Goal: Transaction & Acquisition: Download file/media

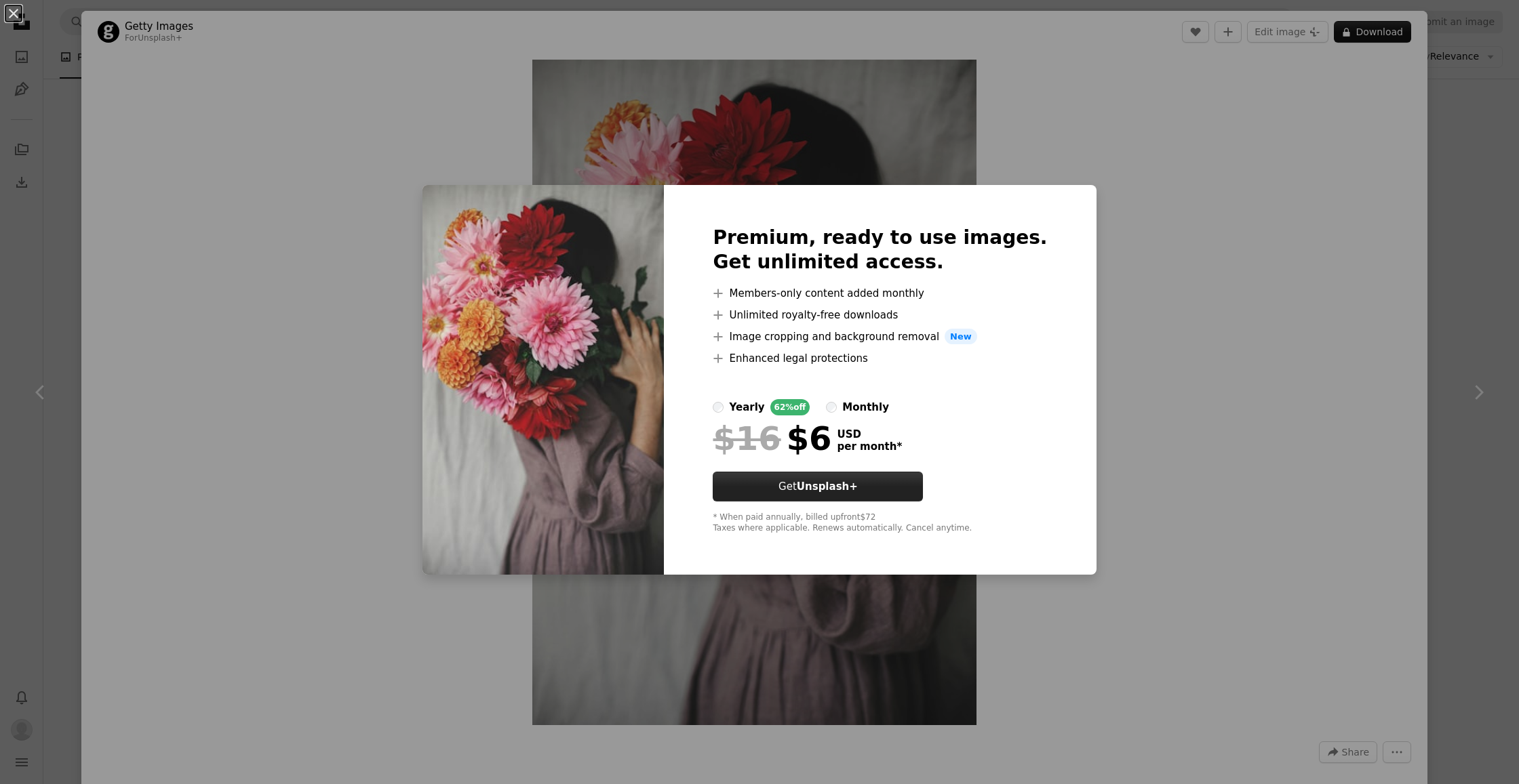
scroll to position [6833, 0]
click at [1254, 246] on div "An X shape Premium, ready to use images. Get unlimited access. A plus sign Memb…" at bounding box center [760, 392] width 1519 height 784
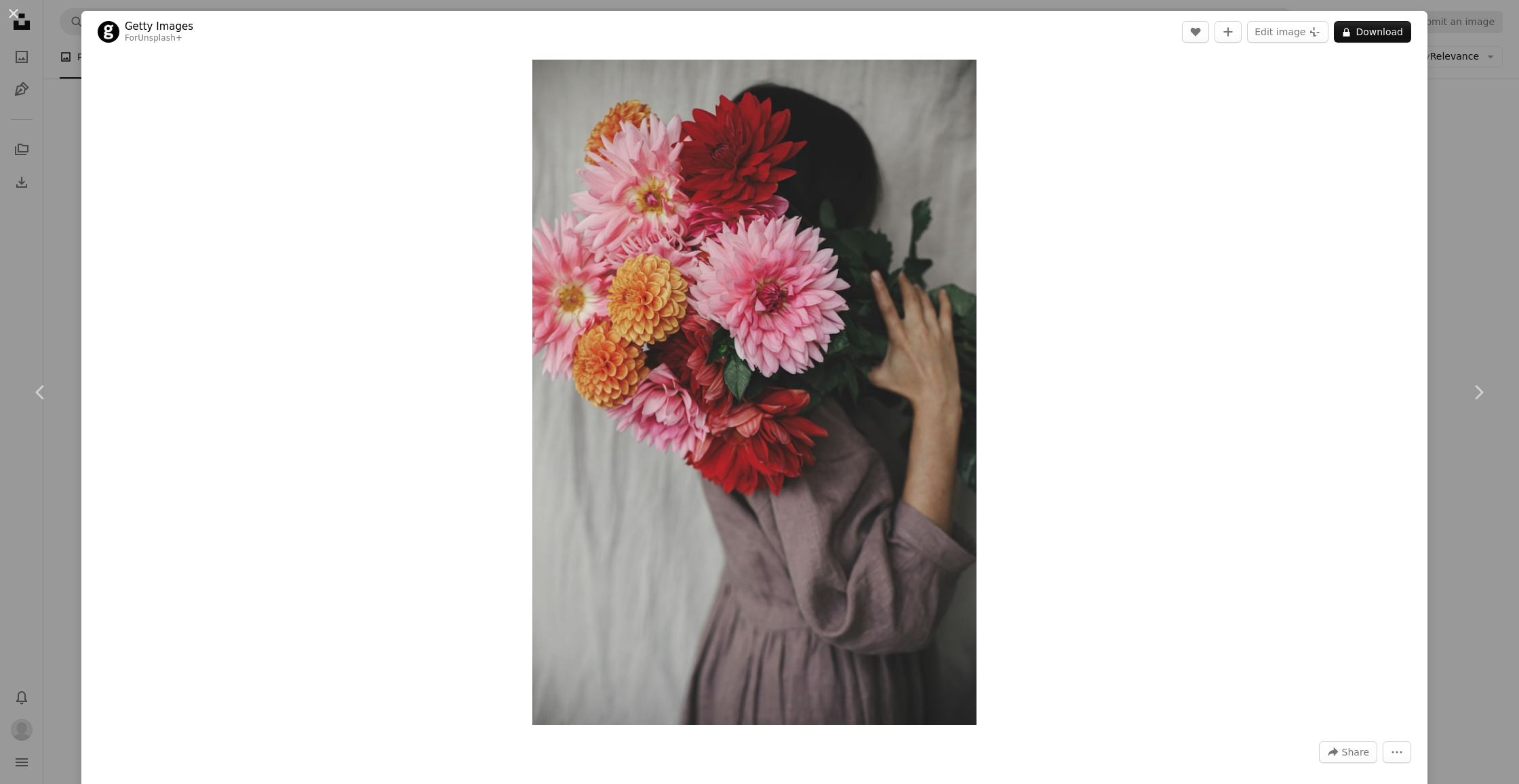
click at [51, 174] on div "An X shape Chevron left Chevron right Getty Images For Unsplash+ A heart A plus…" at bounding box center [760, 392] width 1519 height 784
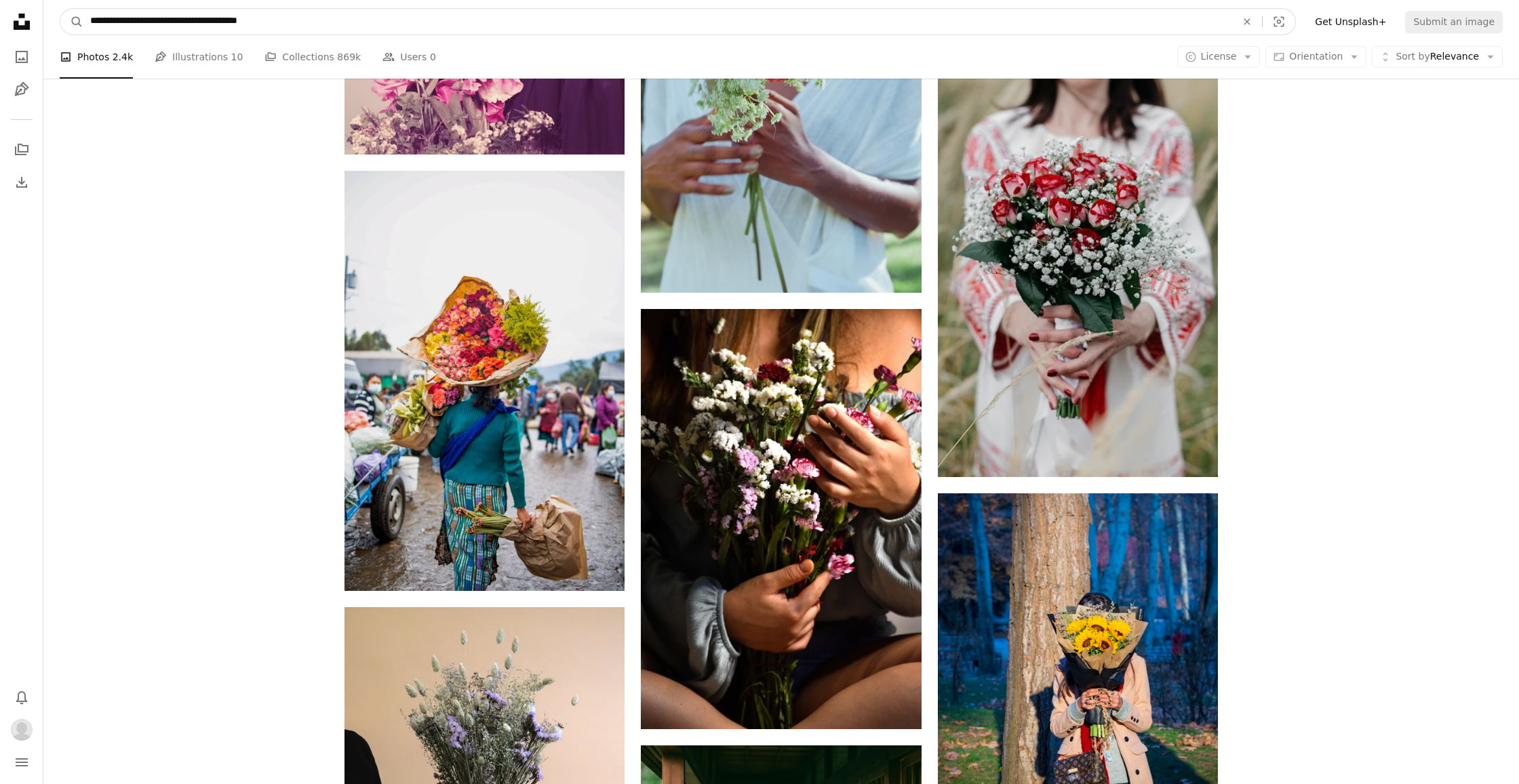
click at [92, 21] on input "**********" at bounding box center [657, 21] width 1149 height 26
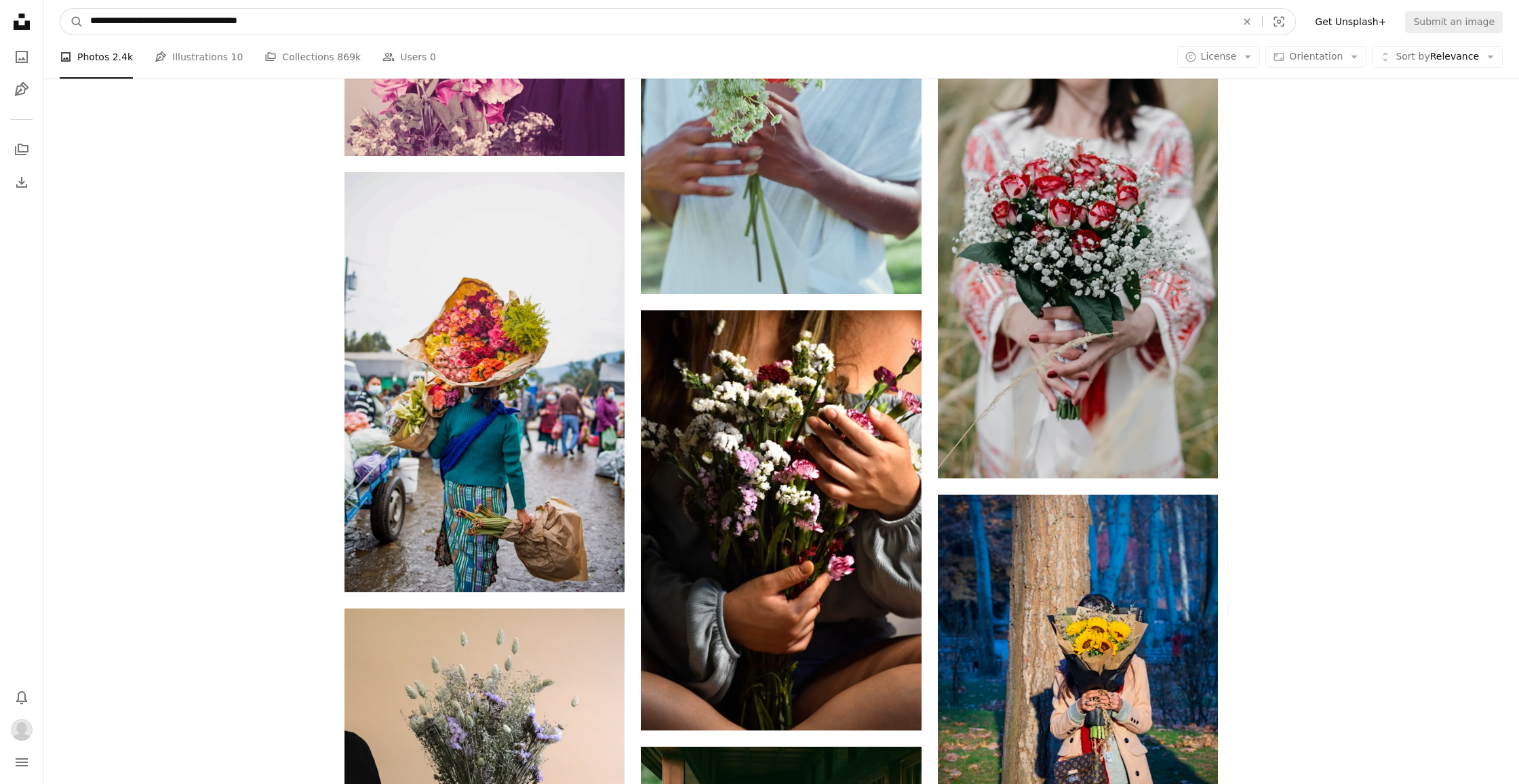
scroll to position [6833, 0]
type input "**********"
click at [72, 22] on button "A magnifying glass" at bounding box center [72, 21] width 23 height 26
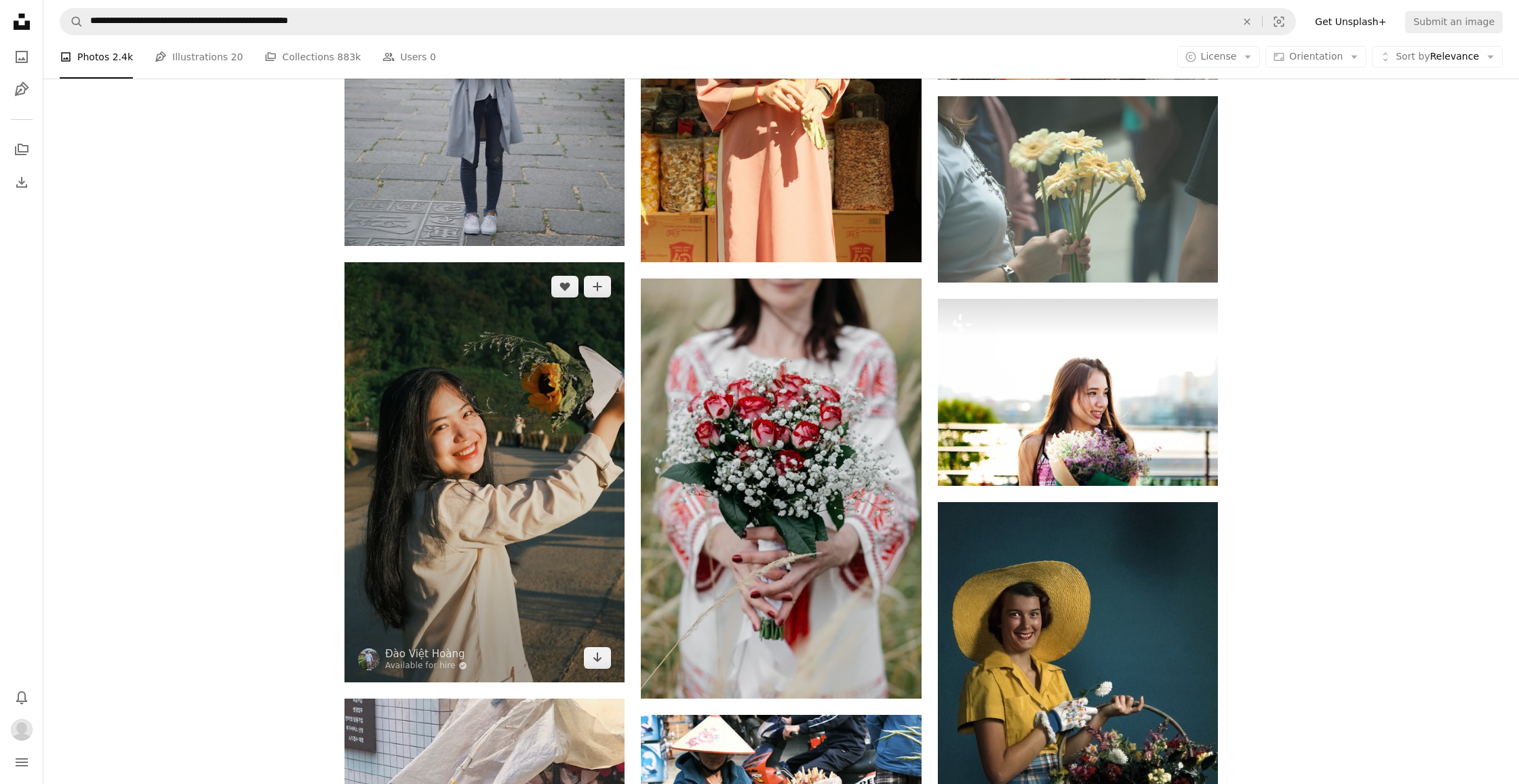
scroll to position [1649, 0]
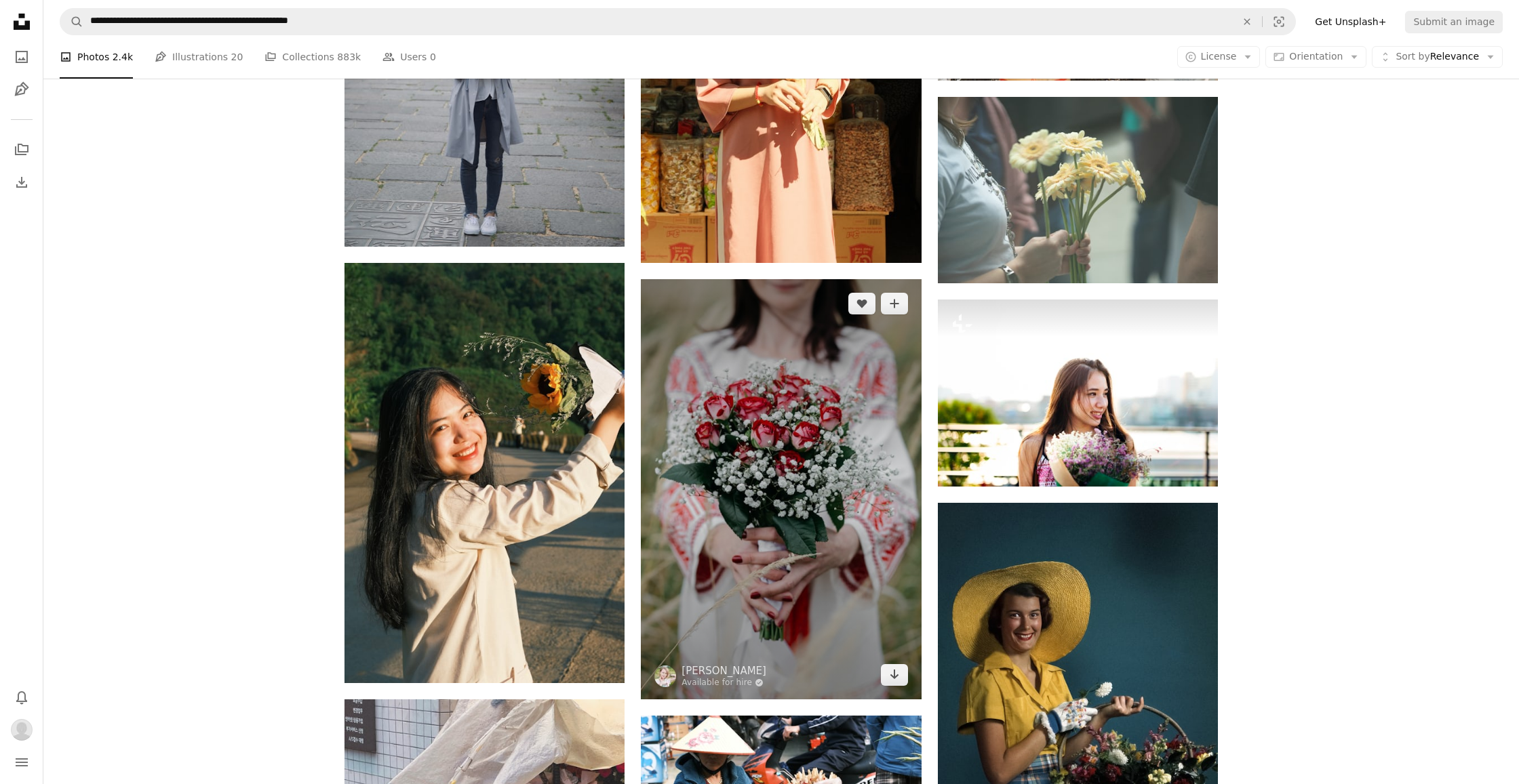
click at [786, 449] on img at bounding box center [781, 489] width 280 height 420
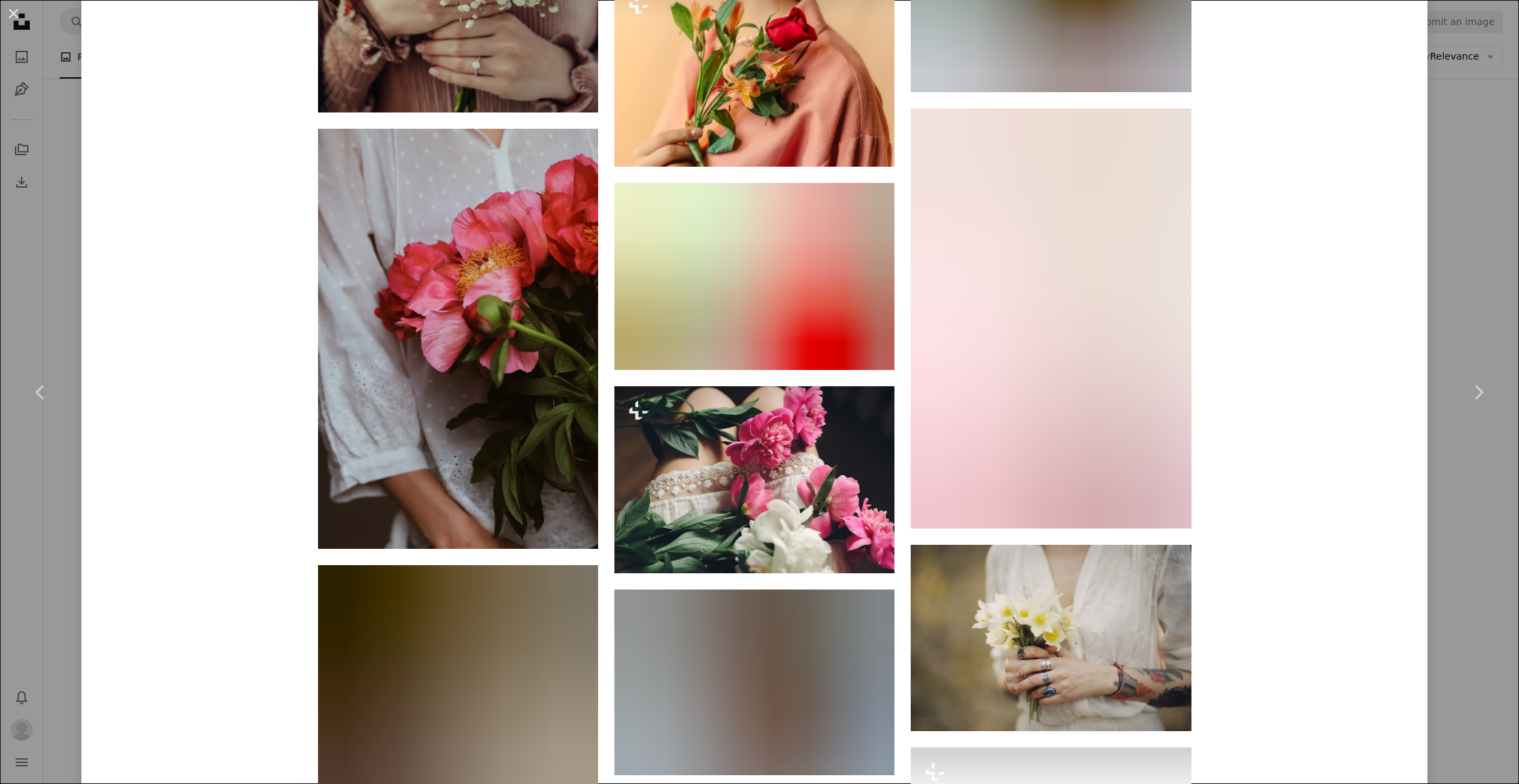
scroll to position [2370, 0]
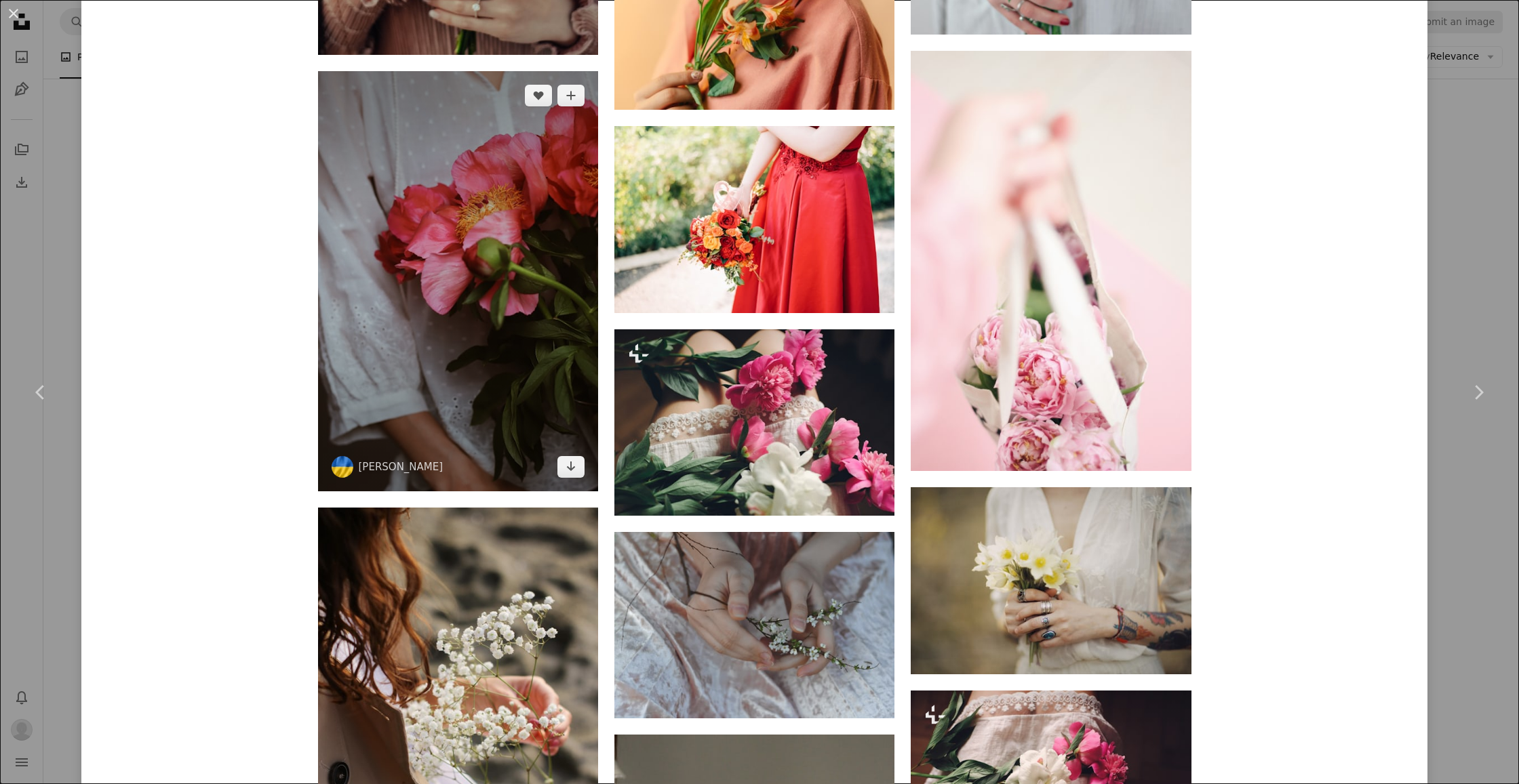
click at [424, 340] on img at bounding box center [458, 281] width 280 height 420
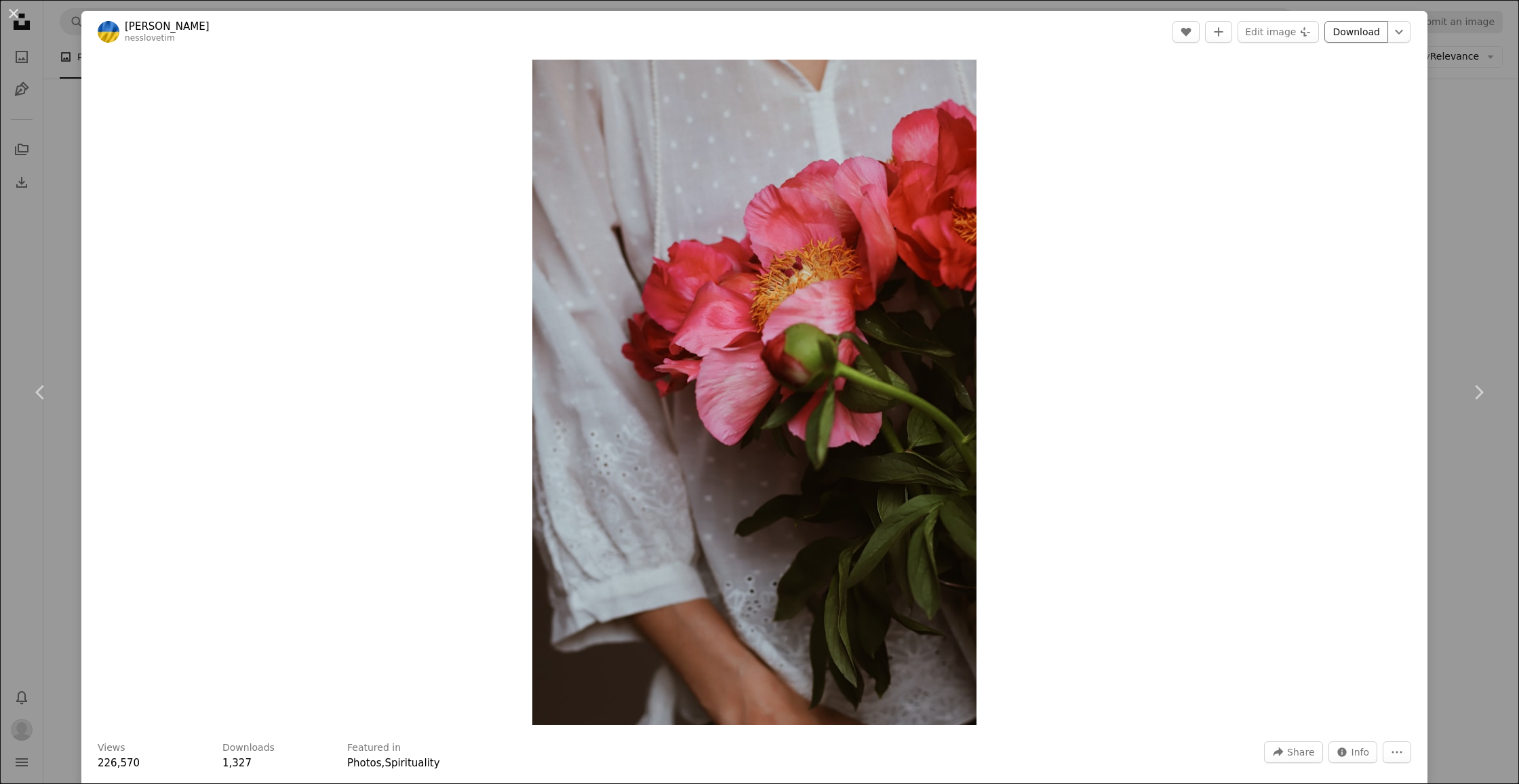
click at [1371, 33] on link "Download" at bounding box center [1356, 32] width 64 height 22
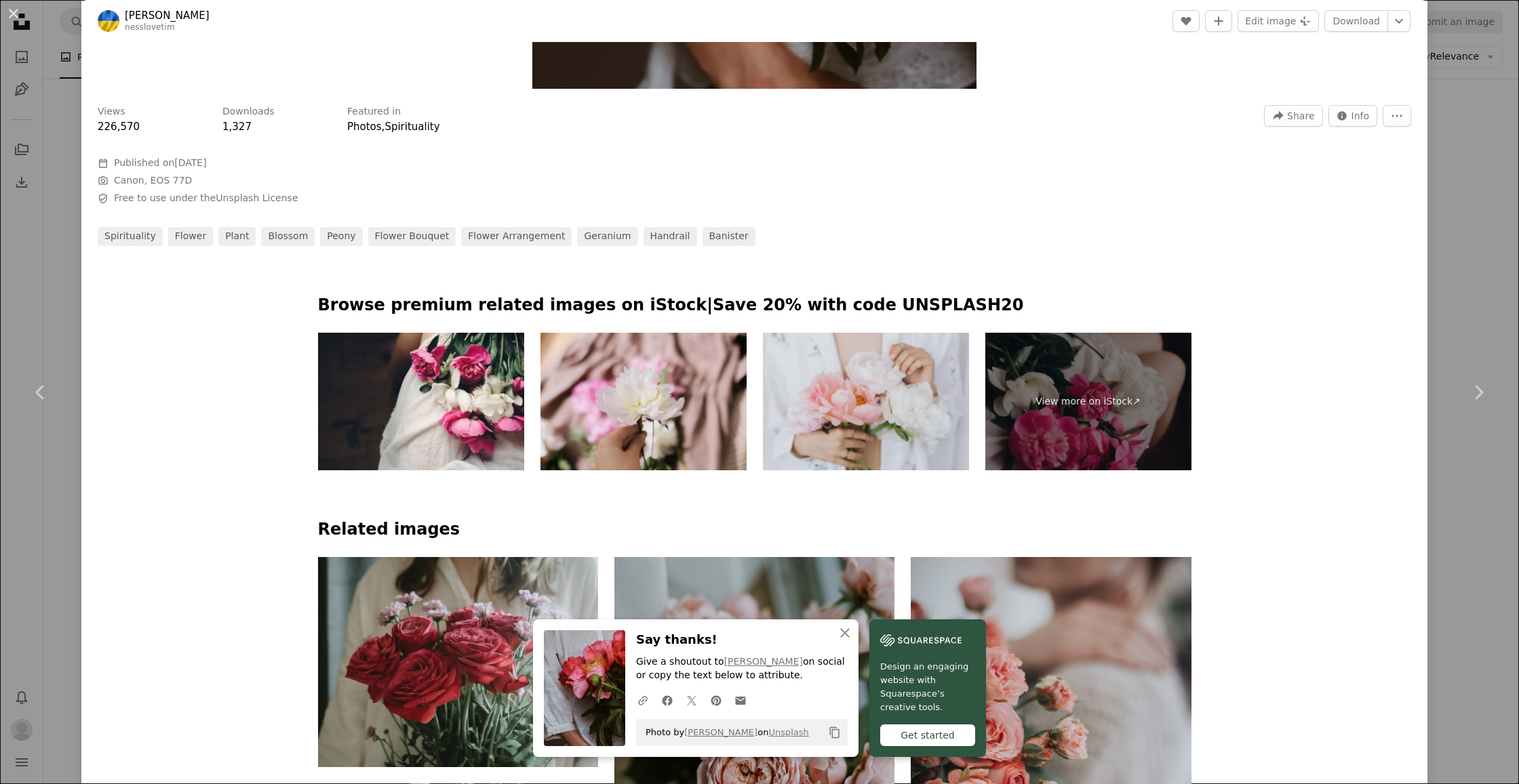
scroll to position [690, 0]
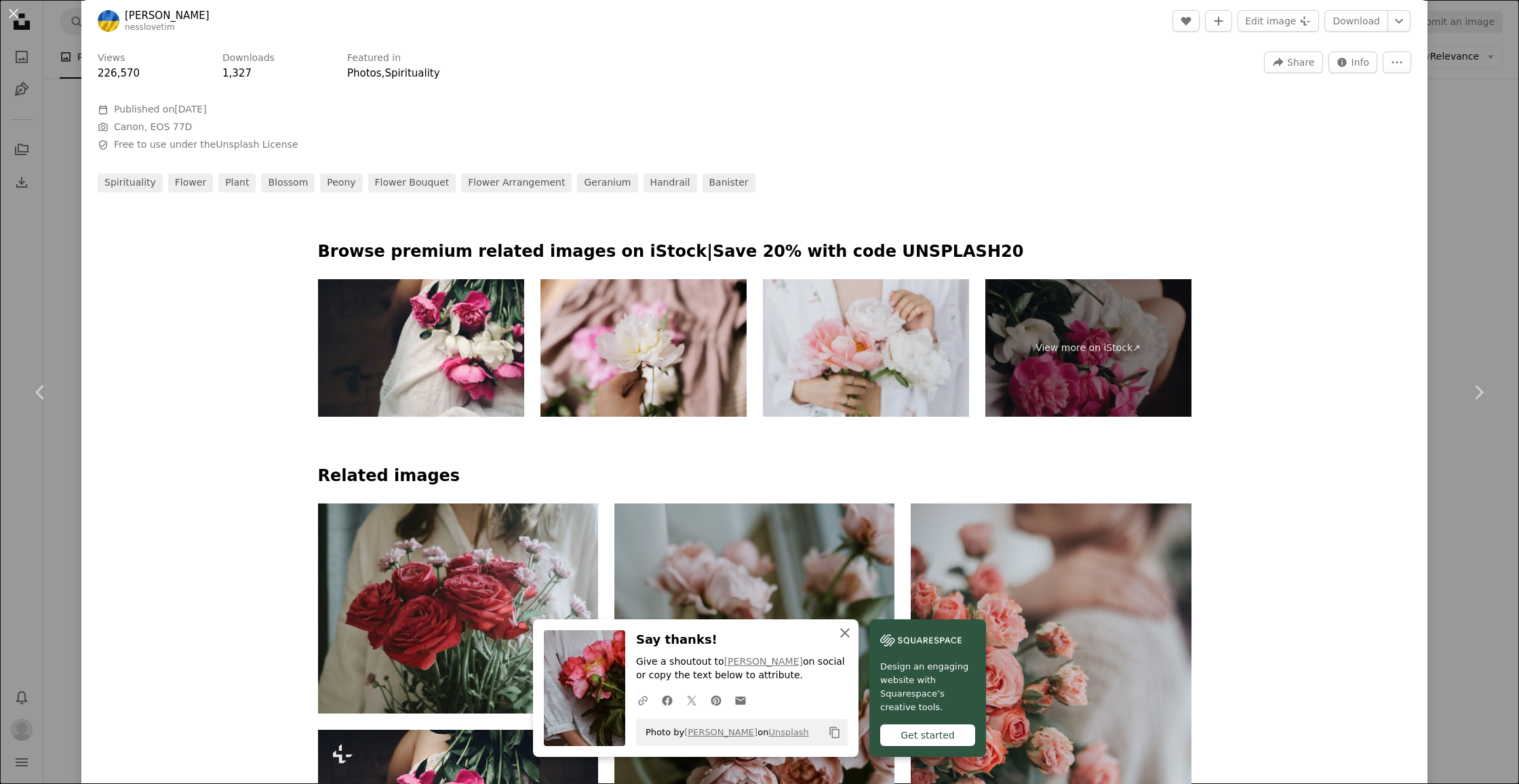
drag, startPoint x: 843, startPoint y: 633, endPoint x: 845, endPoint y: 626, distance: 7.3
click at [843, 633] on icon "button" at bounding box center [845, 633] width 9 height 9
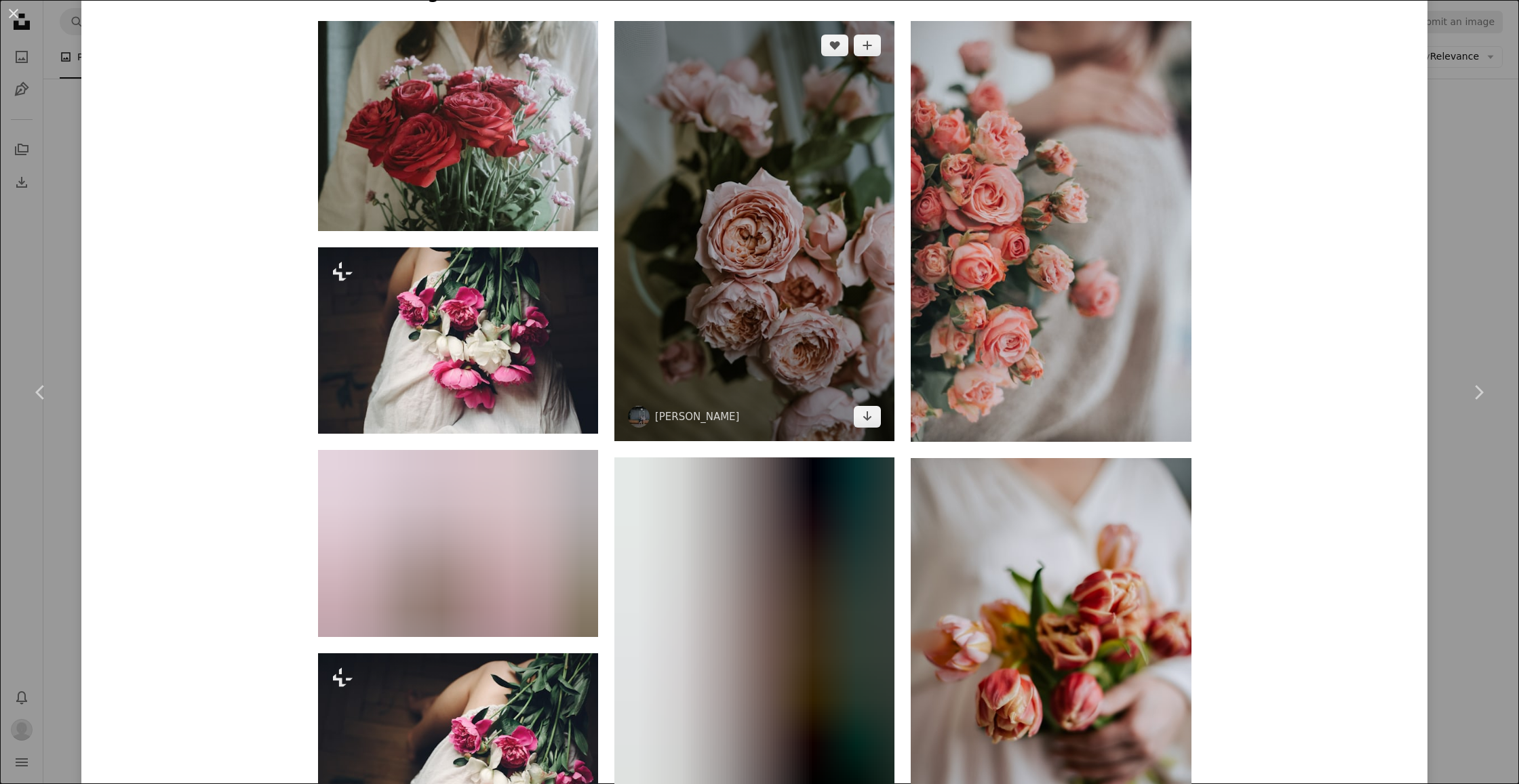
scroll to position [1170, 0]
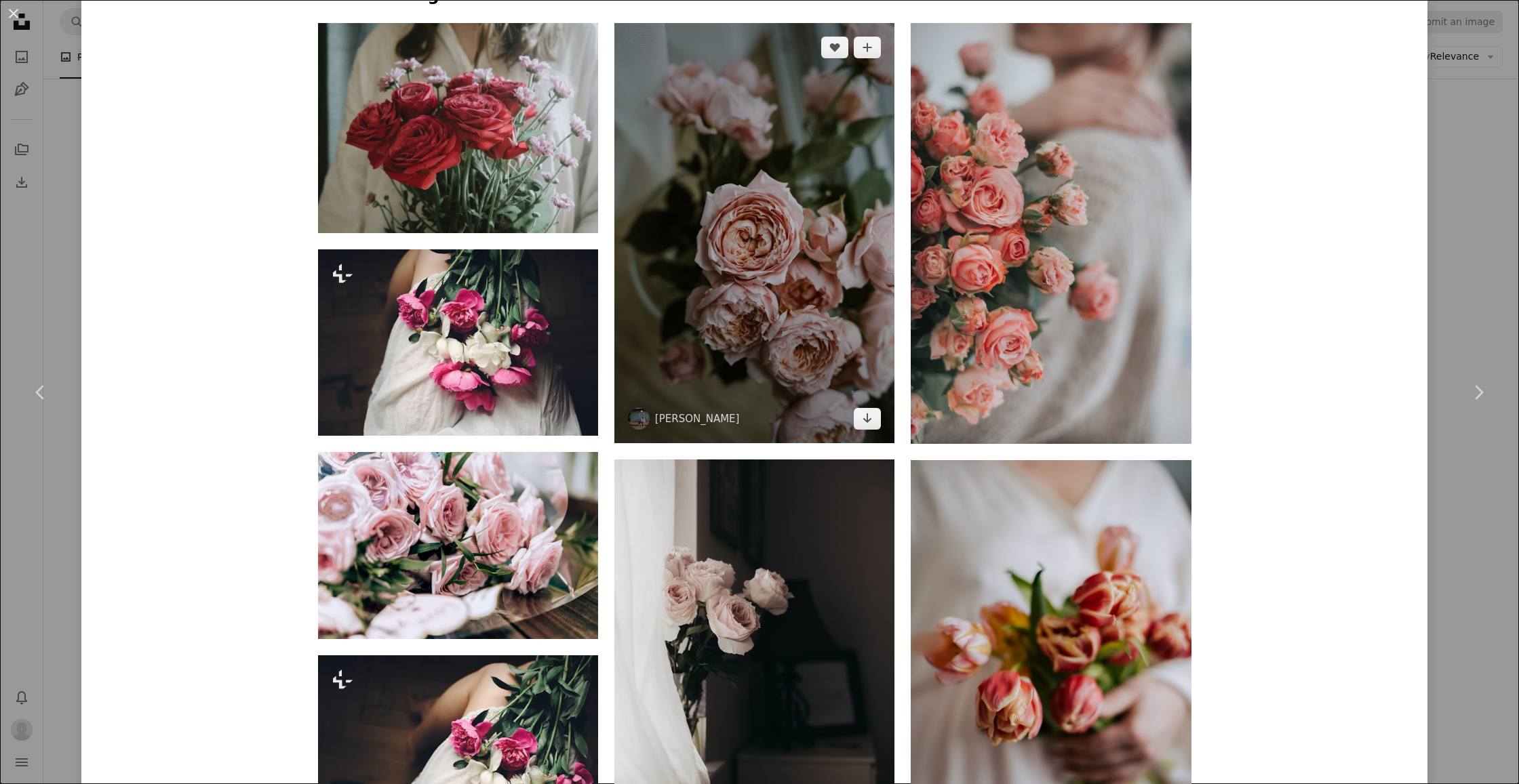
click at [810, 200] on img at bounding box center [755, 233] width 280 height 420
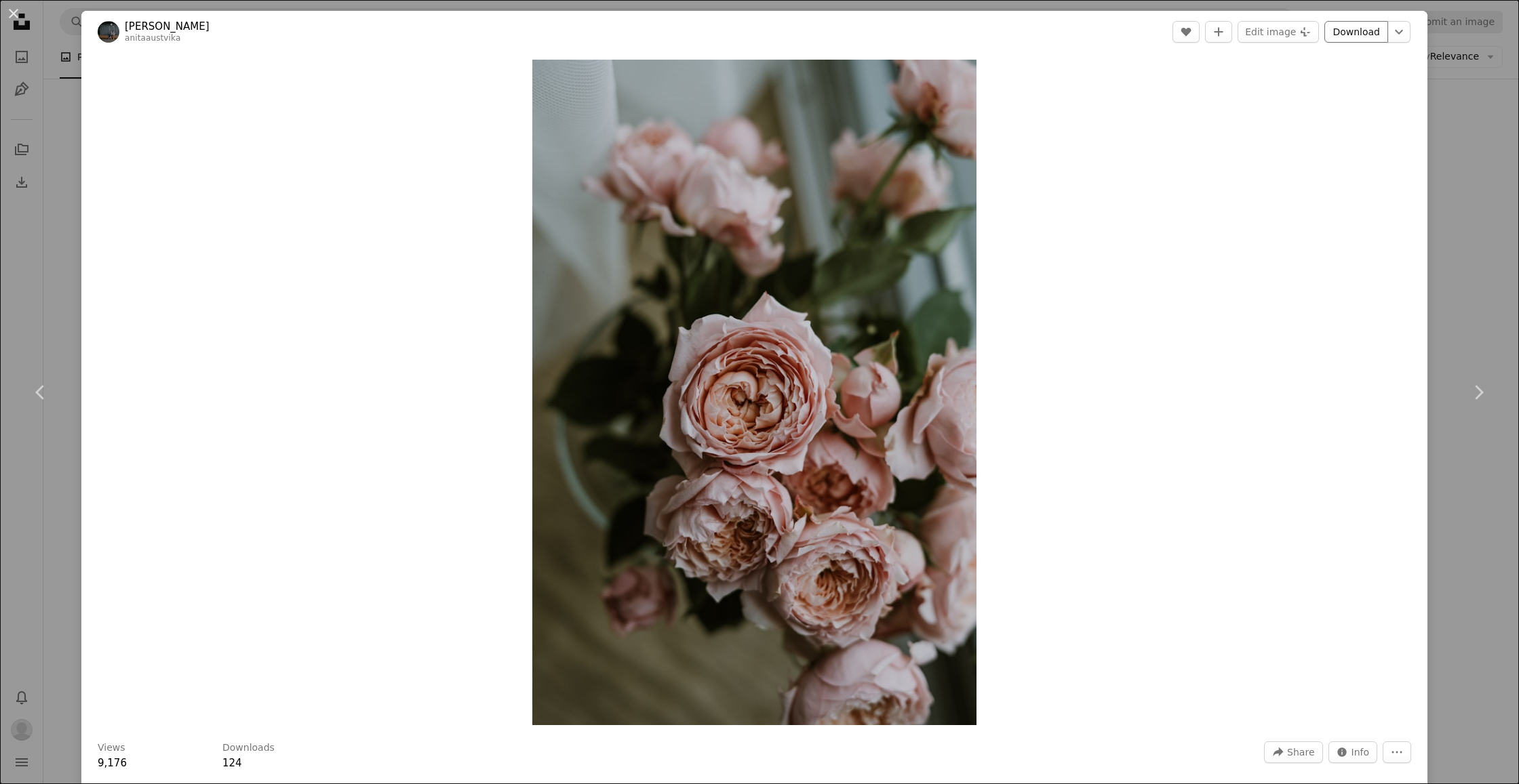
click at [1358, 30] on link "Download" at bounding box center [1356, 32] width 64 height 22
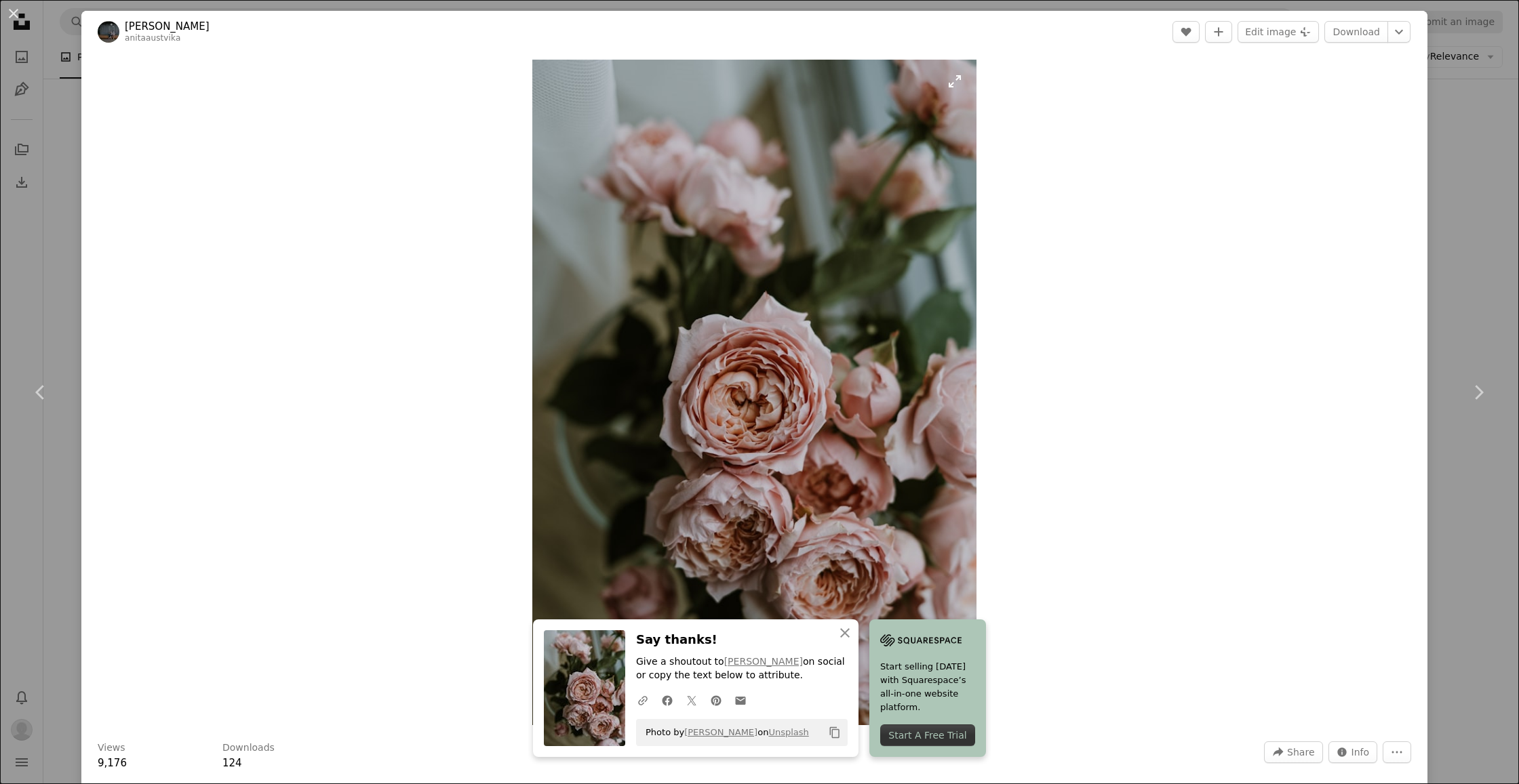
scroll to position [1, 0]
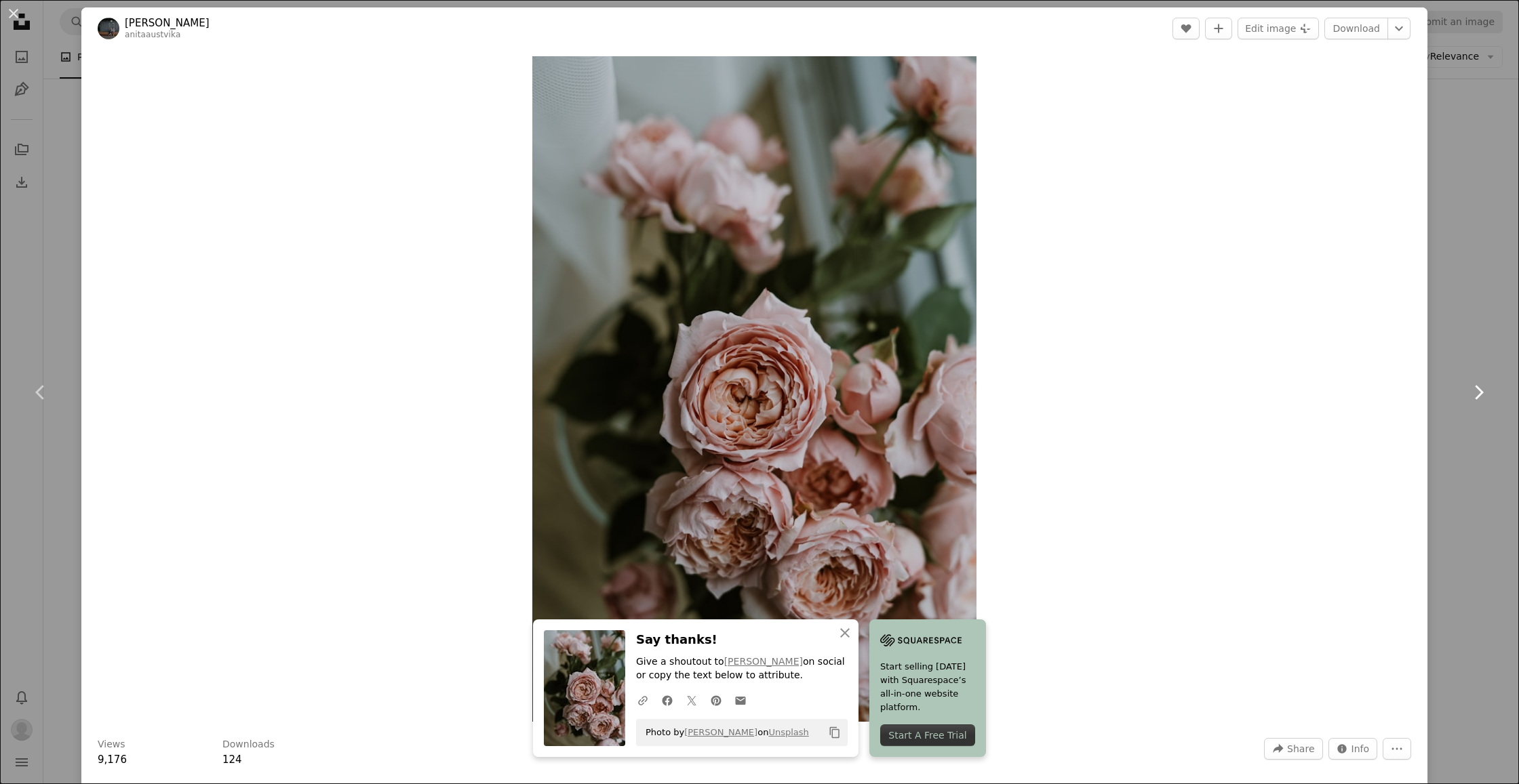
click at [1479, 388] on icon at bounding box center [1479, 392] width 9 height 14
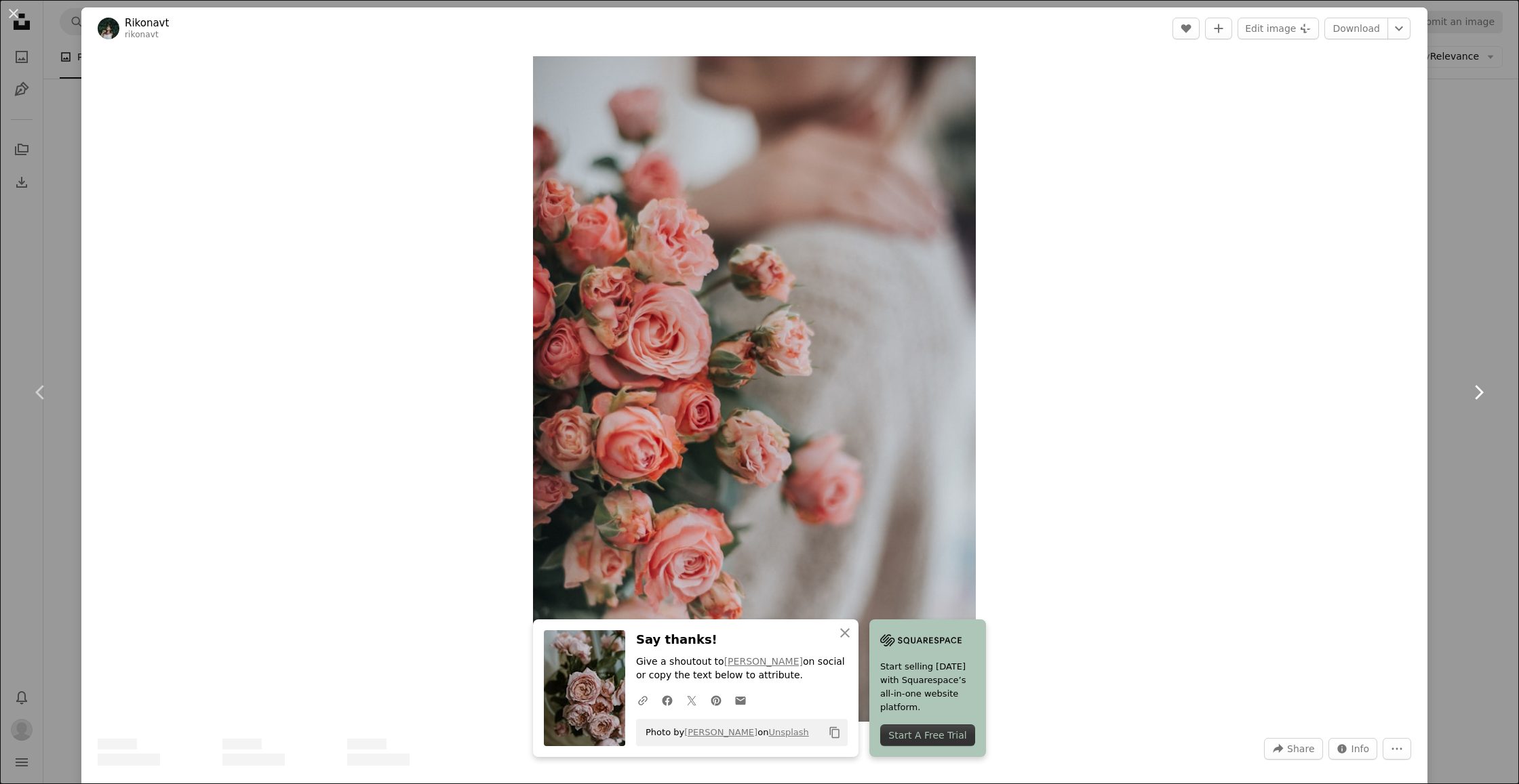
scroll to position [3, 0]
click at [1481, 391] on icon at bounding box center [1479, 392] width 9 height 14
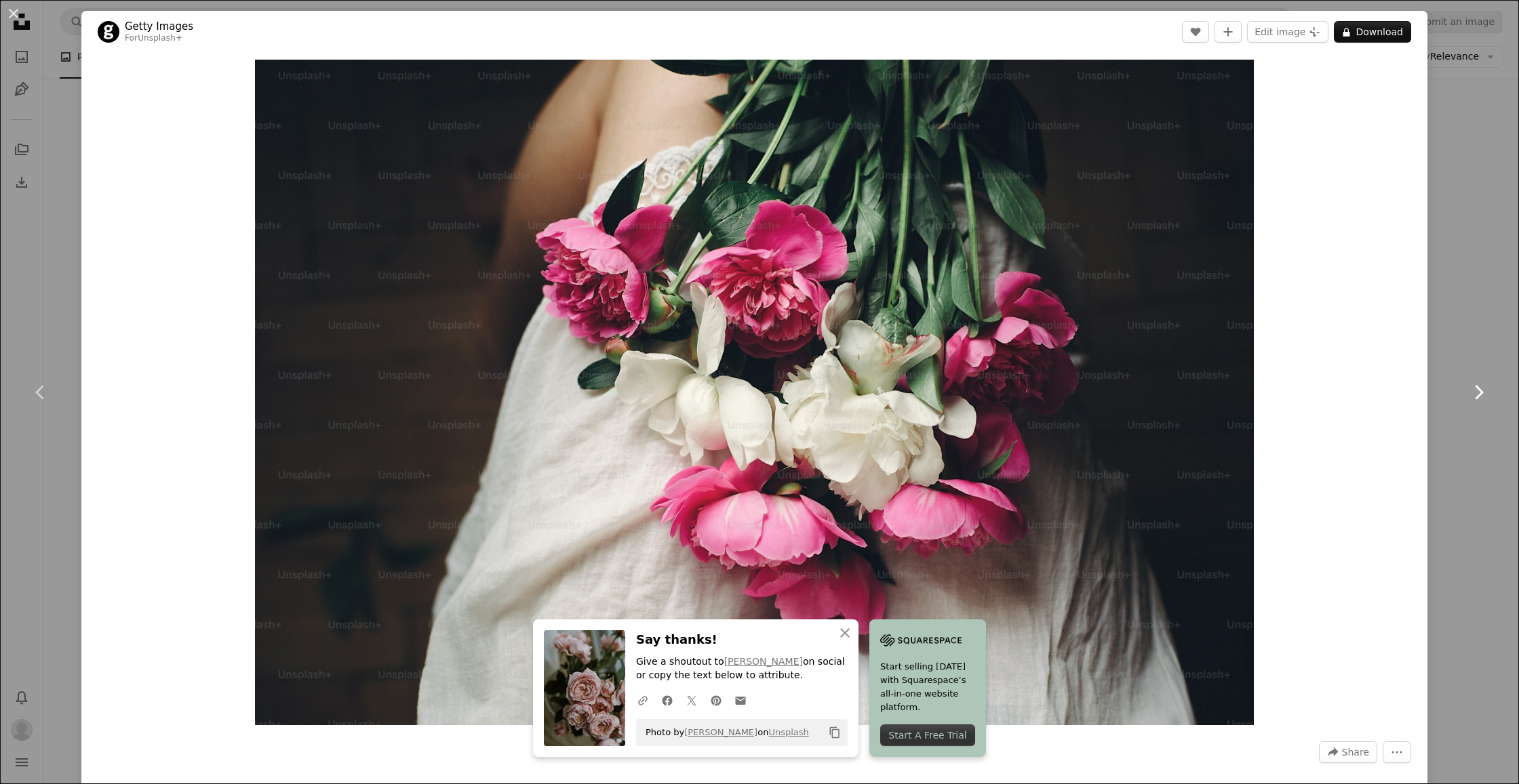
click at [1481, 391] on icon at bounding box center [1479, 392] width 9 height 14
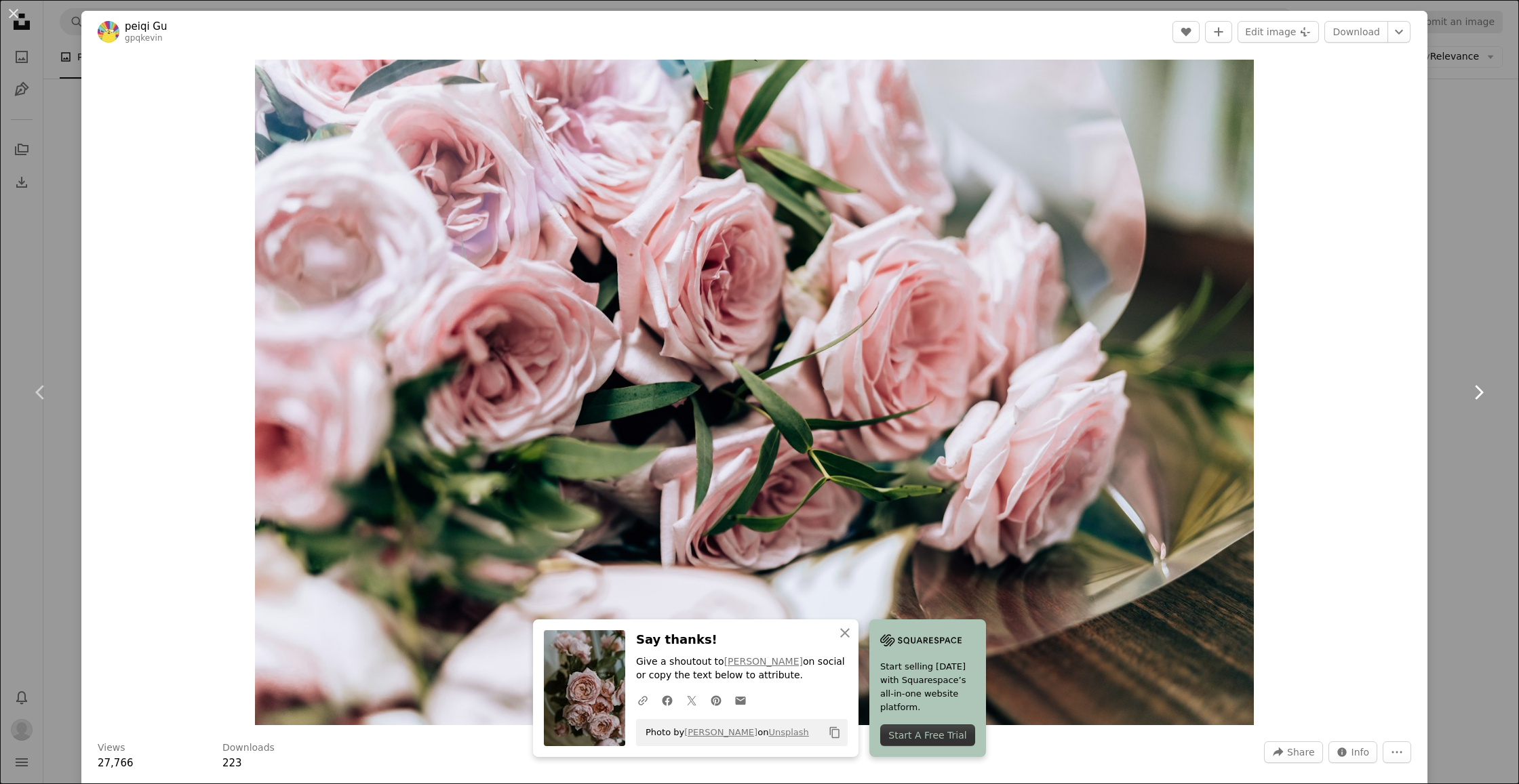
click at [1481, 391] on icon at bounding box center [1479, 392] width 9 height 14
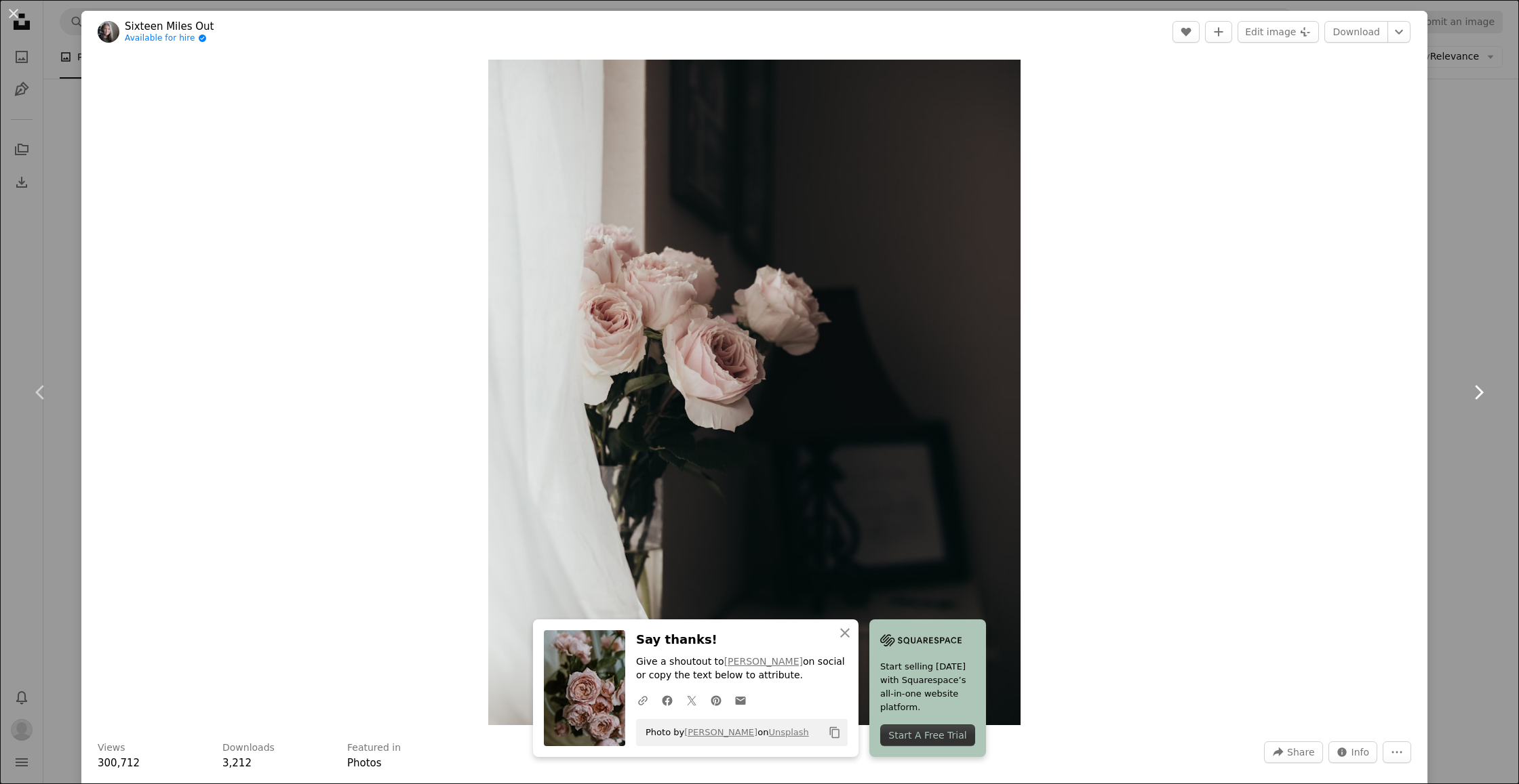
click at [1481, 391] on icon at bounding box center [1479, 392] width 9 height 14
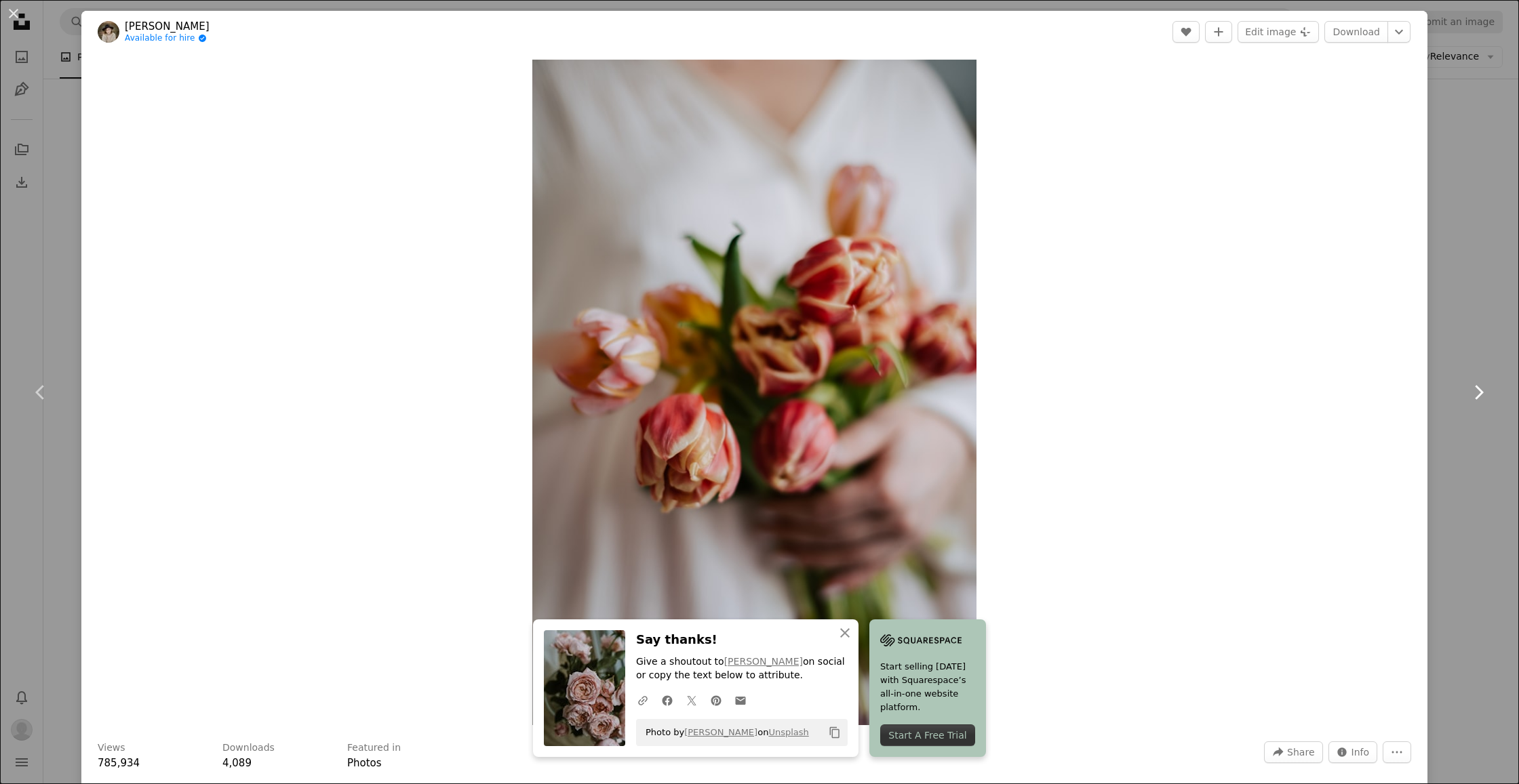
click at [1481, 389] on icon "Chevron right" at bounding box center [1479, 392] width 22 height 22
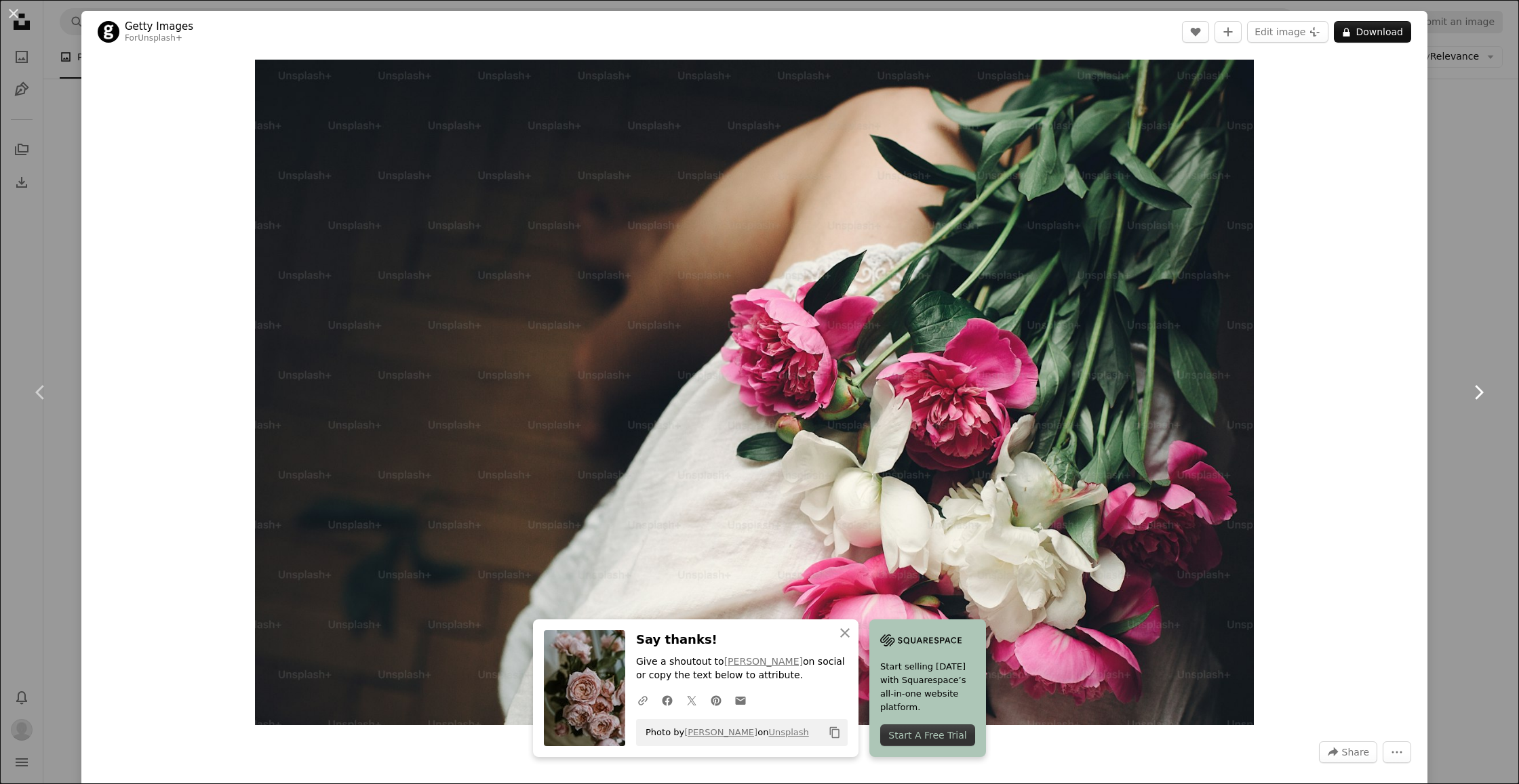
click at [1481, 389] on icon "Chevron right" at bounding box center [1479, 392] width 22 height 22
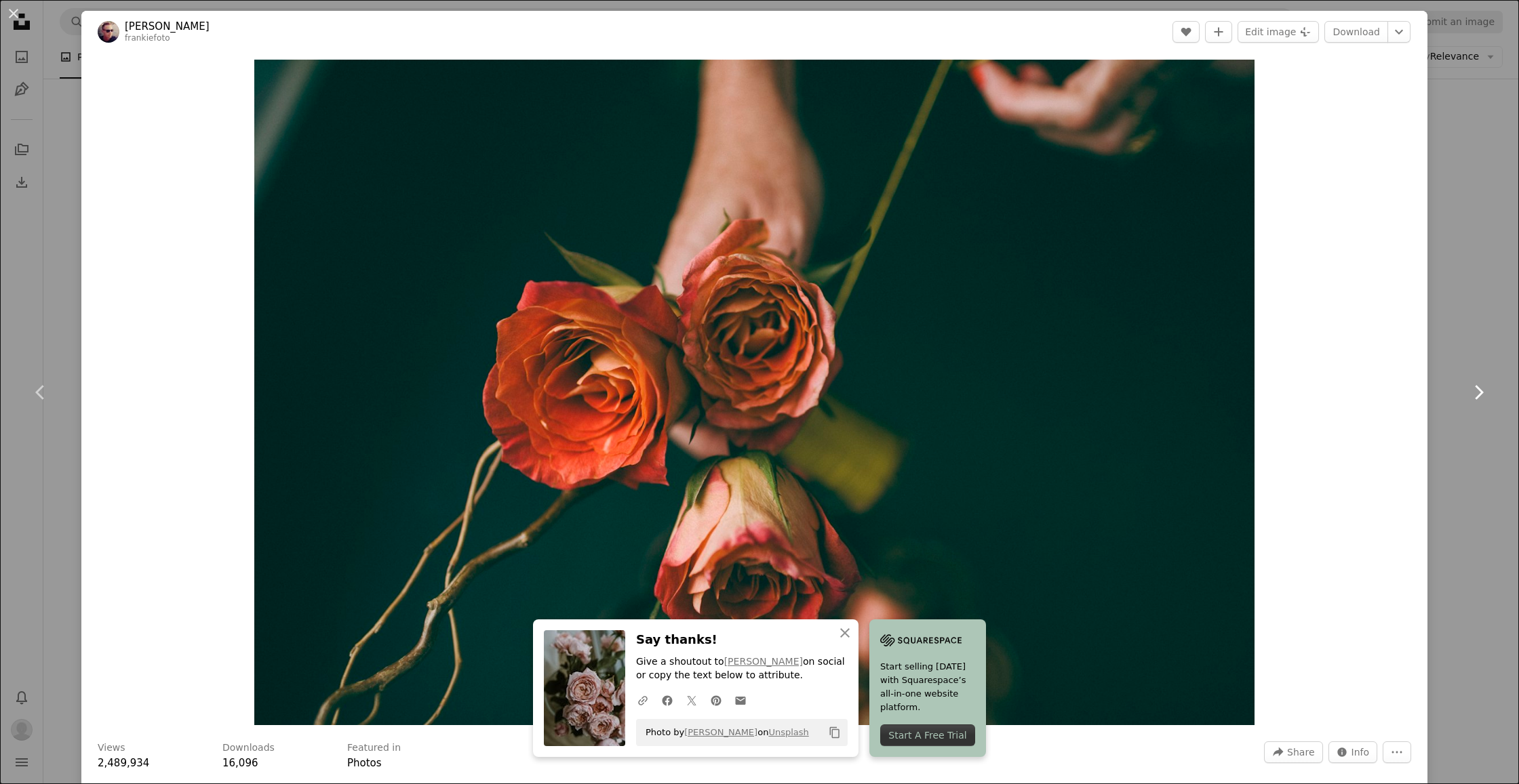
click at [1481, 389] on icon "Chevron right" at bounding box center [1479, 392] width 22 height 22
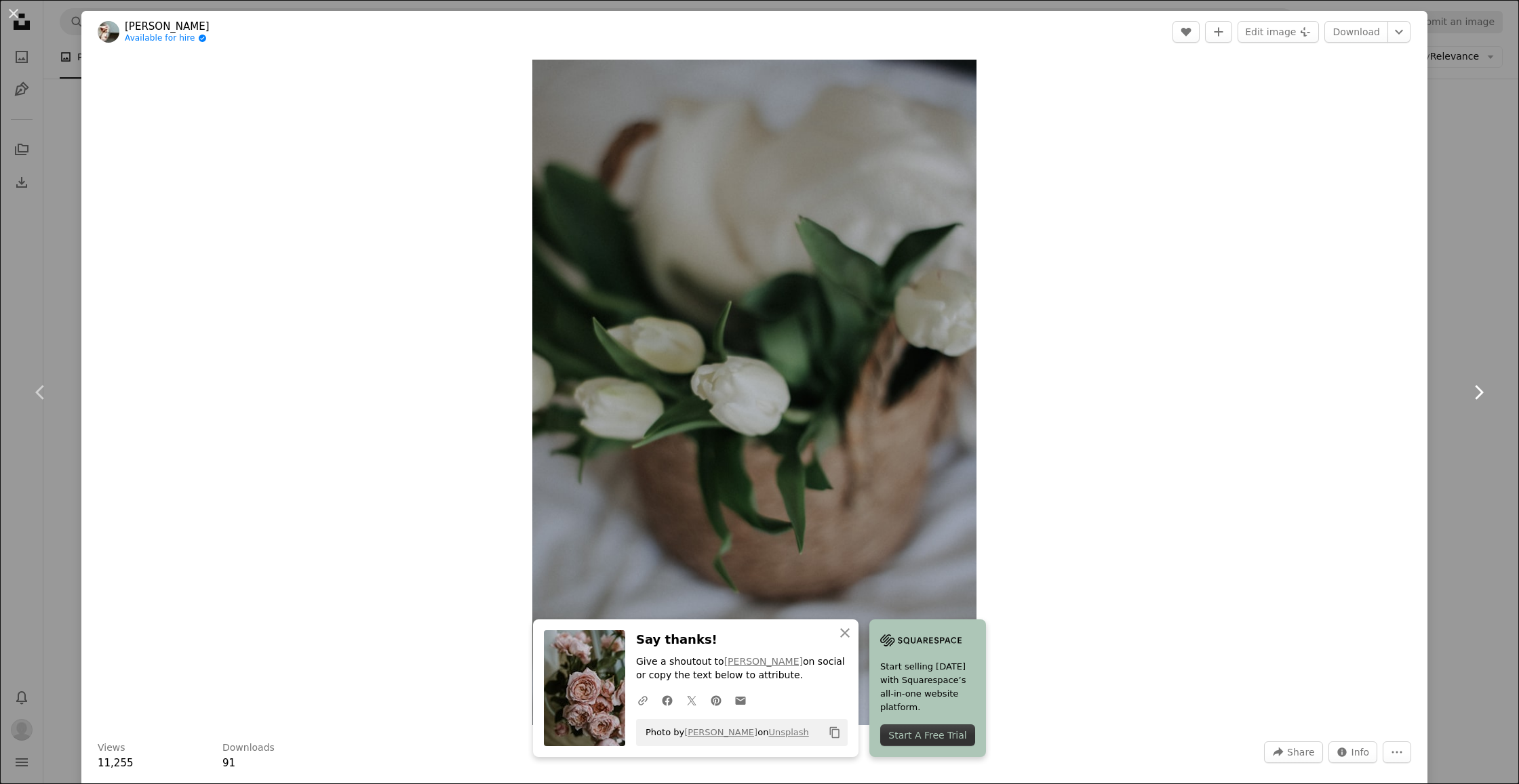
click at [1481, 389] on icon "Chevron right" at bounding box center [1479, 392] width 22 height 22
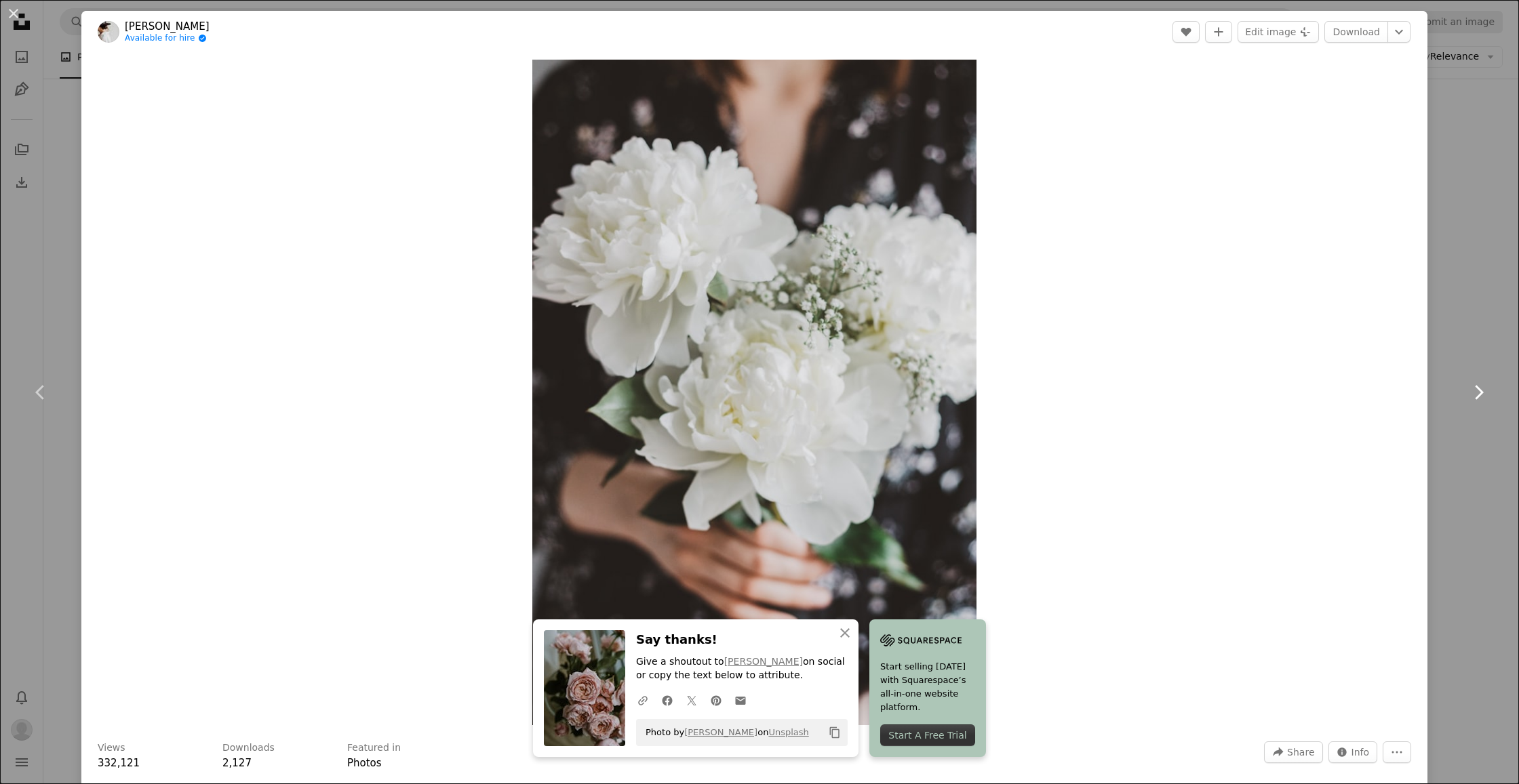
click at [1481, 389] on icon "Chevron right" at bounding box center [1479, 392] width 22 height 22
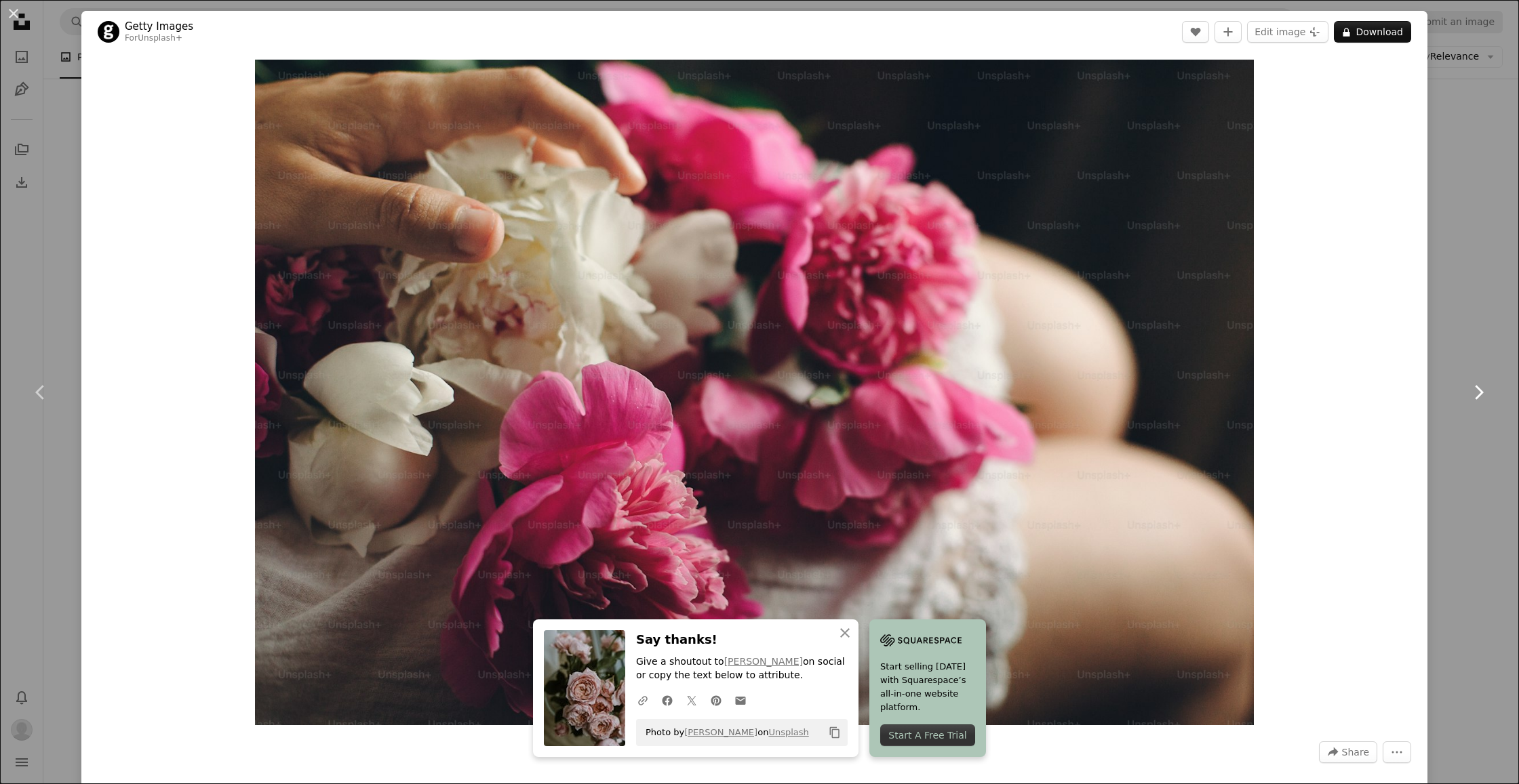
click at [1481, 389] on icon "Chevron right" at bounding box center [1479, 392] width 22 height 22
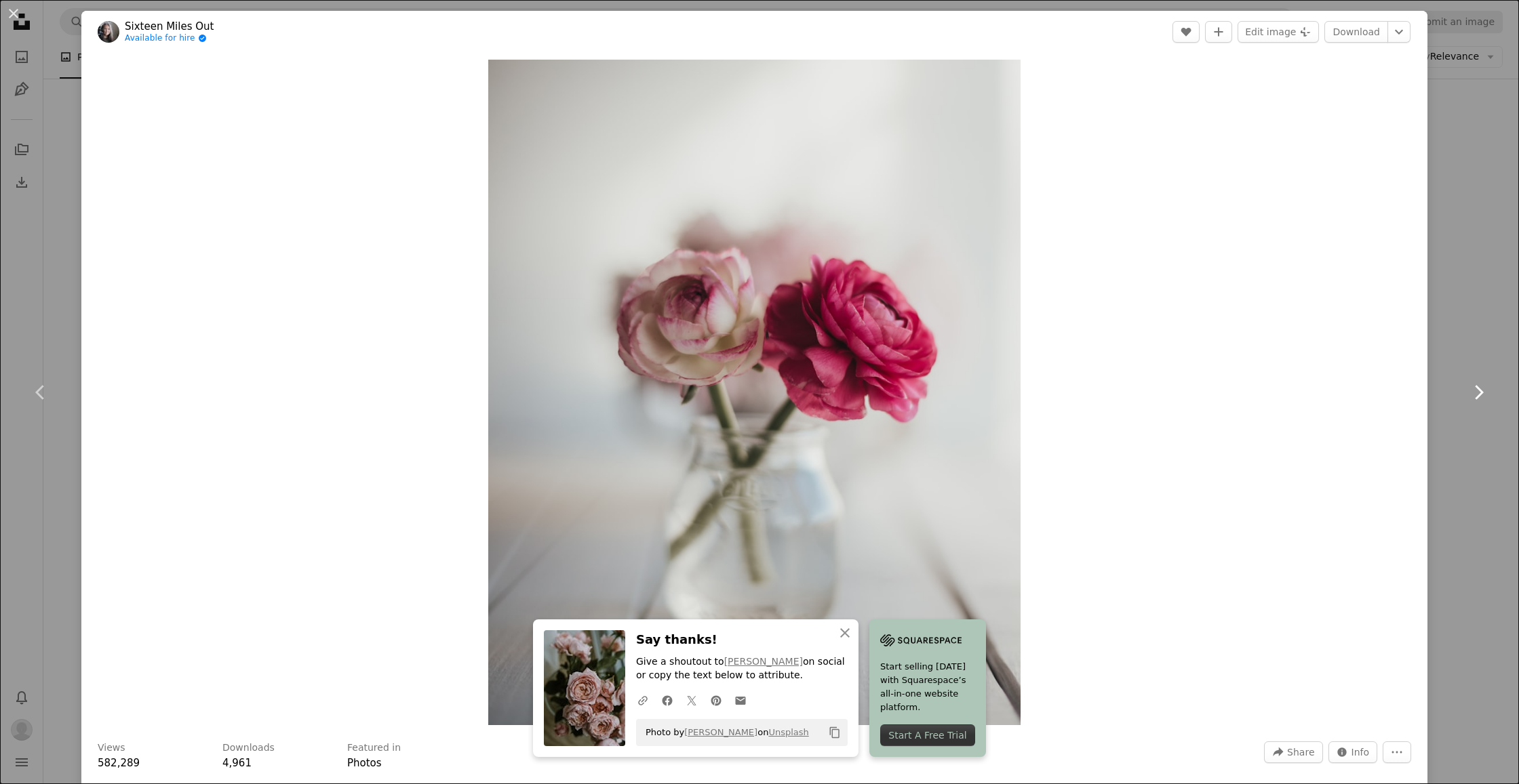
click at [1481, 389] on icon "Chevron right" at bounding box center [1479, 392] width 22 height 22
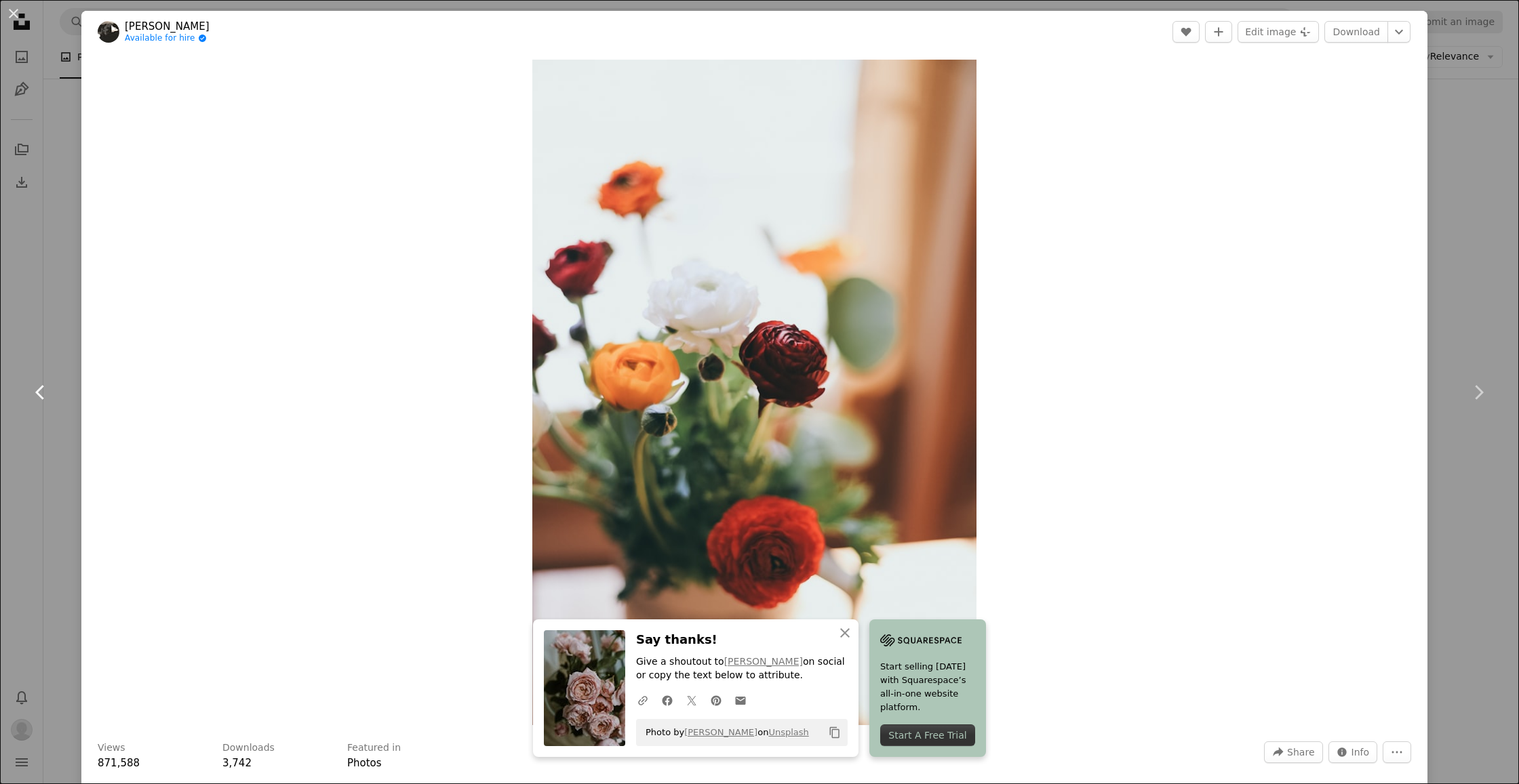
click at [40, 391] on icon "Chevron left" at bounding box center [40, 392] width 22 height 22
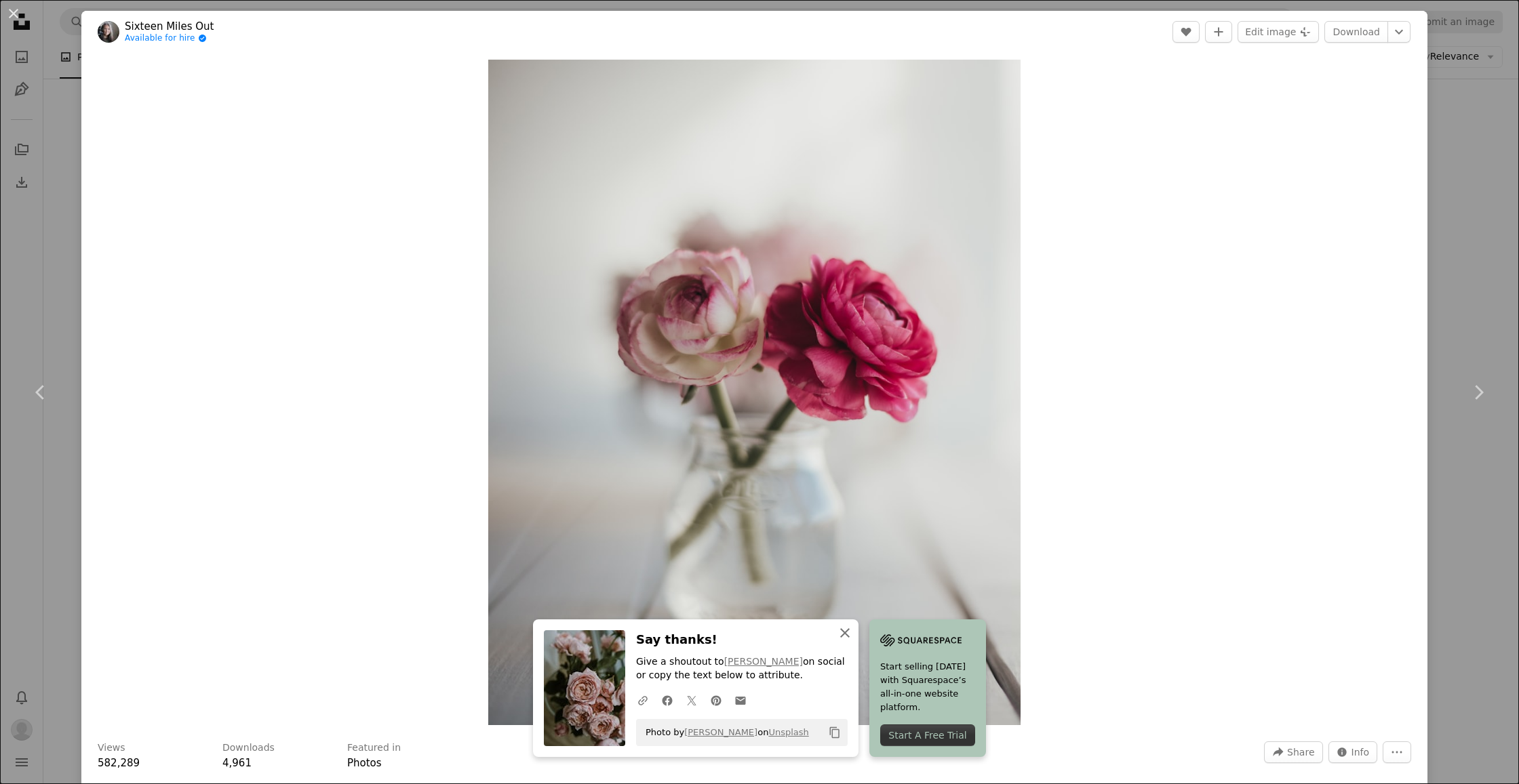
click at [844, 633] on icon "An X shape" at bounding box center [845, 633] width 16 height 16
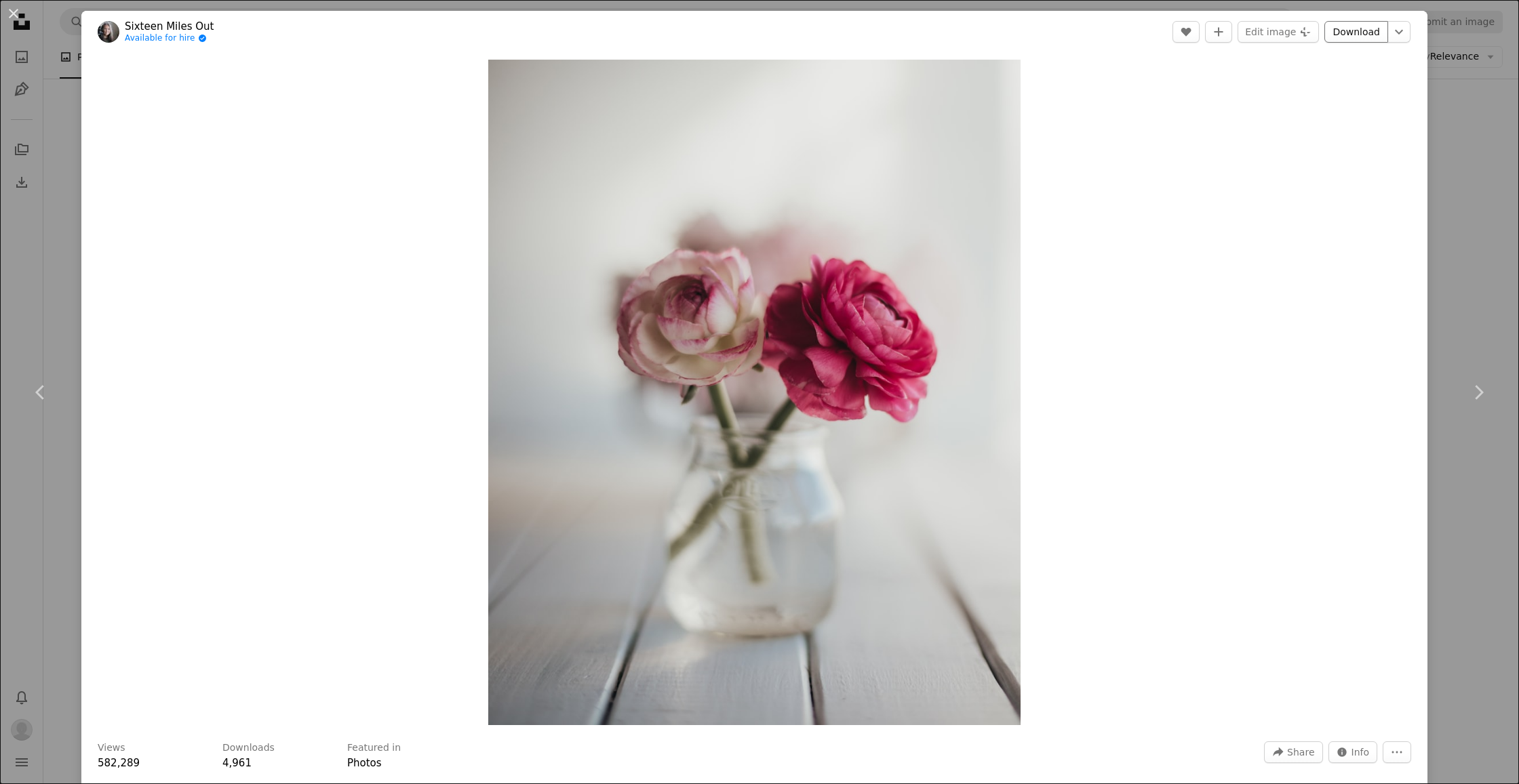
click at [1365, 37] on link "Download" at bounding box center [1356, 32] width 64 height 22
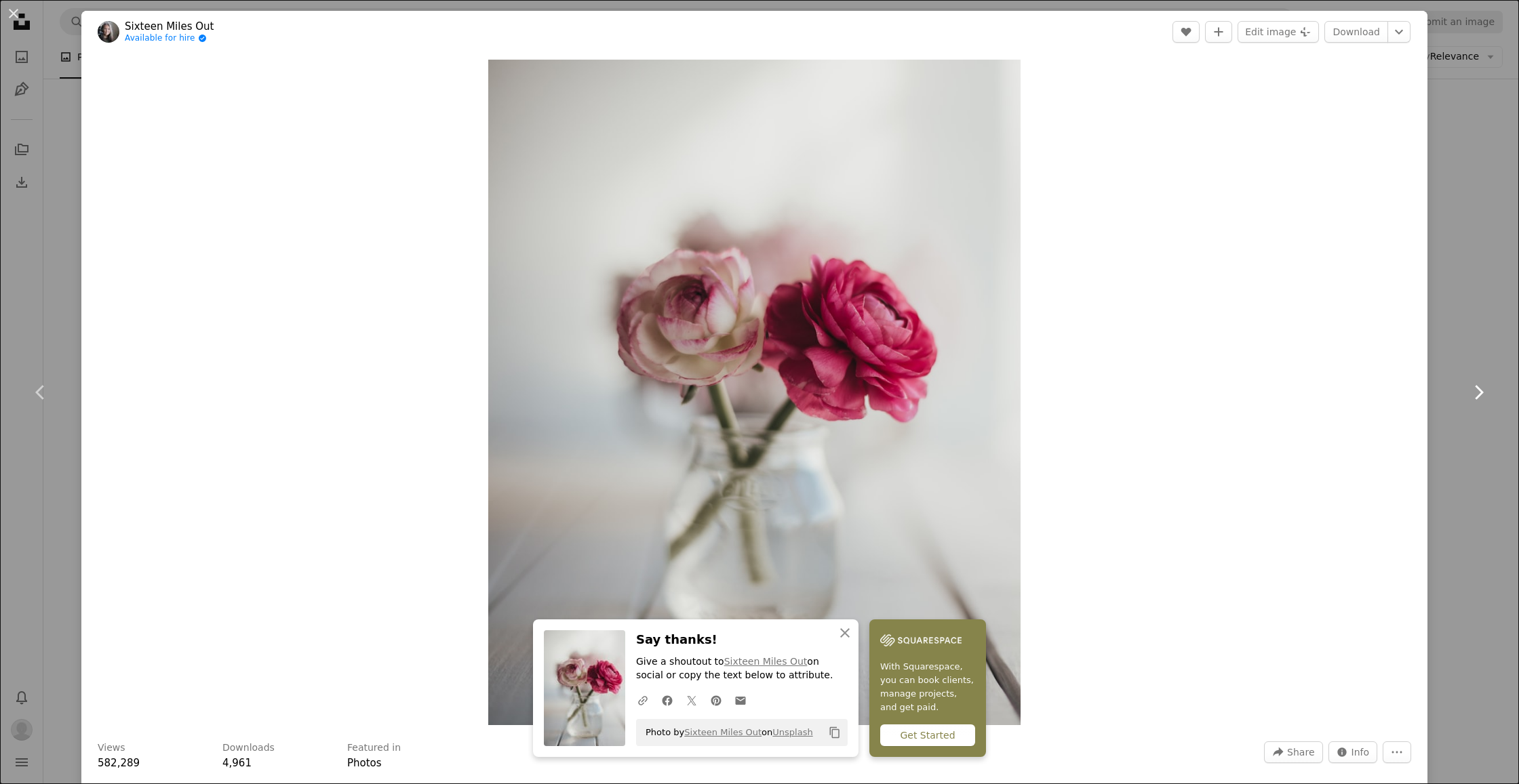
click at [1471, 388] on icon "Chevron right" at bounding box center [1479, 392] width 22 height 22
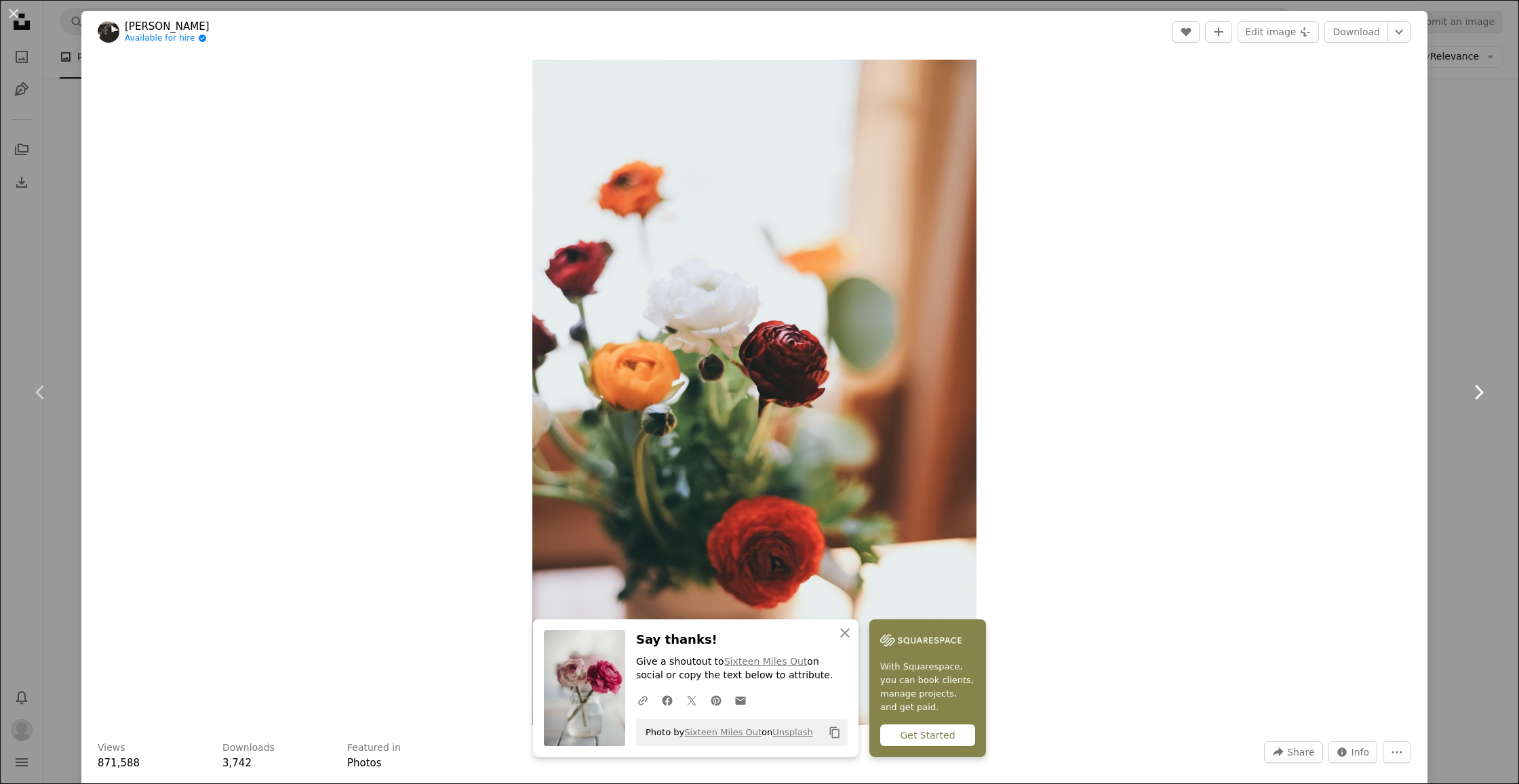
click at [1481, 387] on icon "Chevron right" at bounding box center [1479, 392] width 22 height 22
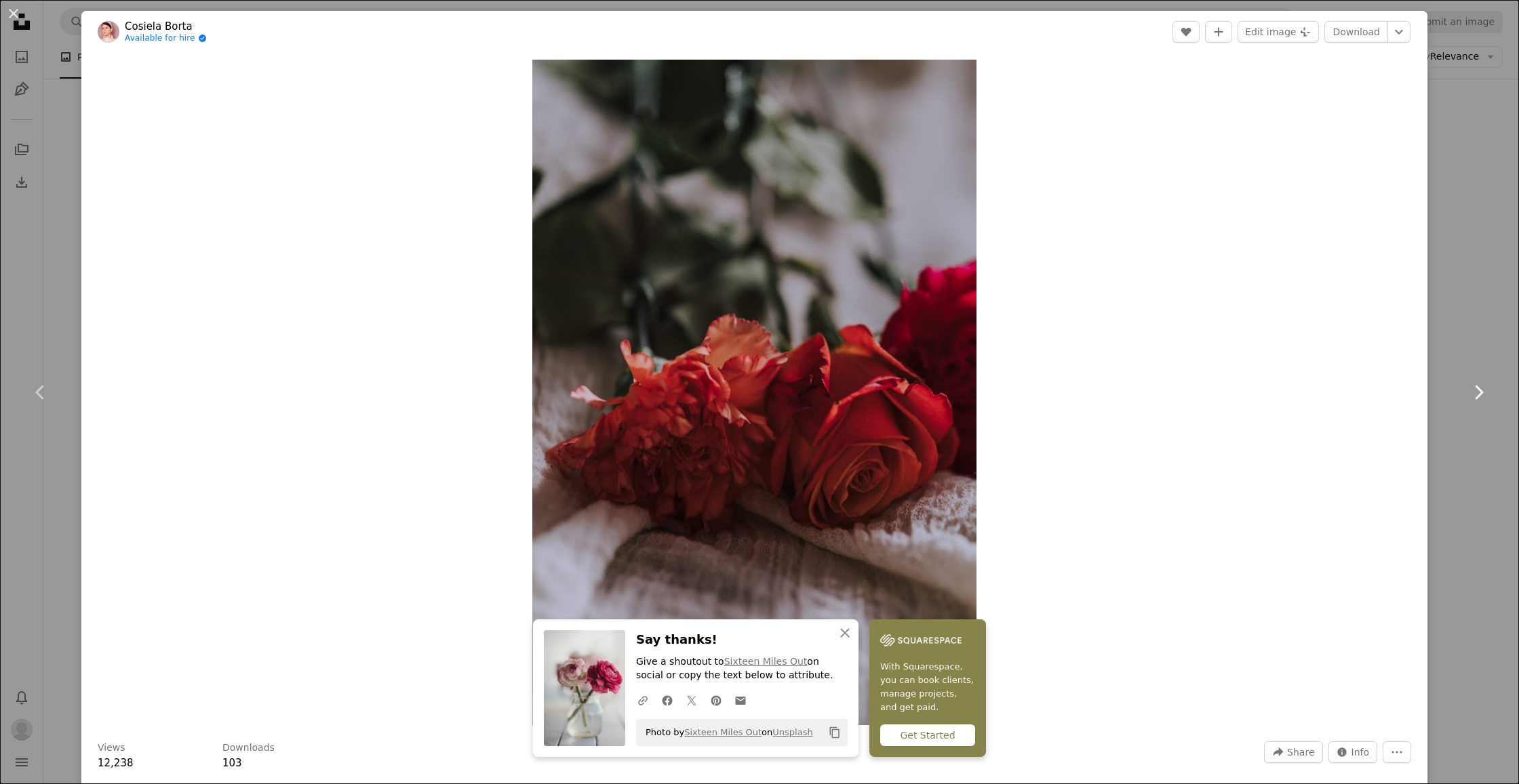
click at [1481, 387] on icon "Chevron right" at bounding box center [1479, 392] width 22 height 22
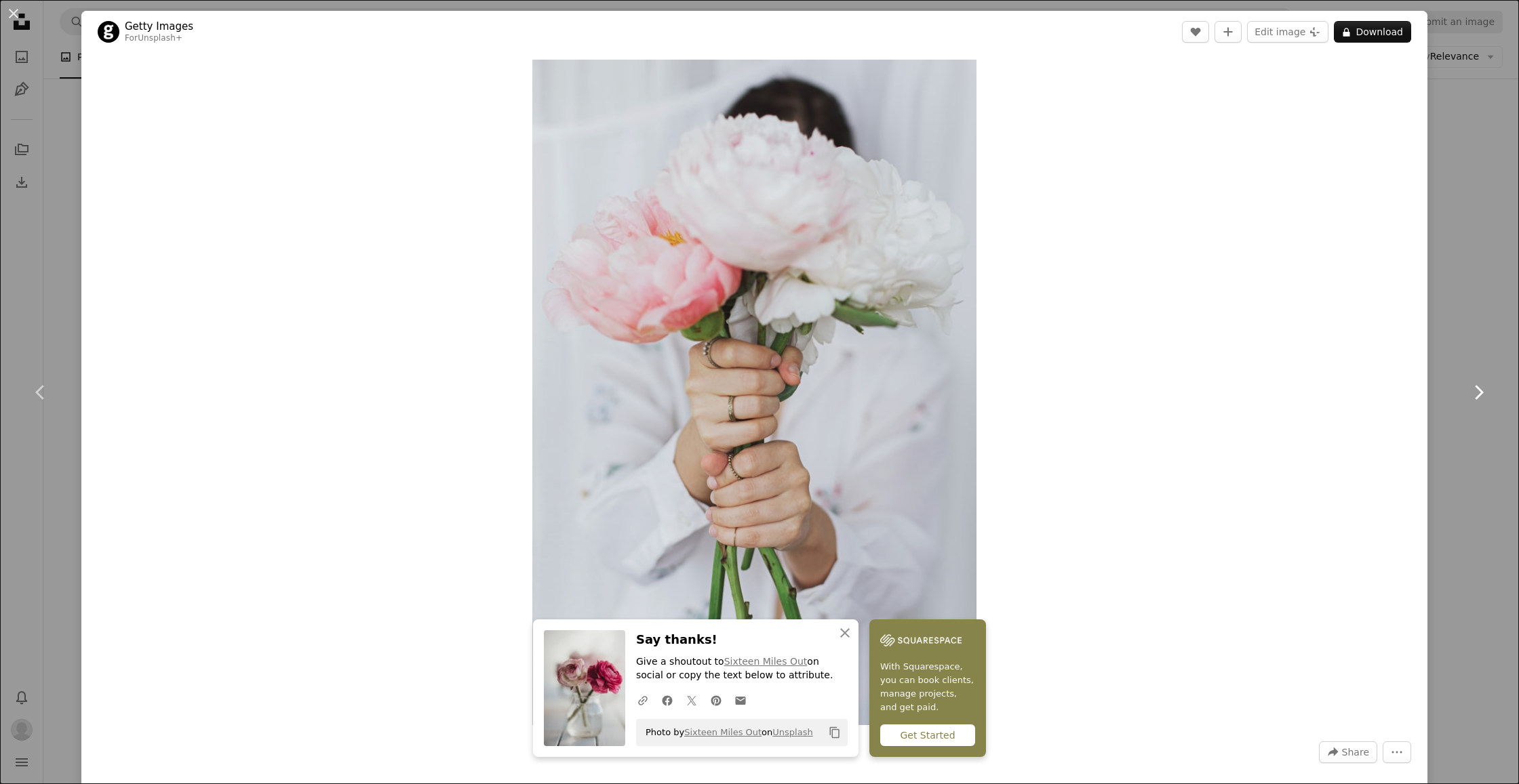
click at [1481, 387] on icon "Chevron right" at bounding box center [1479, 392] width 22 height 22
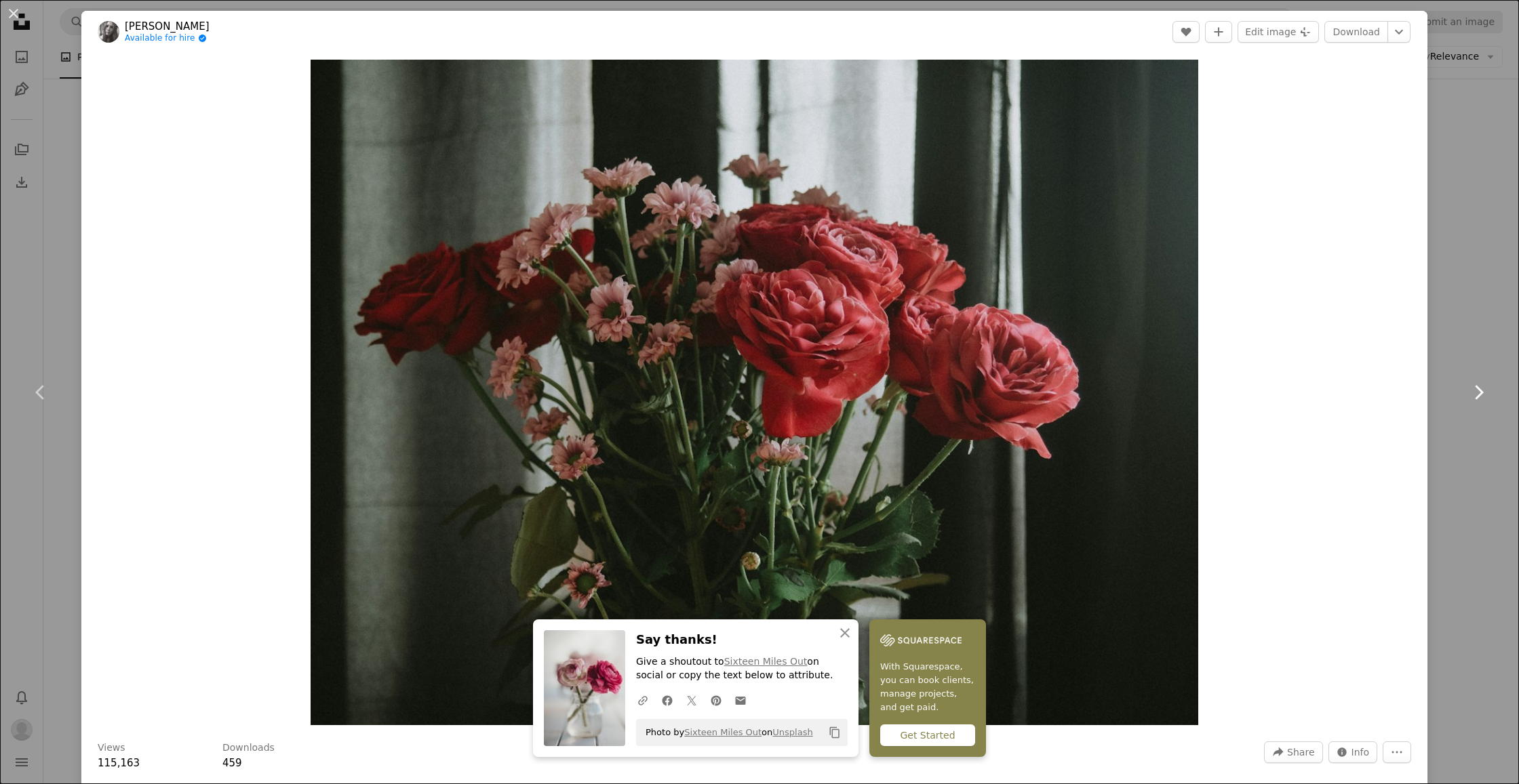
click at [1481, 387] on icon "Chevron right" at bounding box center [1479, 392] width 22 height 22
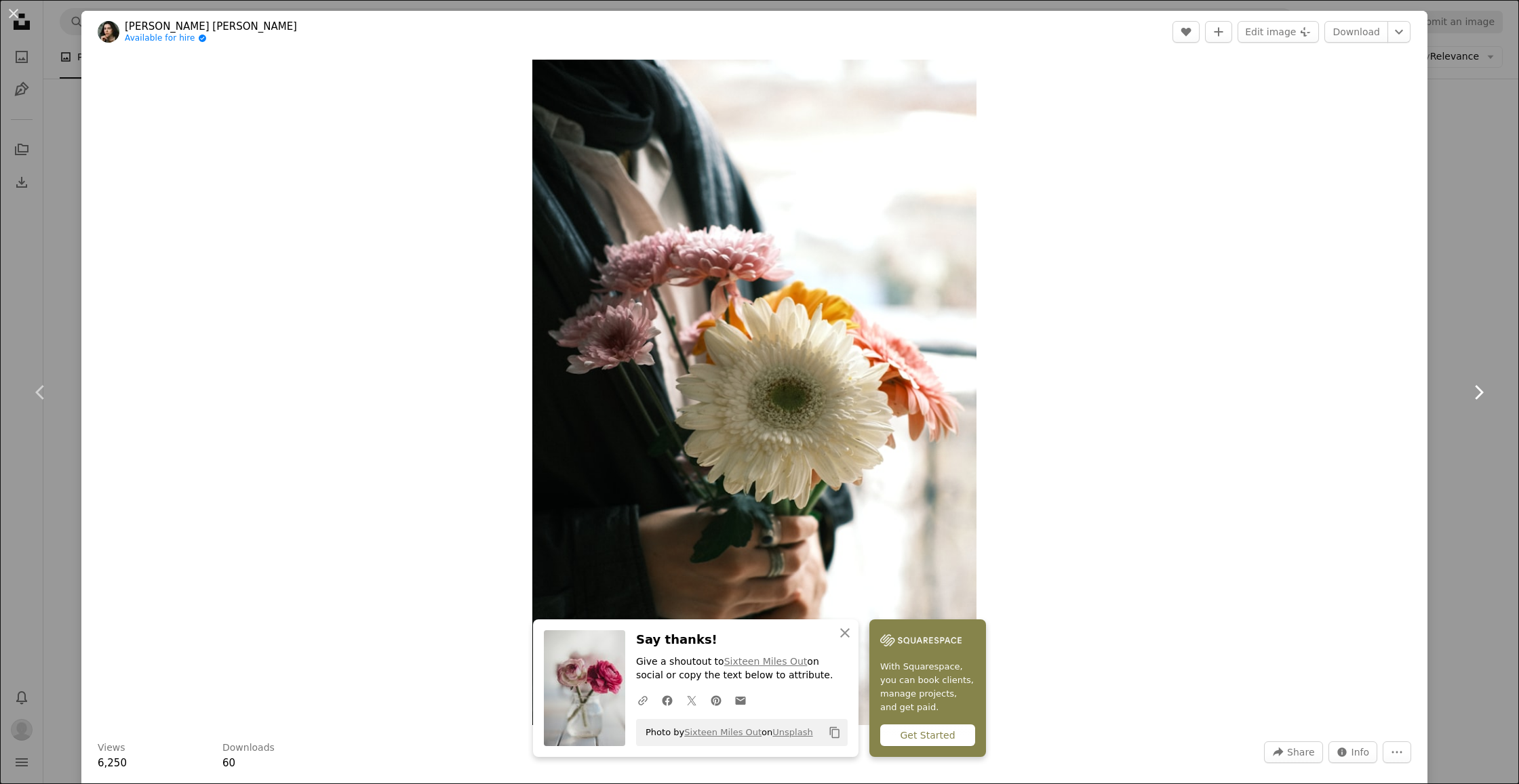
click at [1481, 387] on icon "Chevron right" at bounding box center [1479, 392] width 22 height 22
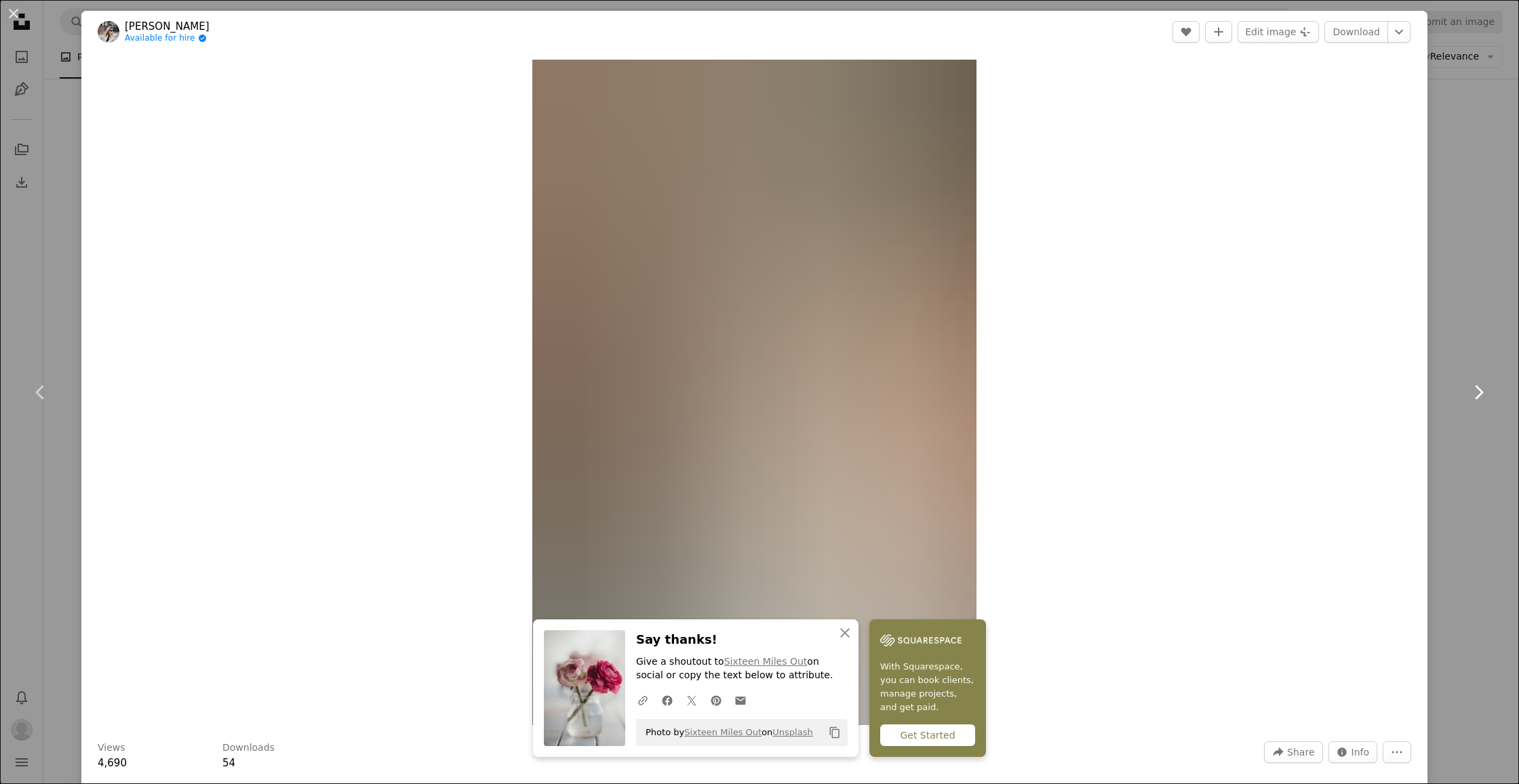
click at [1481, 387] on icon "Chevron right" at bounding box center [1479, 392] width 22 height 22
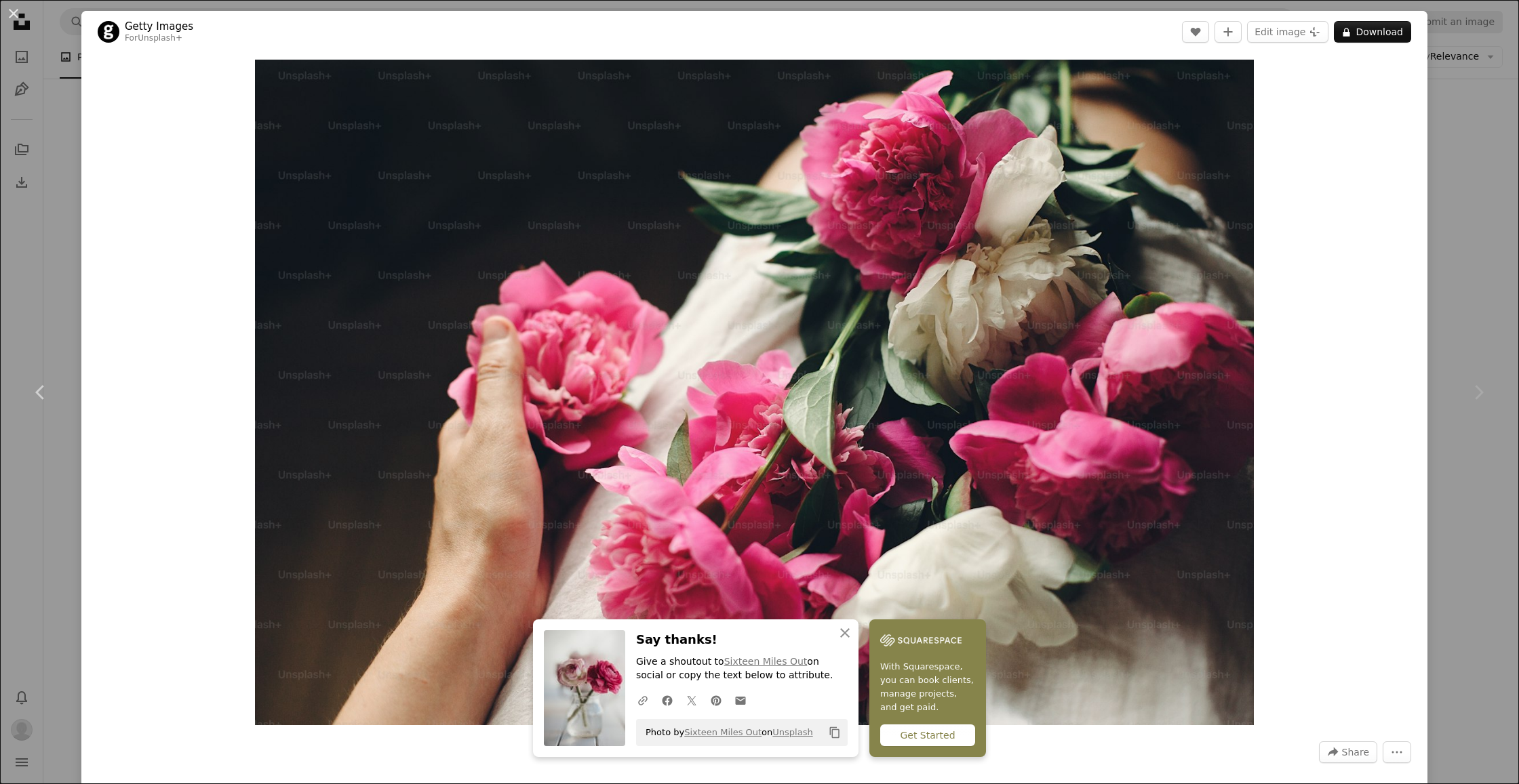
click at [1481, 387] on icon "Chevron right" at bounding box center [1479, 392] width 22 height 22
click at [62, 274] on div "An X shape Chevron left Chevron right An X shape Close Say thanks! Give a shout…" at bounding box center [760, 392] width 1519 height 784
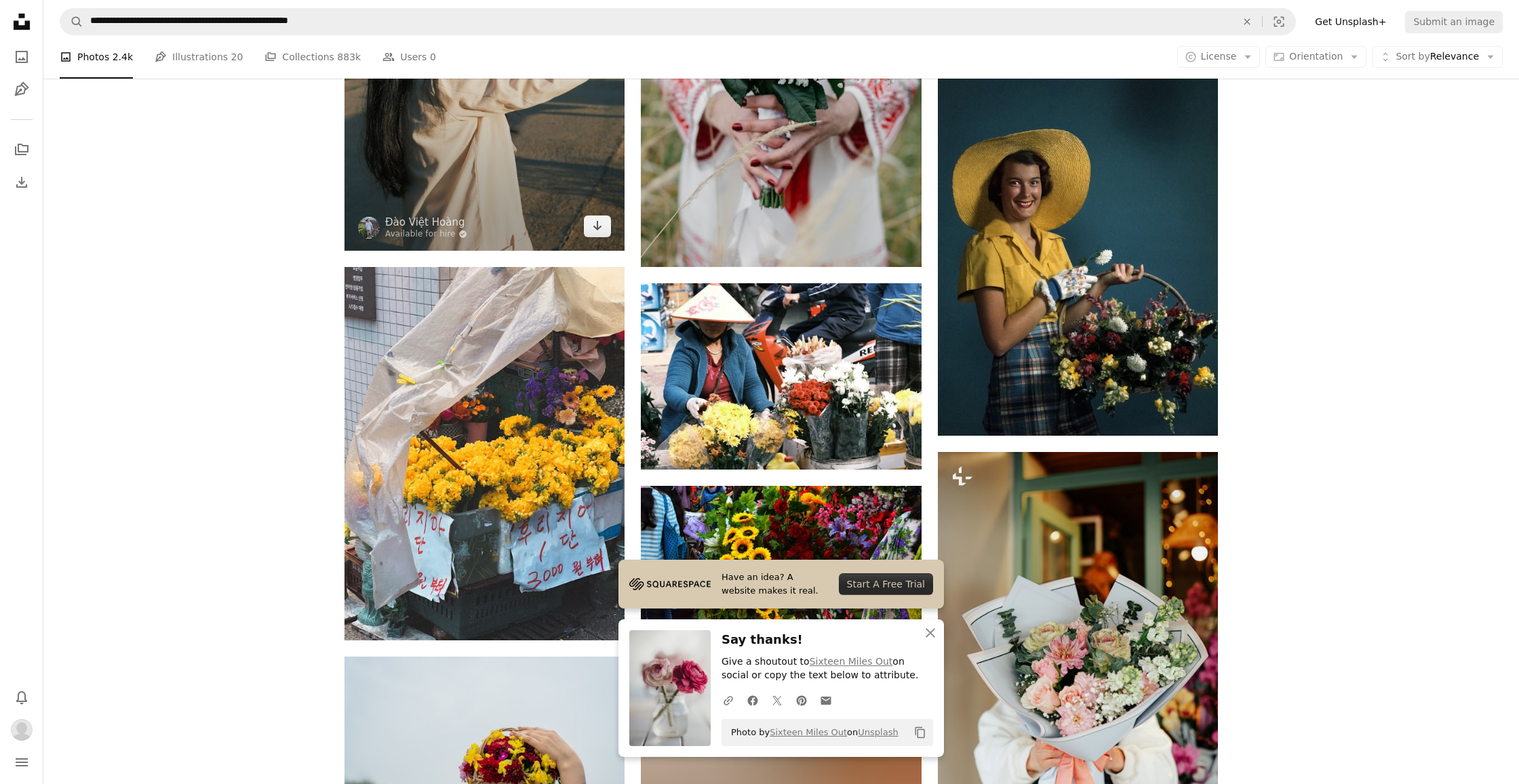
scroll to position [2088, 0]
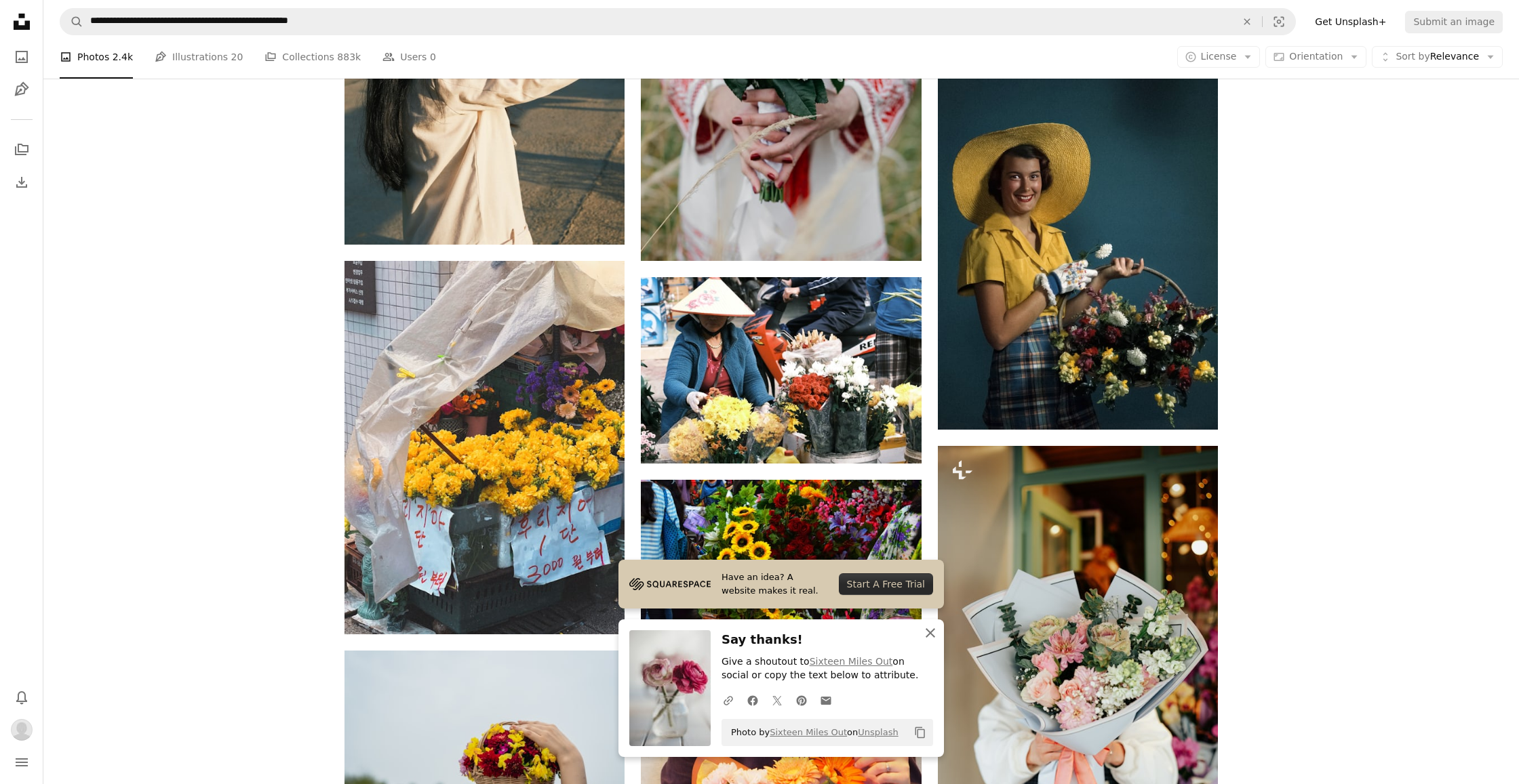
click at [934, 636] on icon "An X shape" at bounding box center [930, 633] width 16 height 16
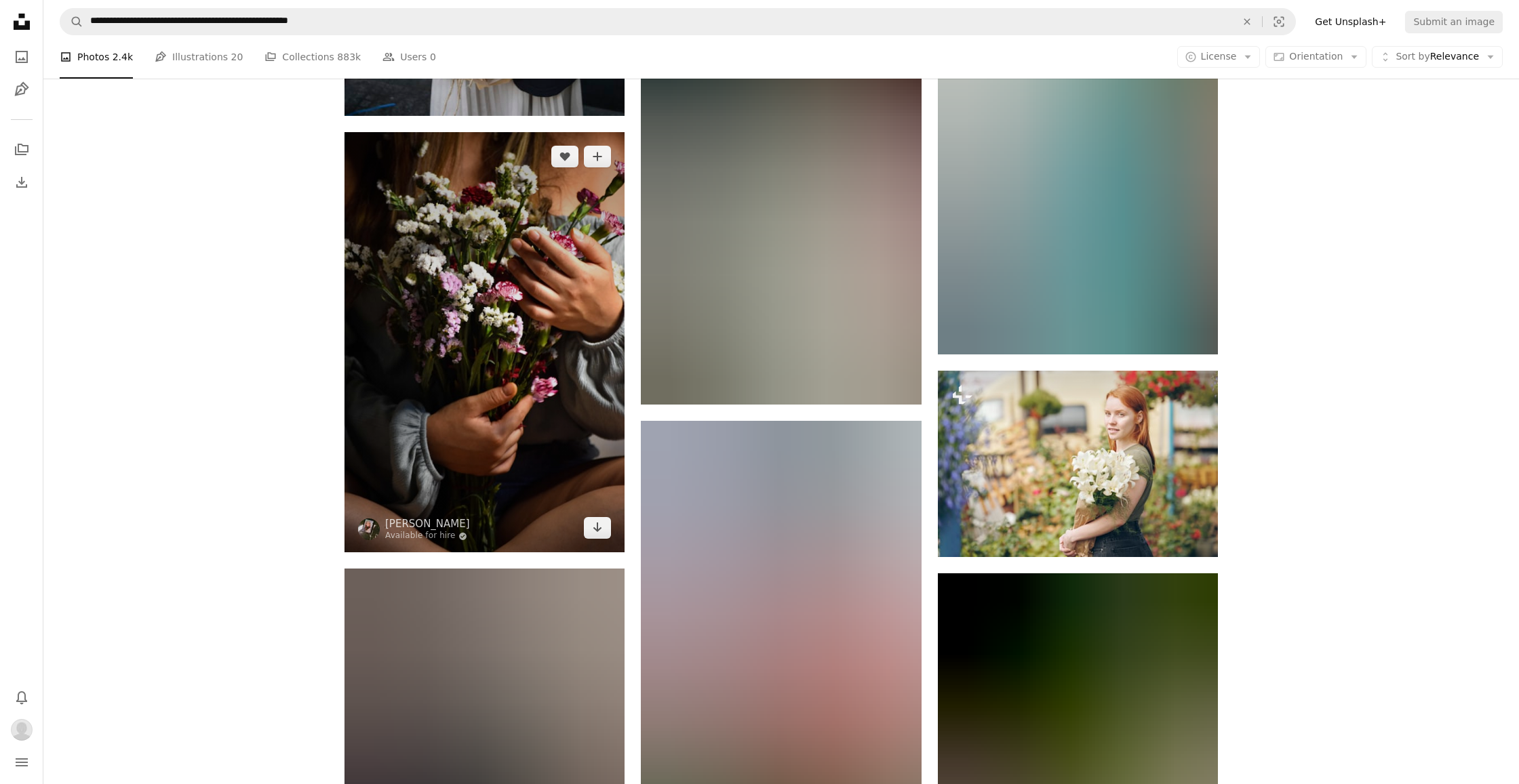
scroll to position [4364, 0]
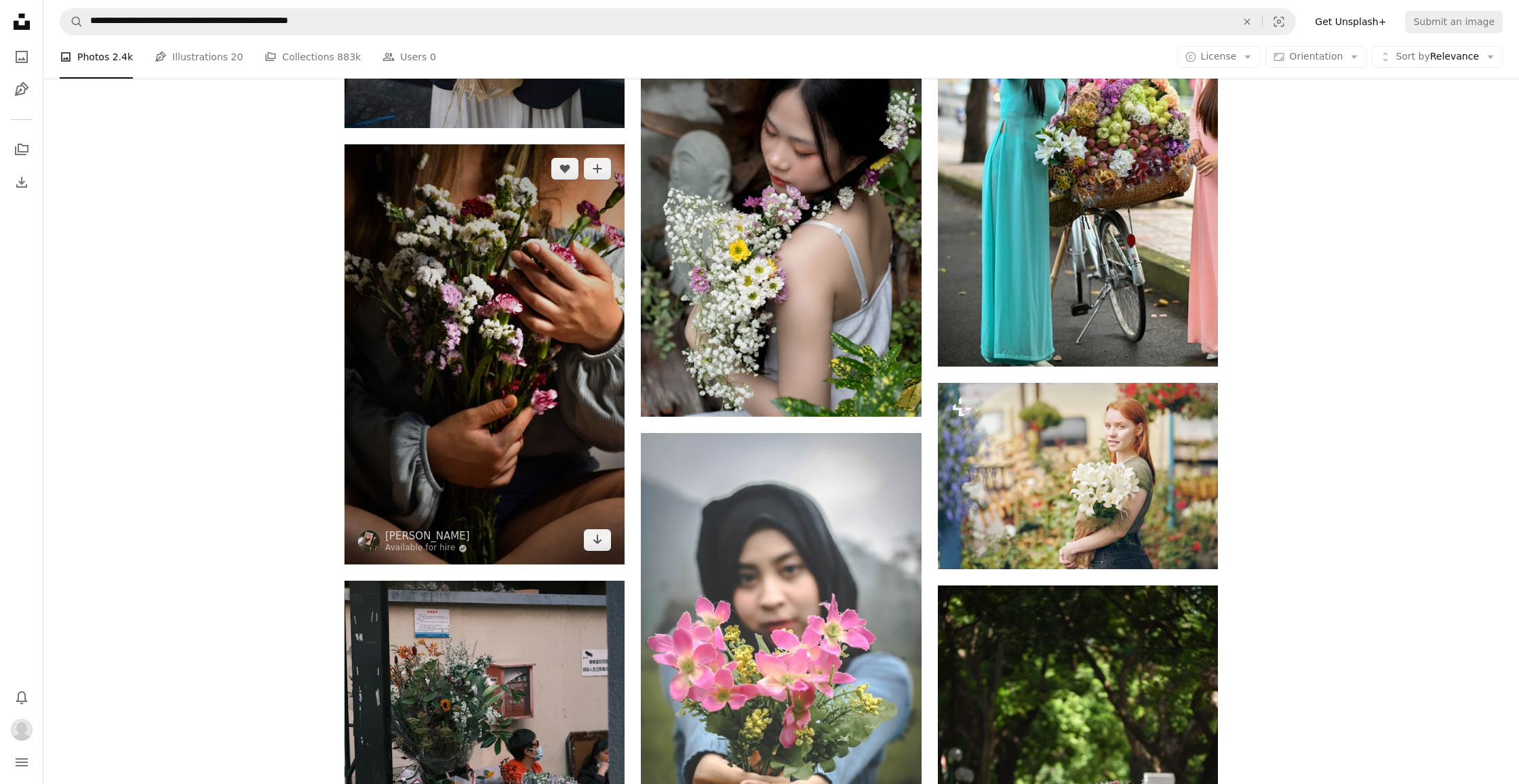
click at [489, 350] on img at bounding box center [485, 354] width 280 height 420
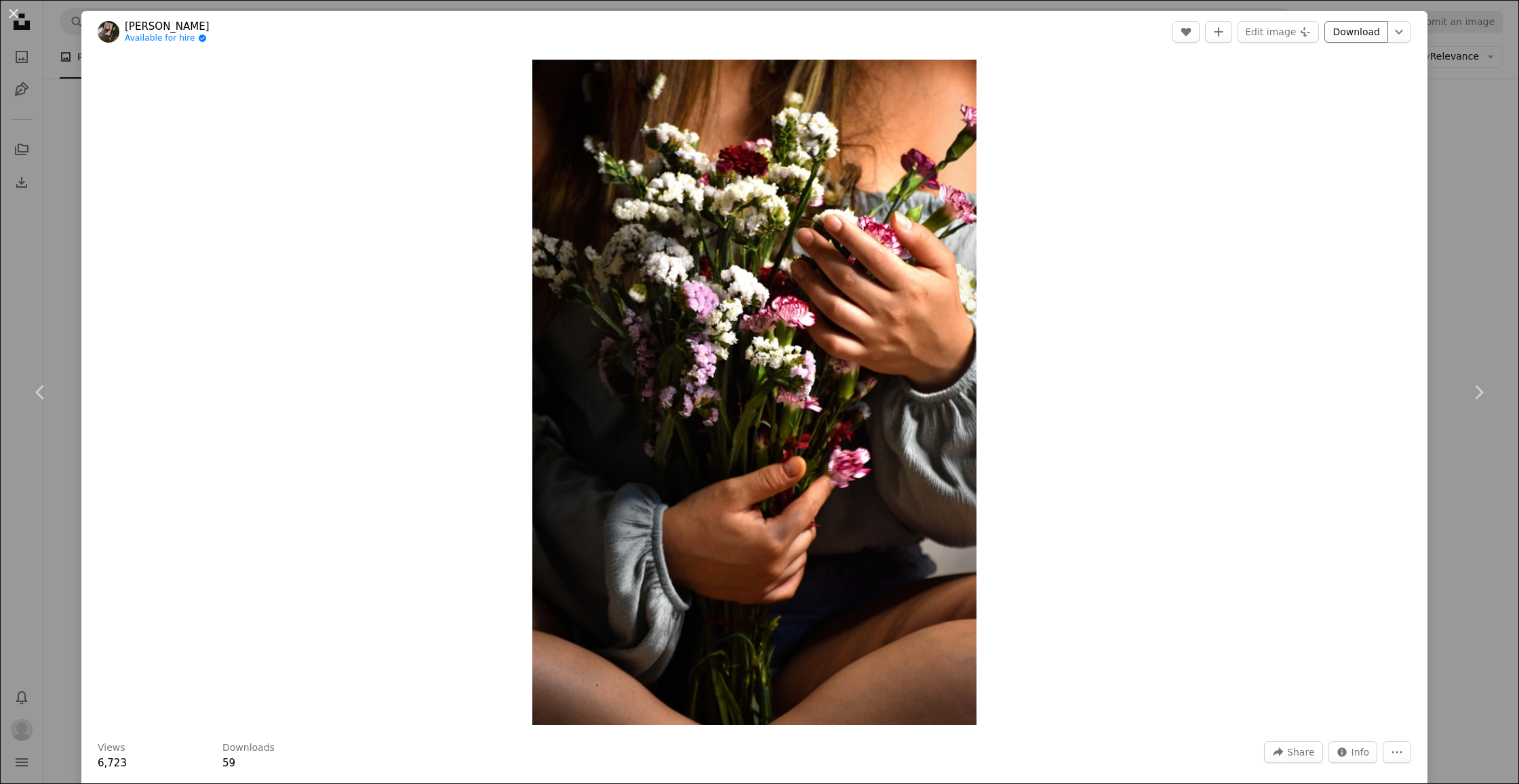
click at [1375, 35] on link "Download" at bounding box center [1356, 32] width 64 height 22
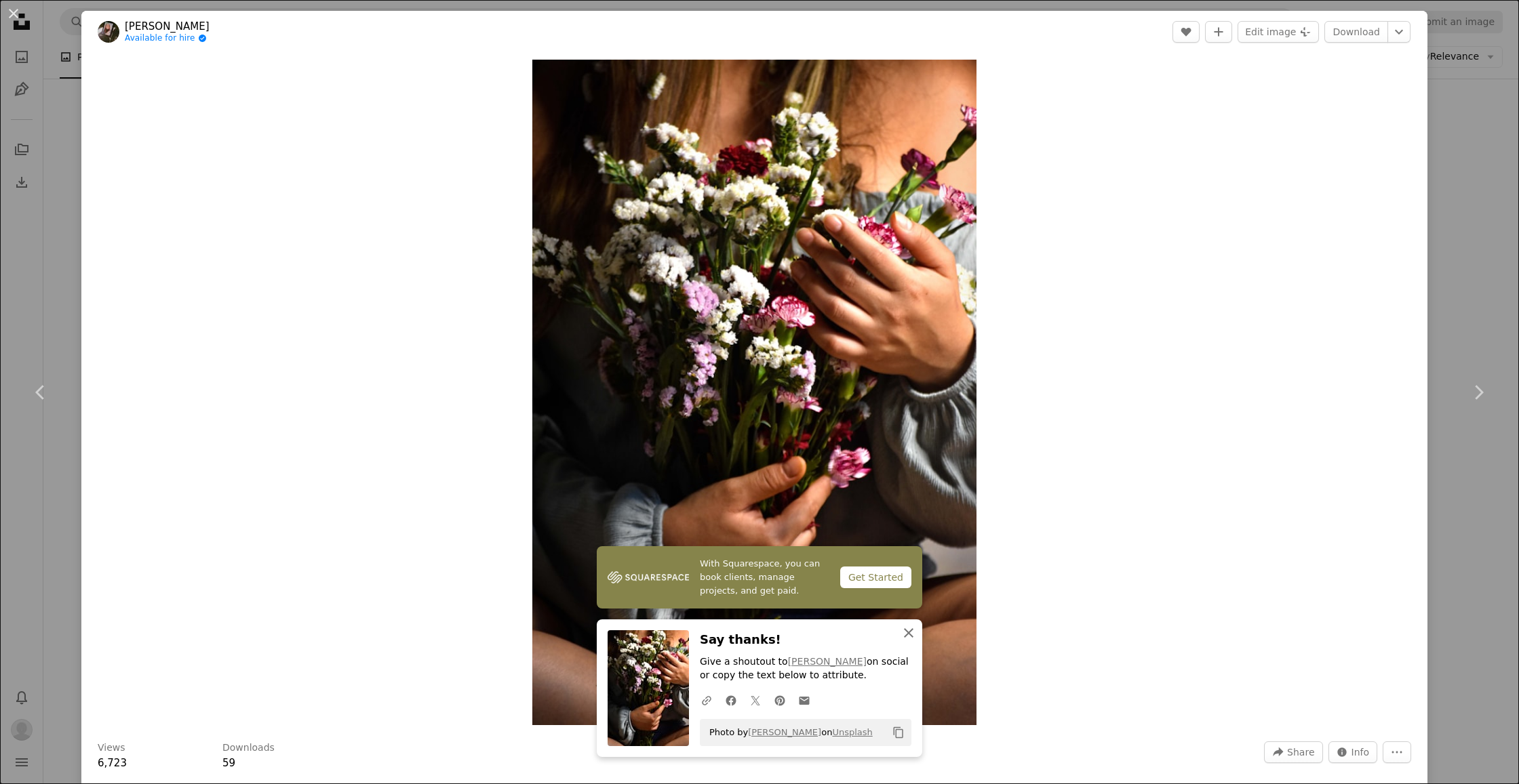
scroll to position [2, 0]
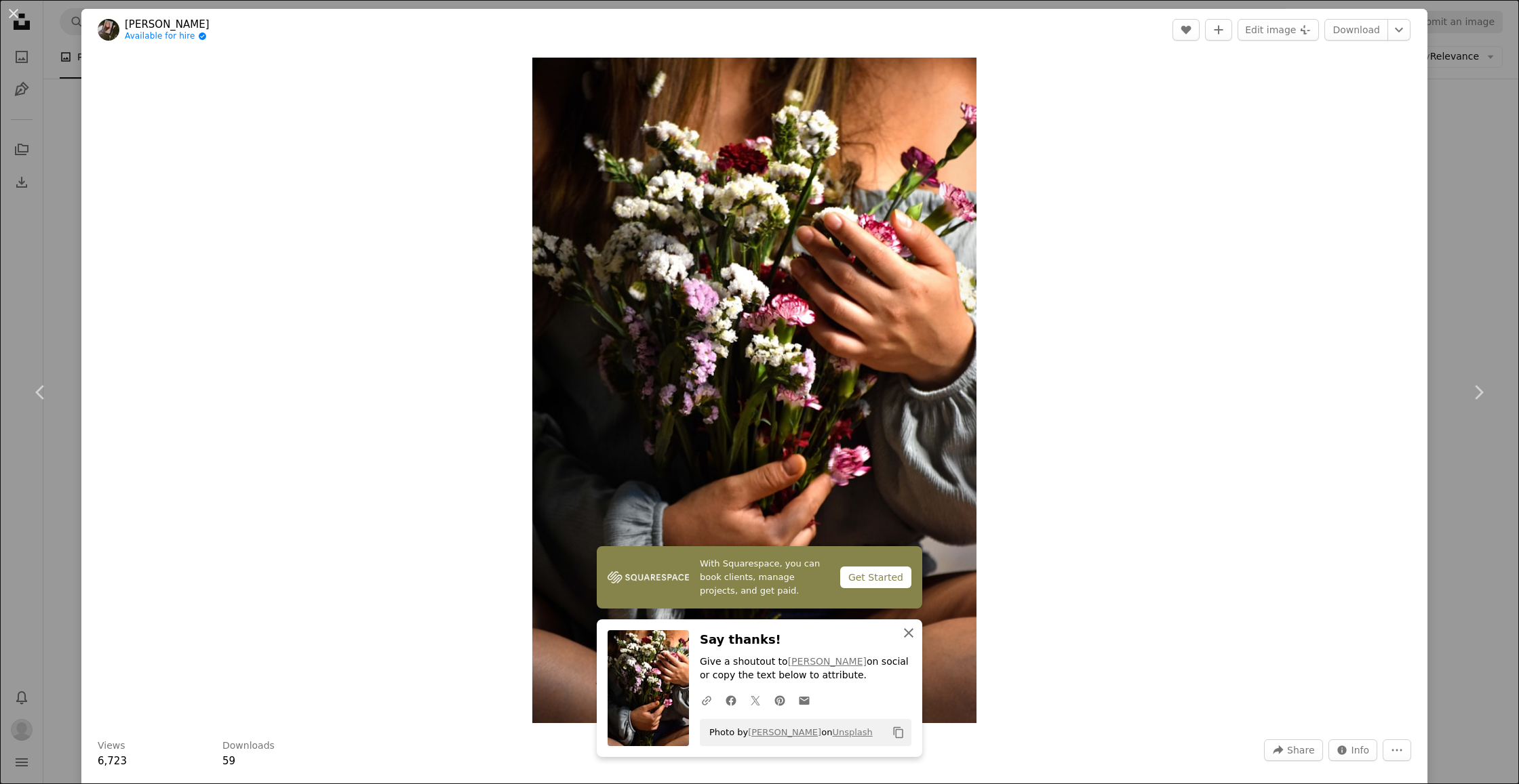
click at [910, 636] on icon "button" at bounding box center [908, 633] width 9 height 9
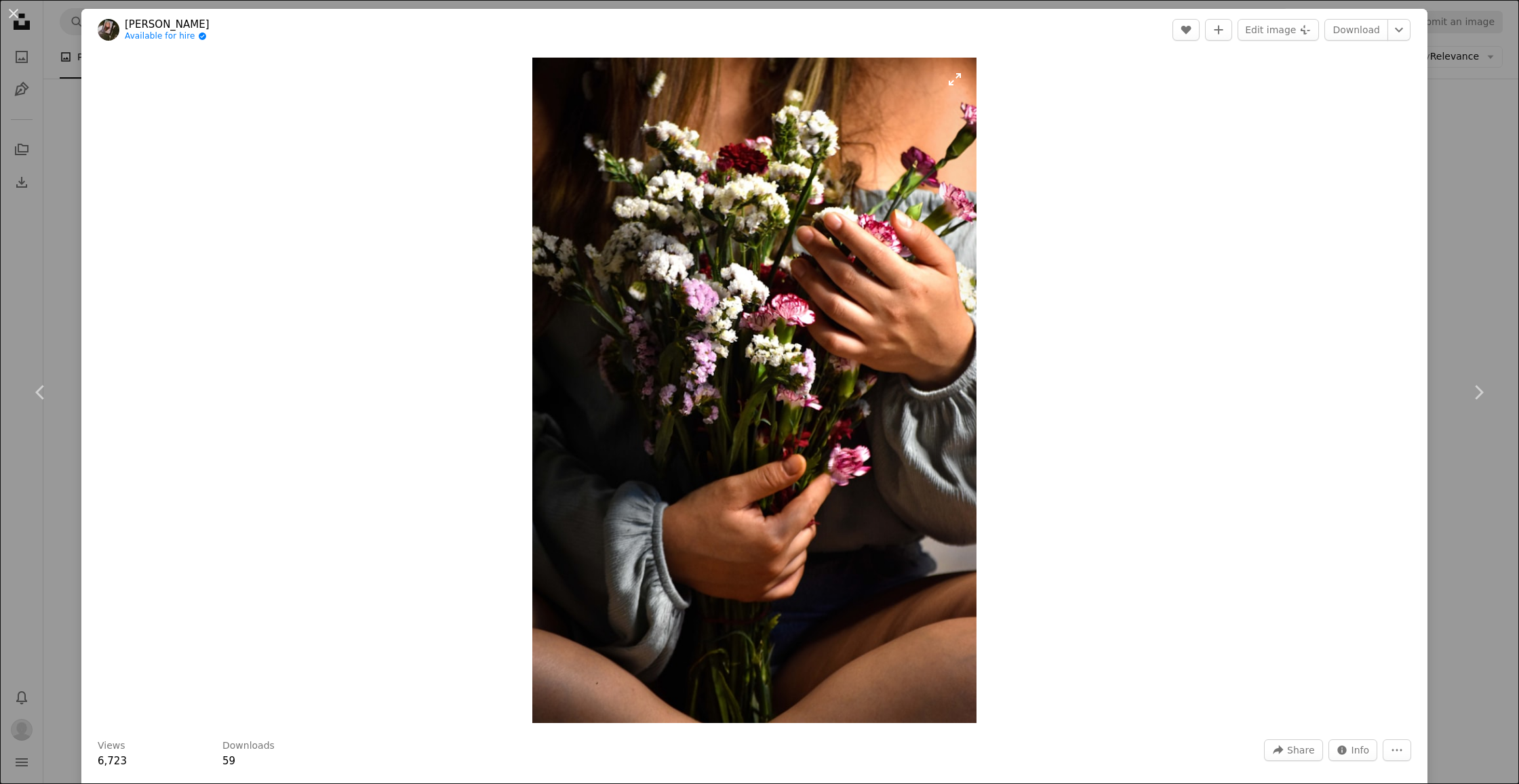
scroll to position [0, 0]
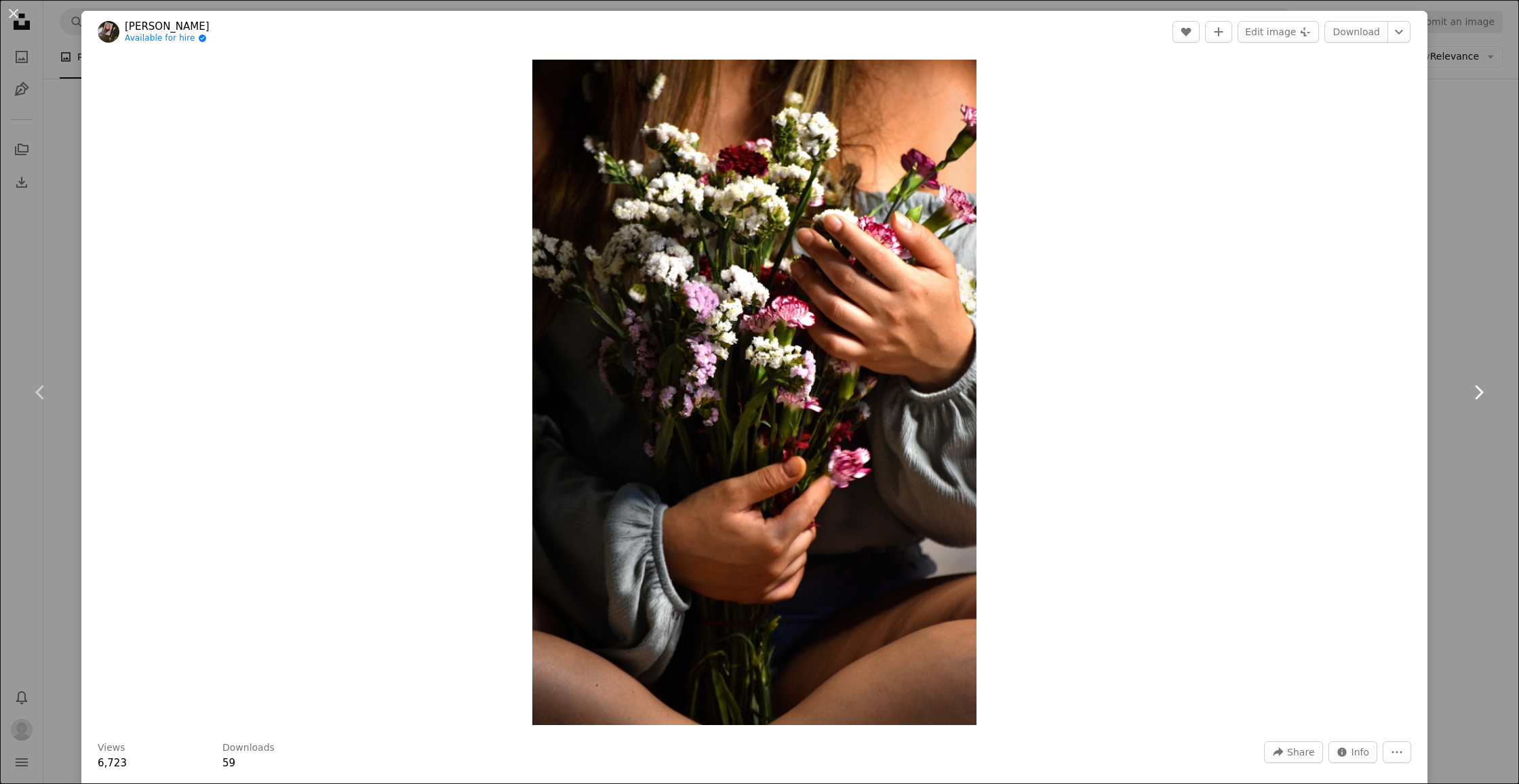
click at [1471, 391] on icon "Chevron right" at bounding box center [1479, 392] width 22 height 22
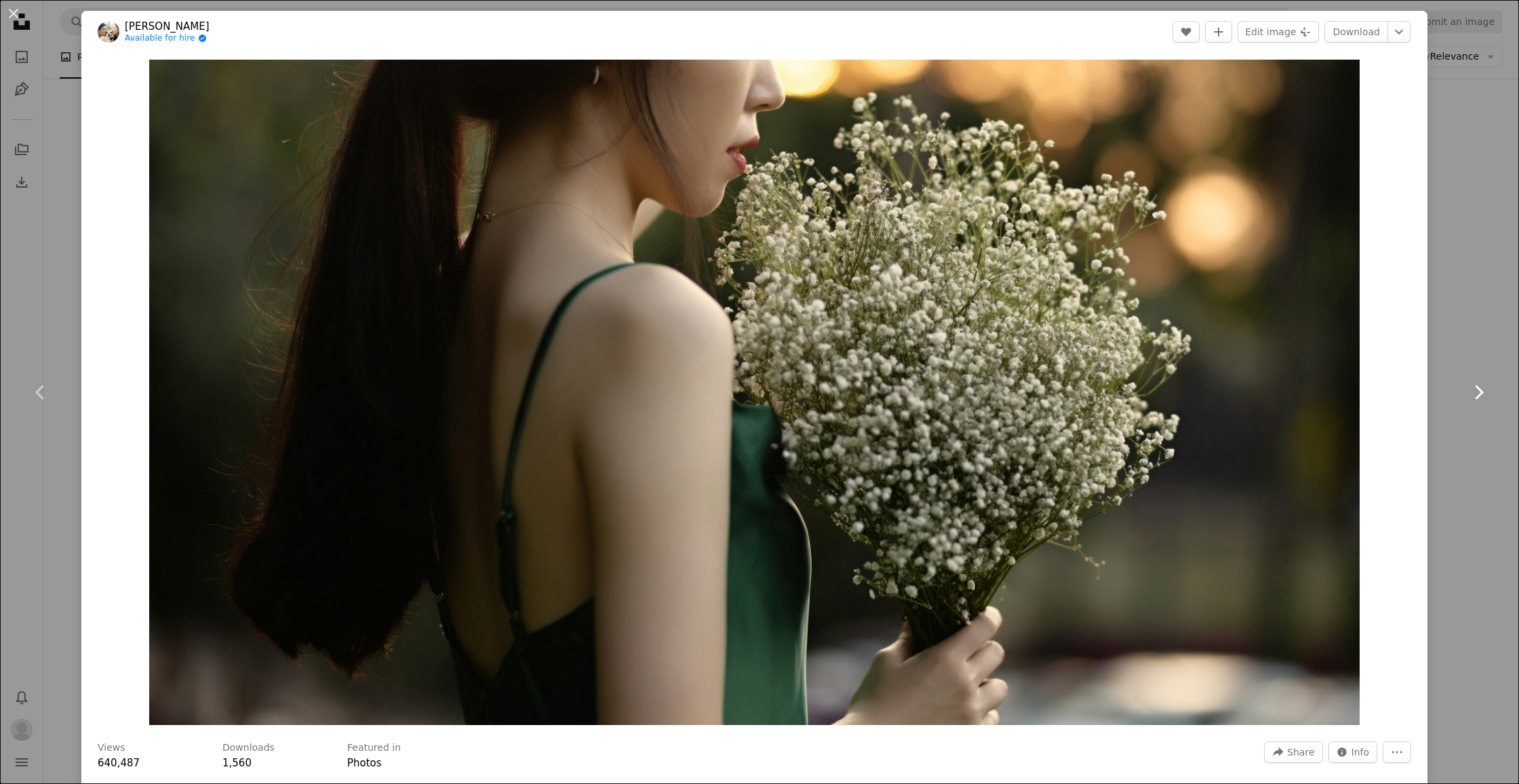
click at [1471, 391] on icon "Chevron right" at bounding box center [1479, 392] width 22 height 22
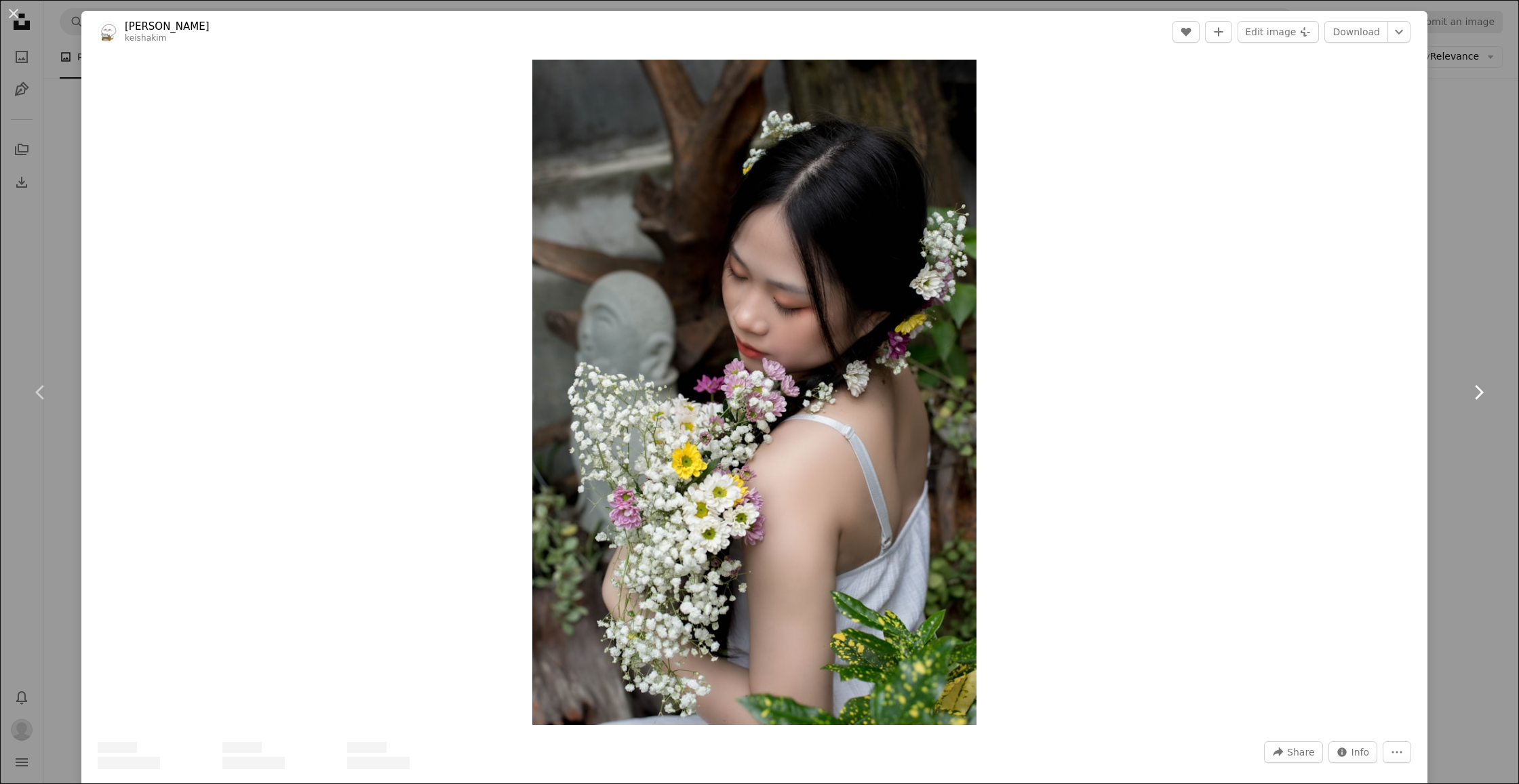
click at [1471, 391] on icon "Chevron right" at bounding box center [1479, 392] width 22 height 22
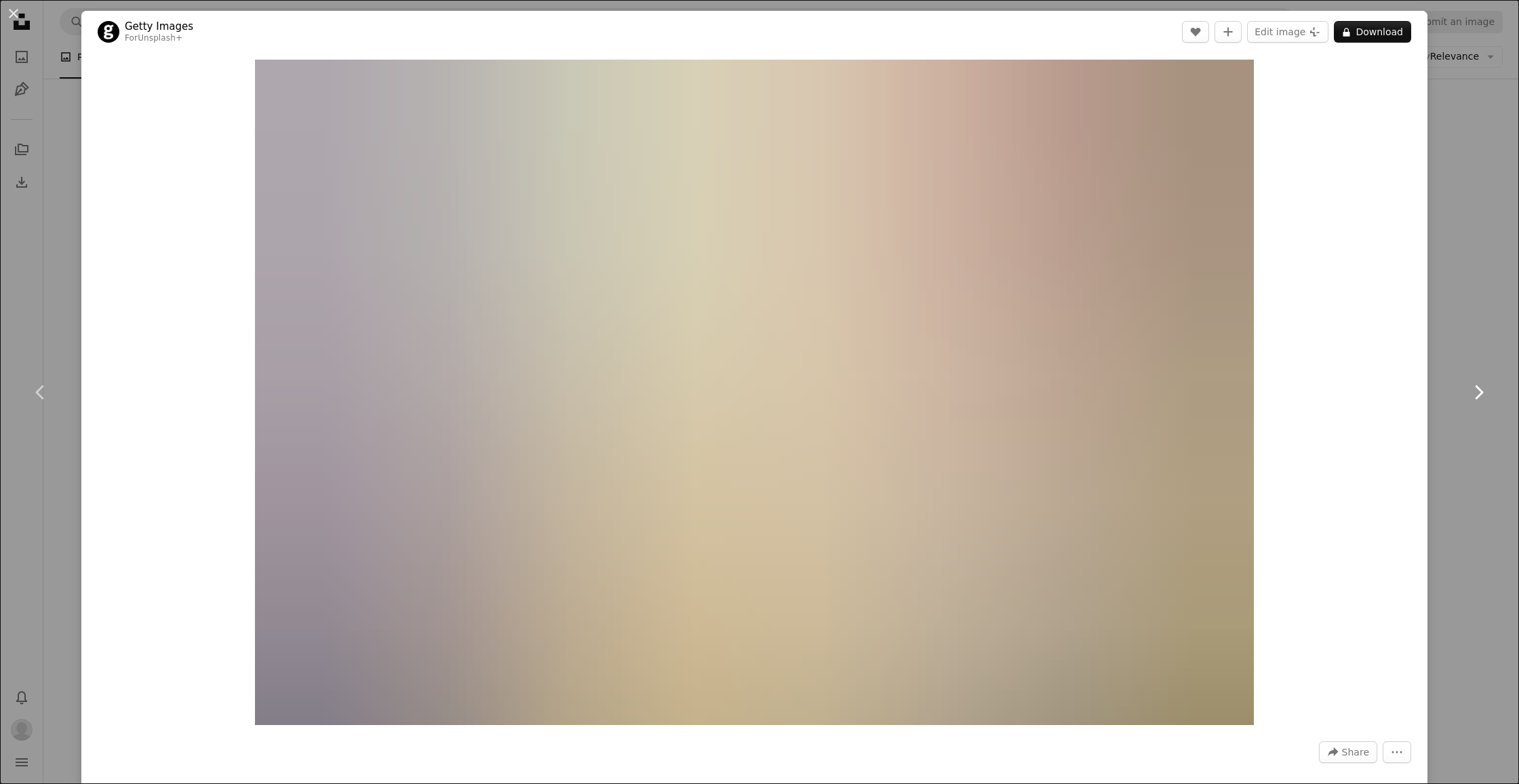
click at [1471, 391] on icon "Chevron right" at bounding box center [1479, 392] width 22 height 22
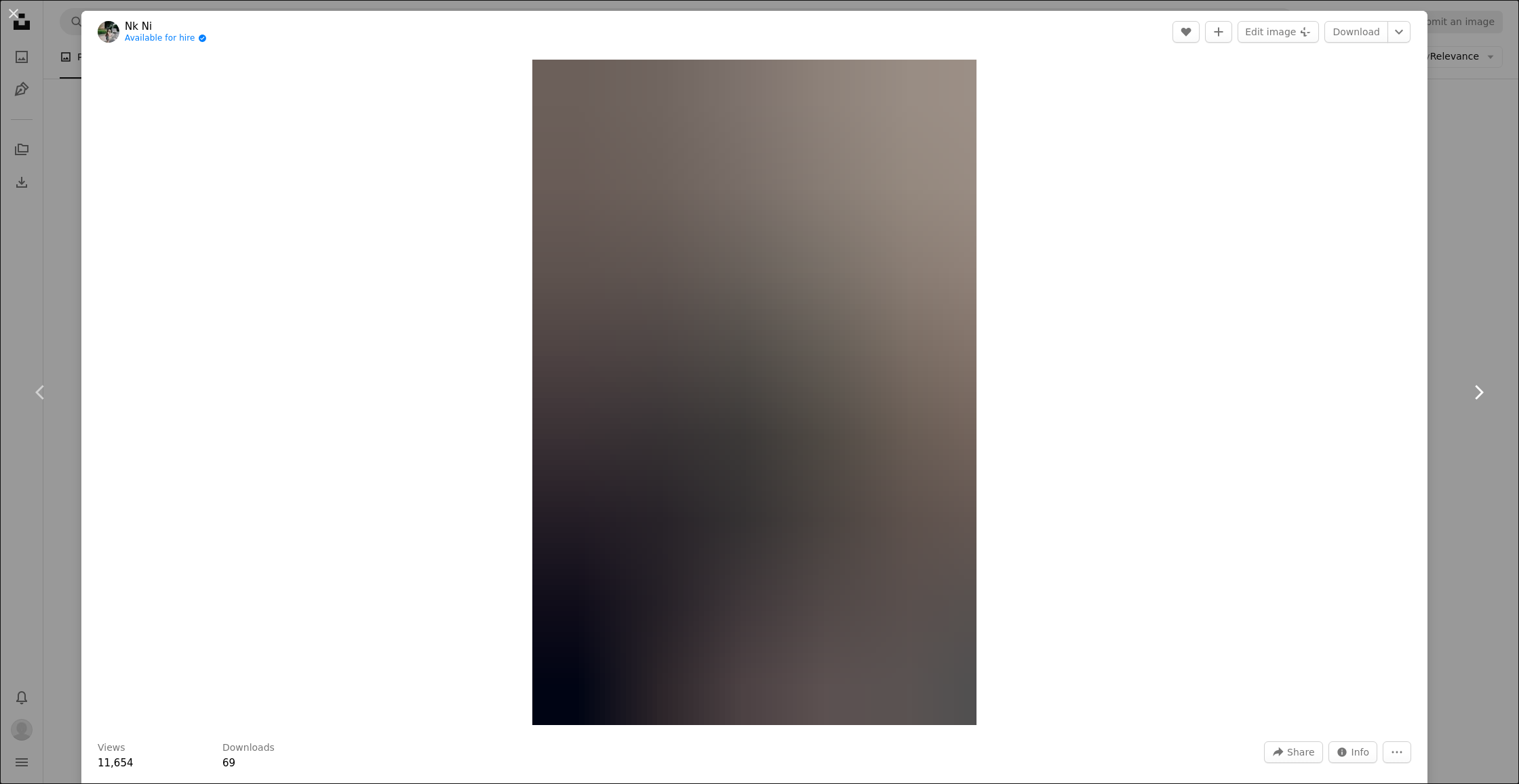
click at [1471, 391] on icon "Chevron right" at bounding box center [1479, 392] width 22 height 22
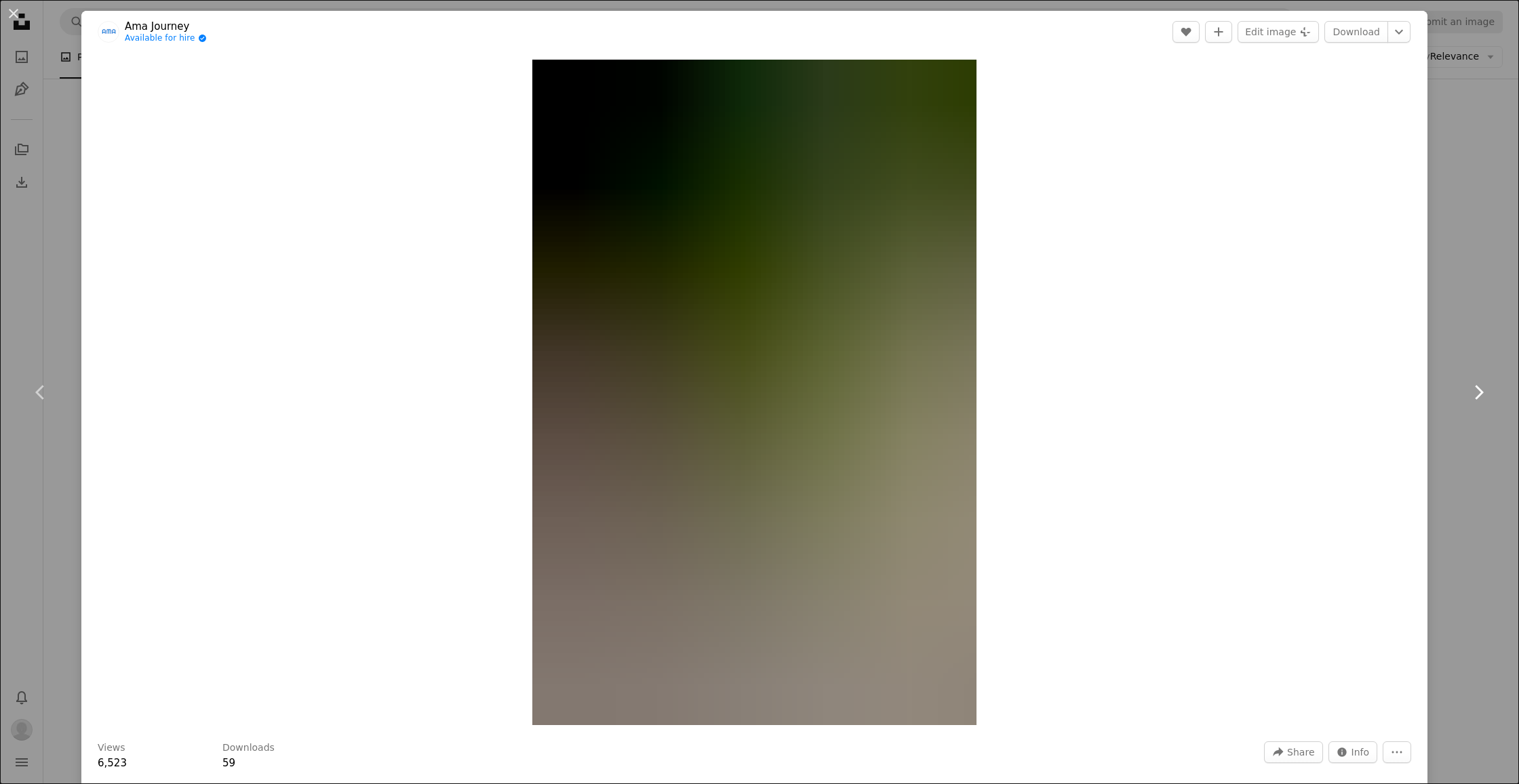
click at [1471, 391] on icon "Chevron right" at bounding box center [1479, 392] width 22 height 22
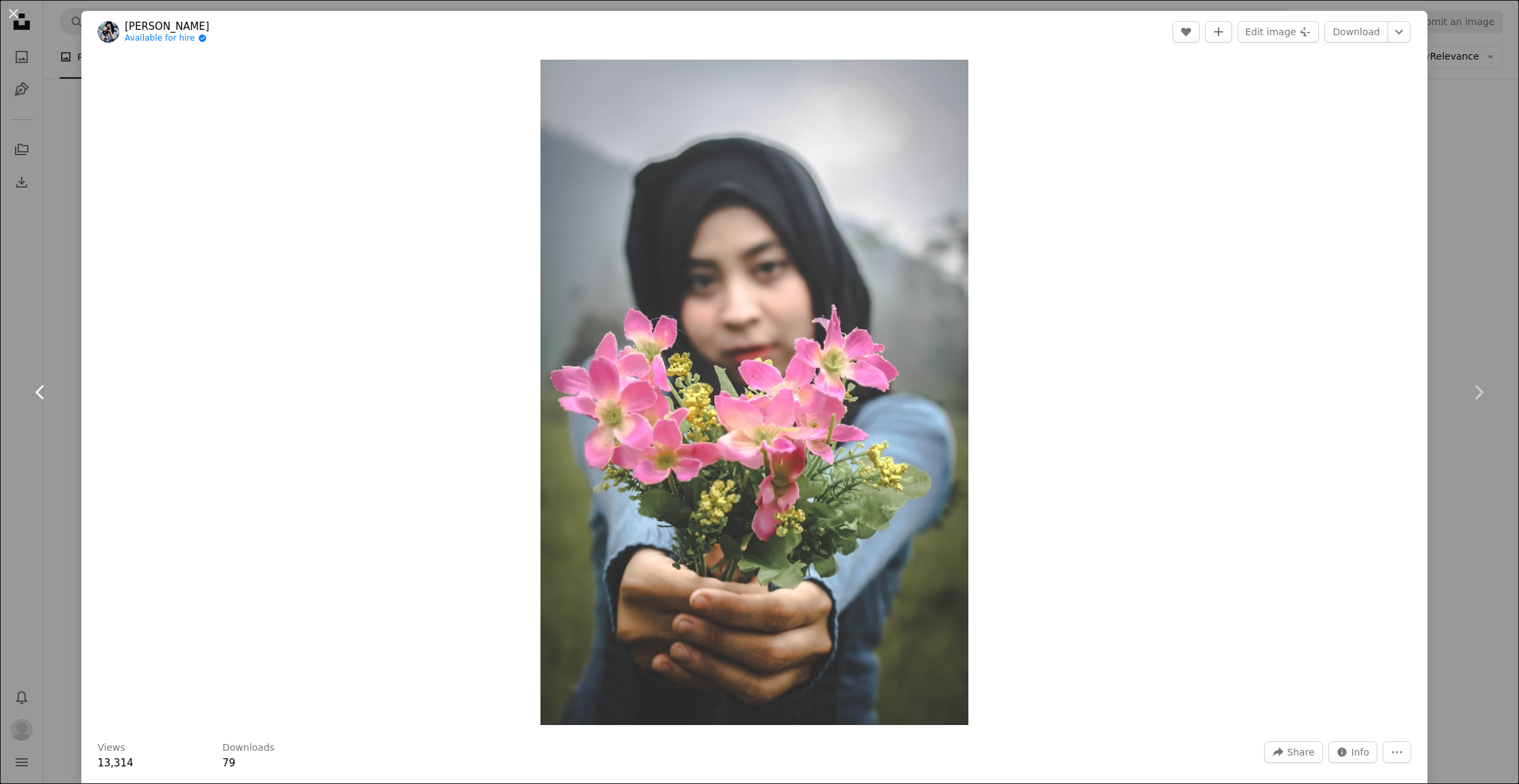
click at [38, 387] on icon "Chevron left" at bounding box center [40, 392] width 22 height 22
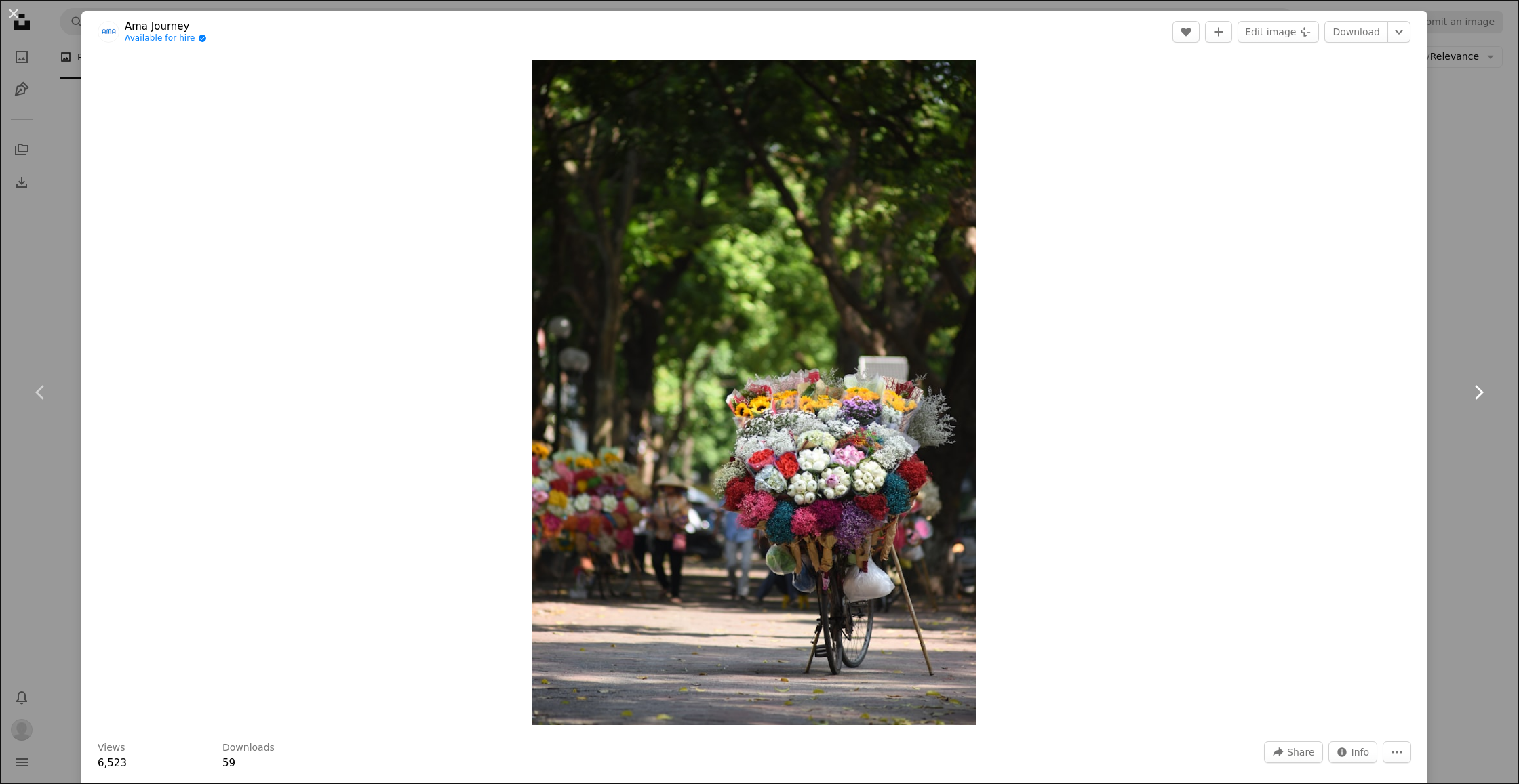
click at [1481, 394] on icon at bounding box center [1479, 392] width 9 height 14
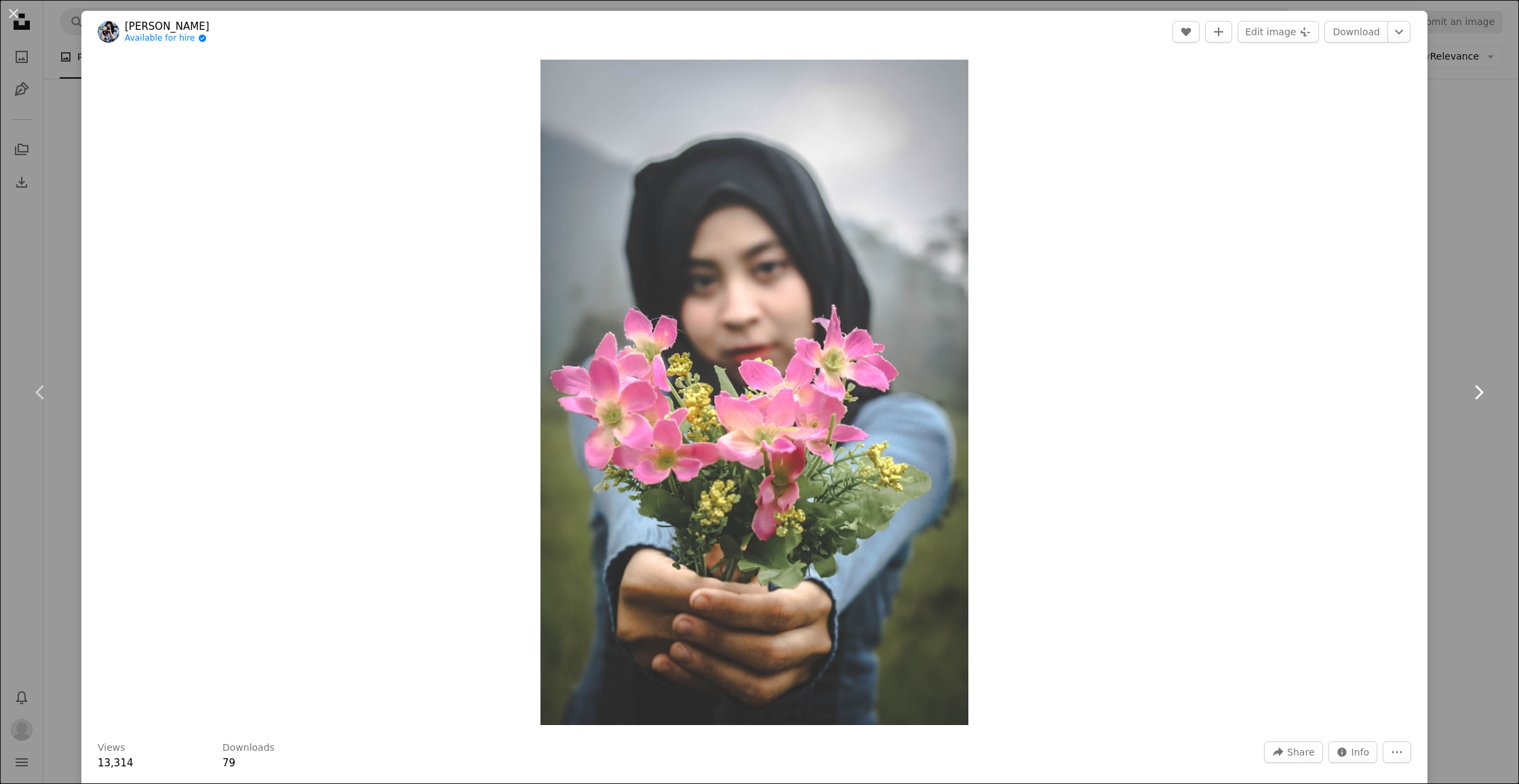
click at [1481, 394] on icon at bounding box center [1479, 392] width 9 height 14
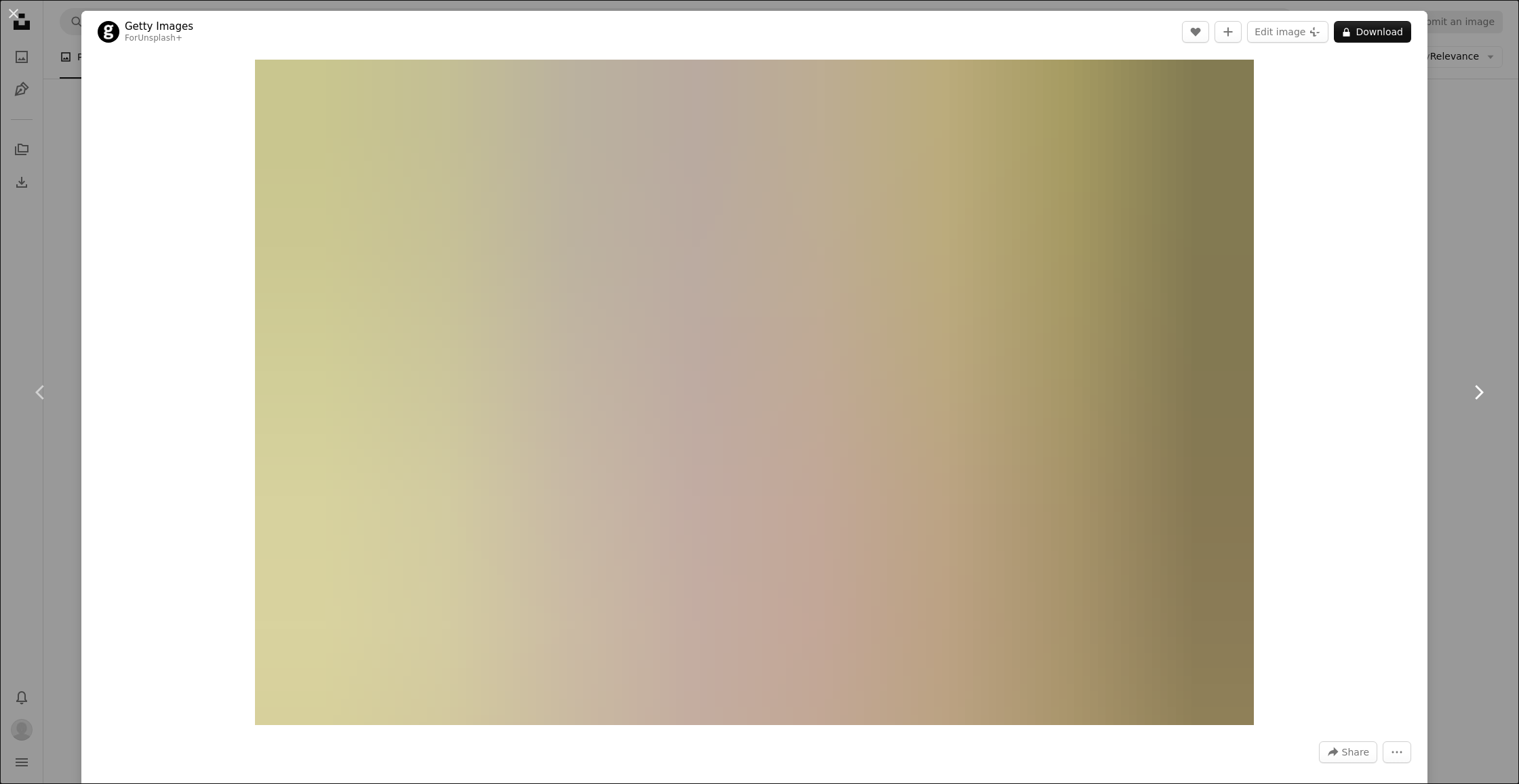
click at [1481, 394] on icon at bounding box center [1479, 392] width 9 height 14
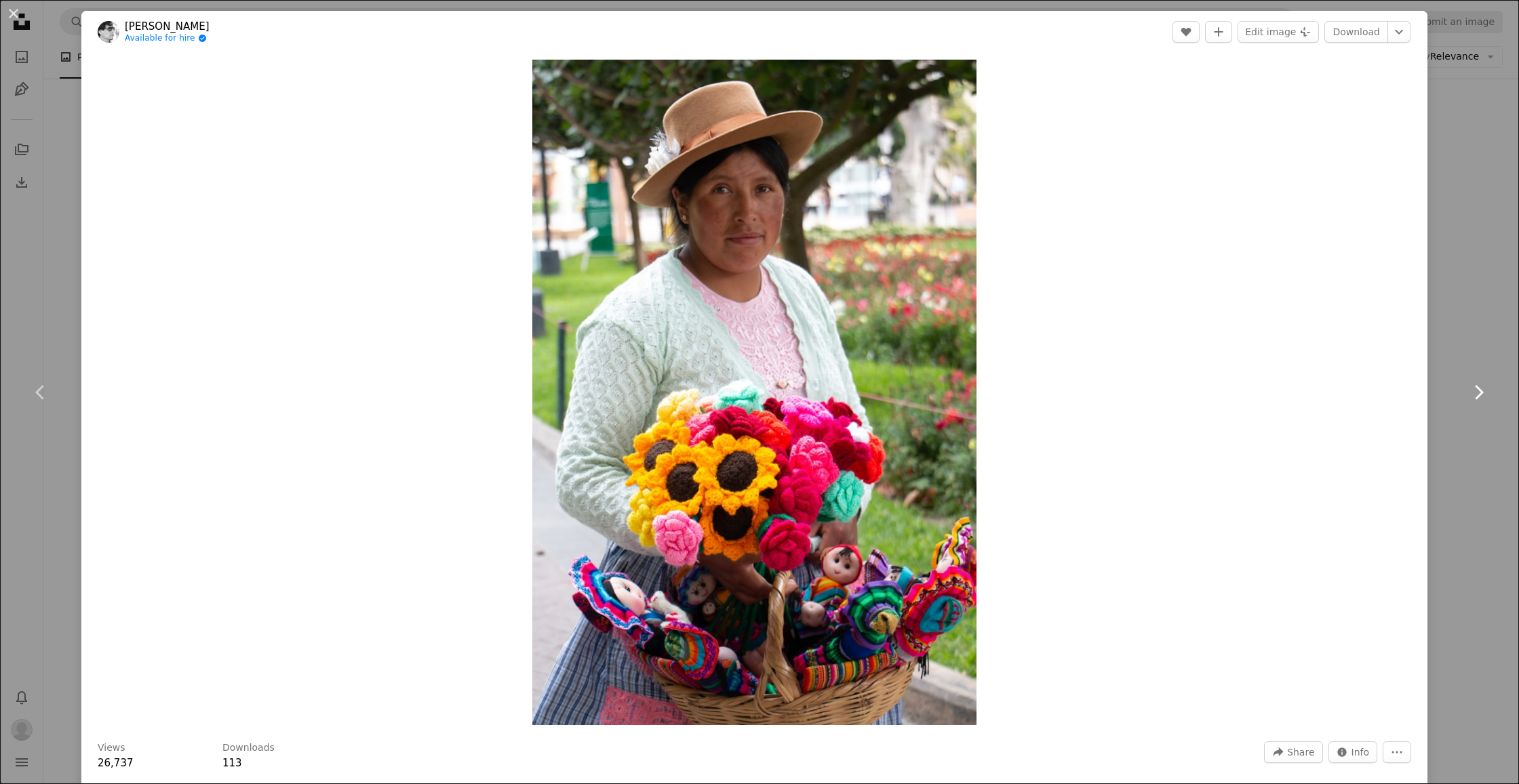
click at [1481, 394] on icon at bounding box center [1479, 392] width 9 height 14
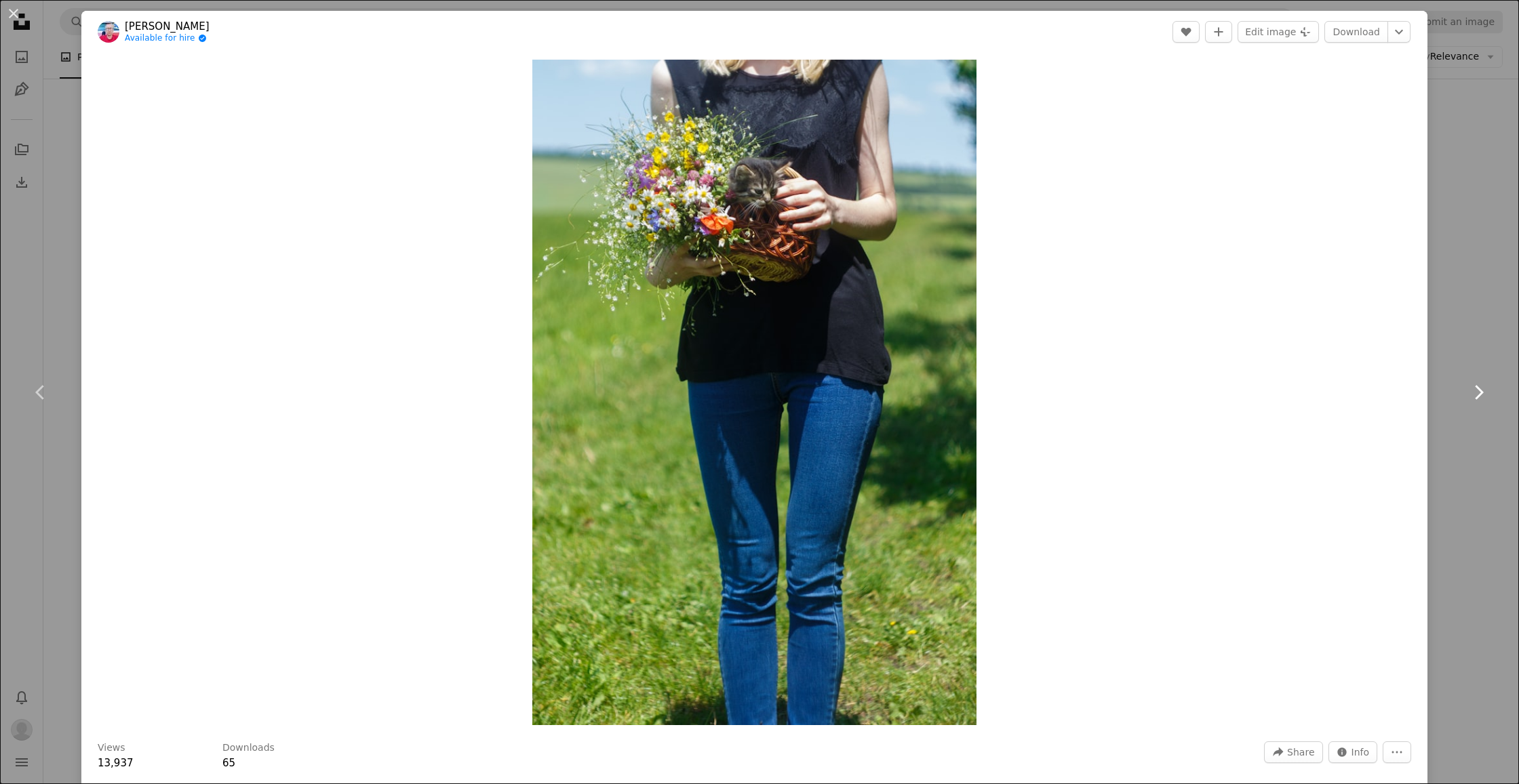
click at [1481, 394] on icon at bounding box center [1479, 392] width 9 height 14
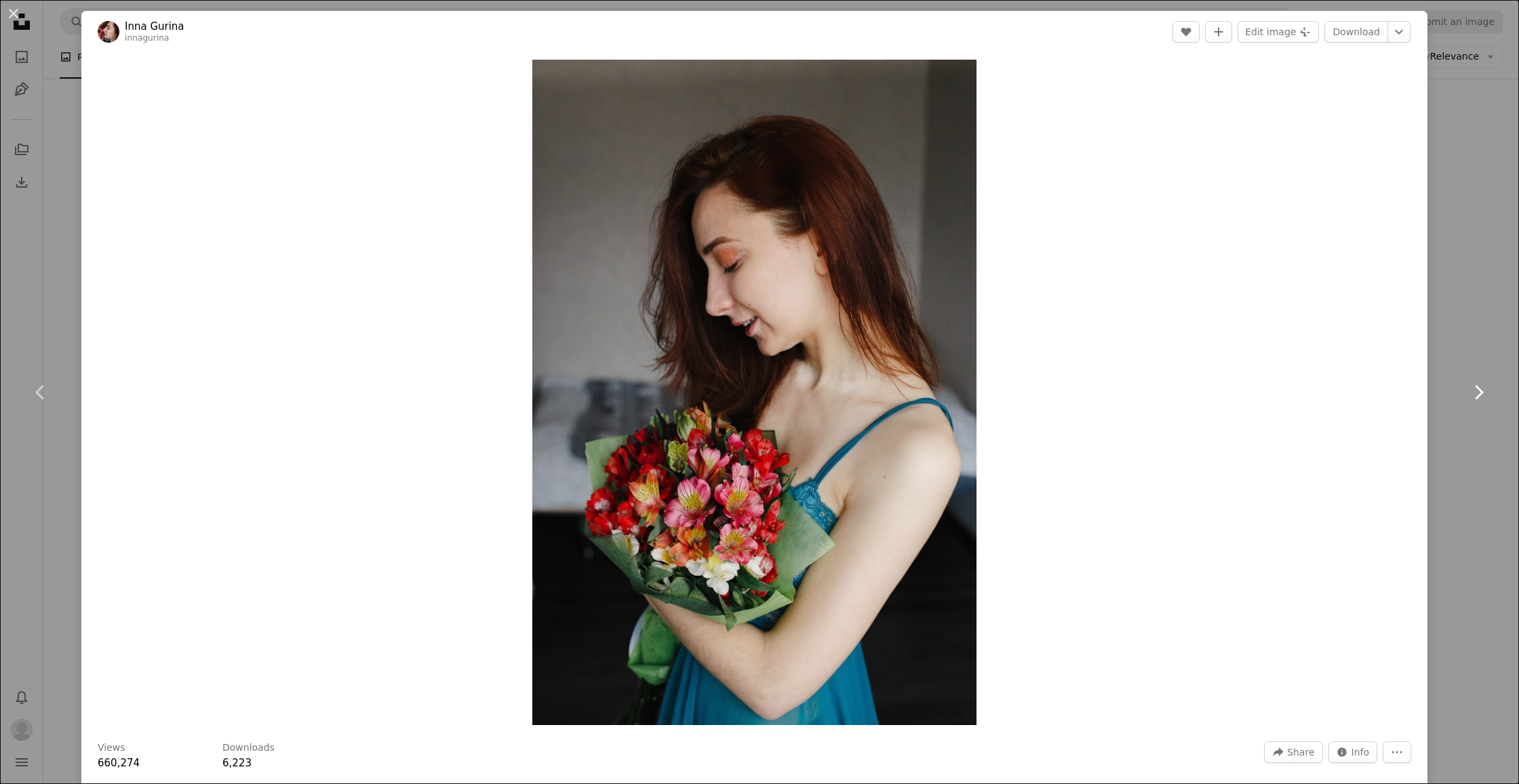
click at [1481, 394] on icon at bounding box center [1479, 392] width 9 height 14
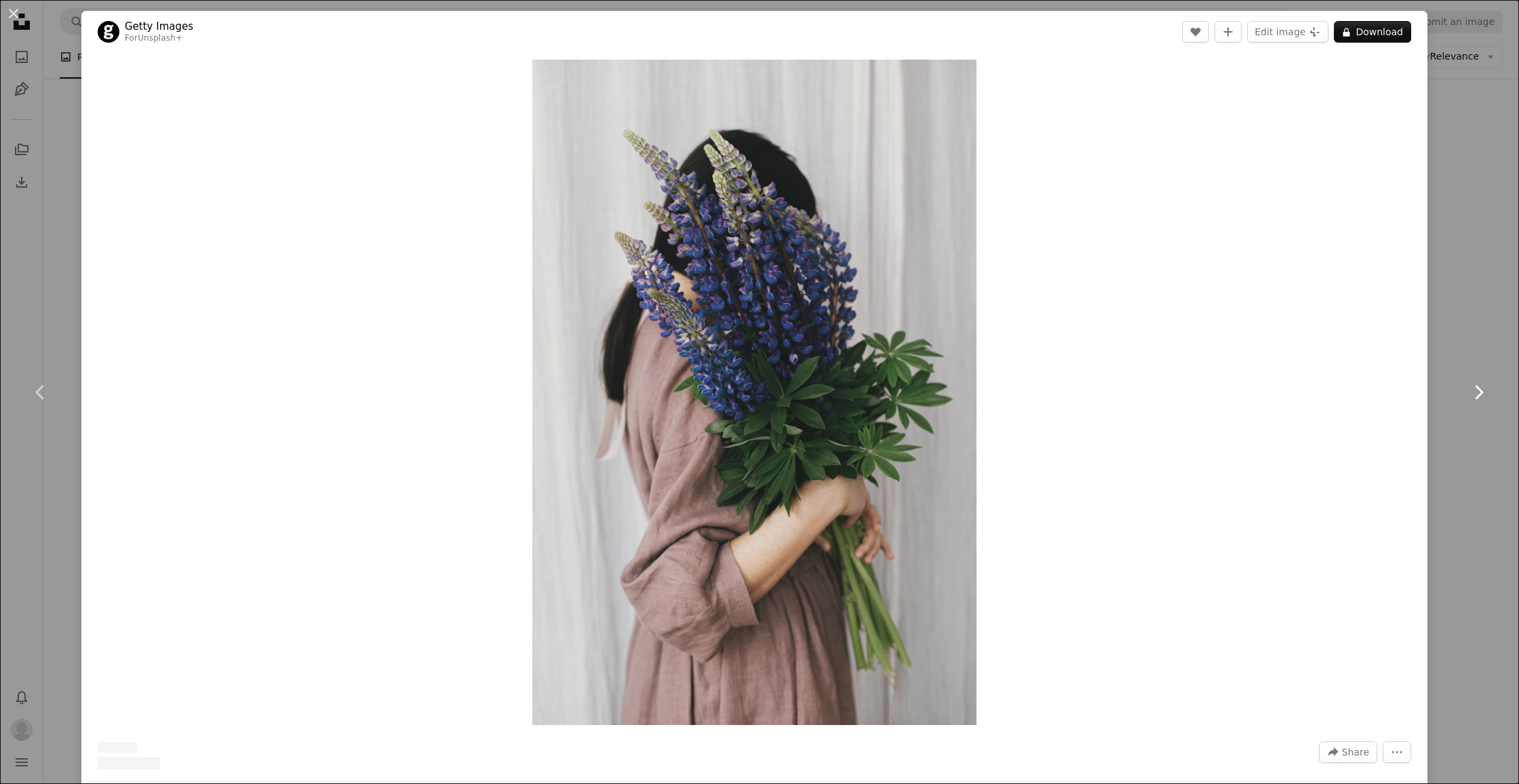
click at [1481, 394] on icon at bounding box center [1479, 392] width 9 height 14
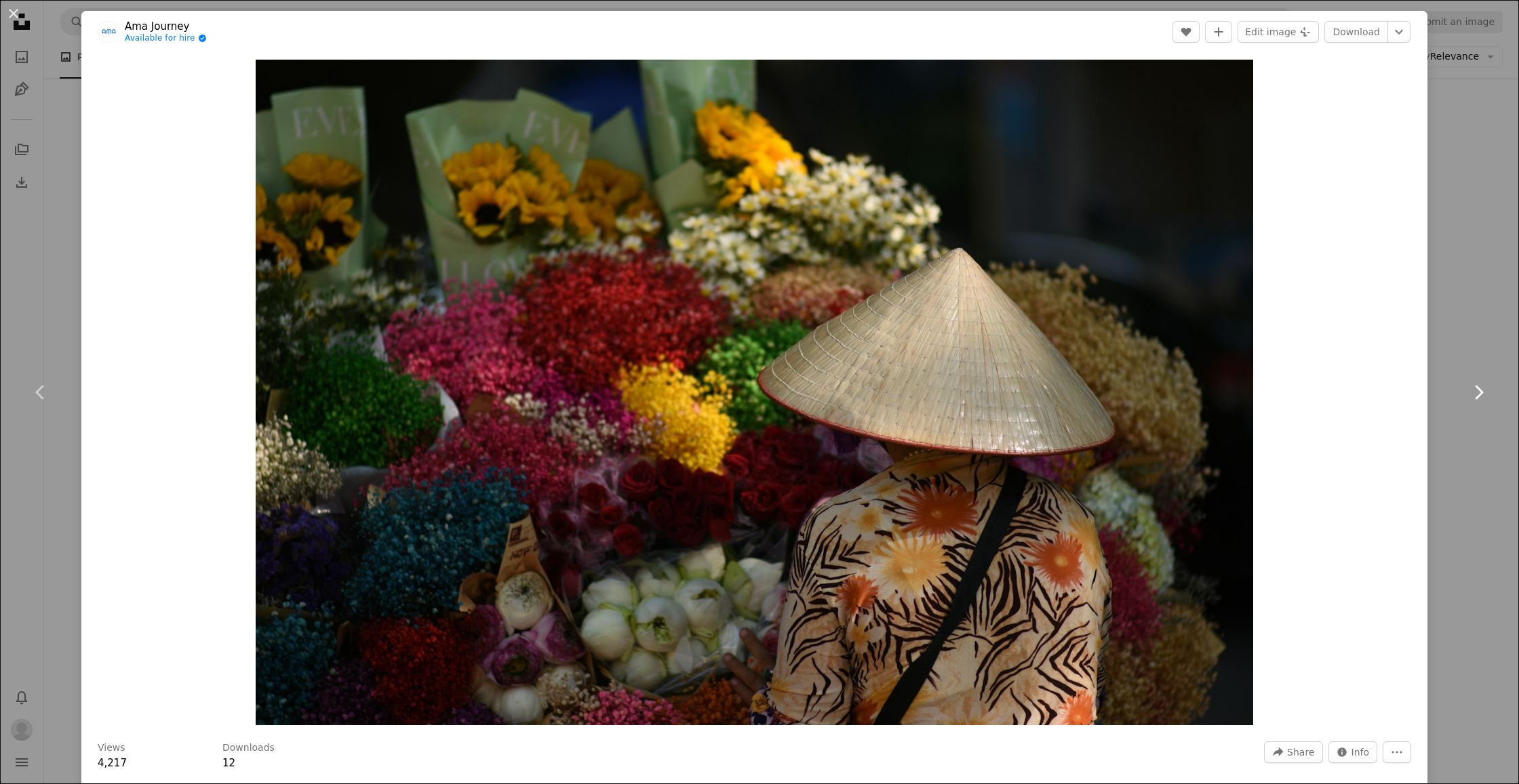
click at [1481, 394] on icon at bounding box center [1479, 392] width 9 height 14
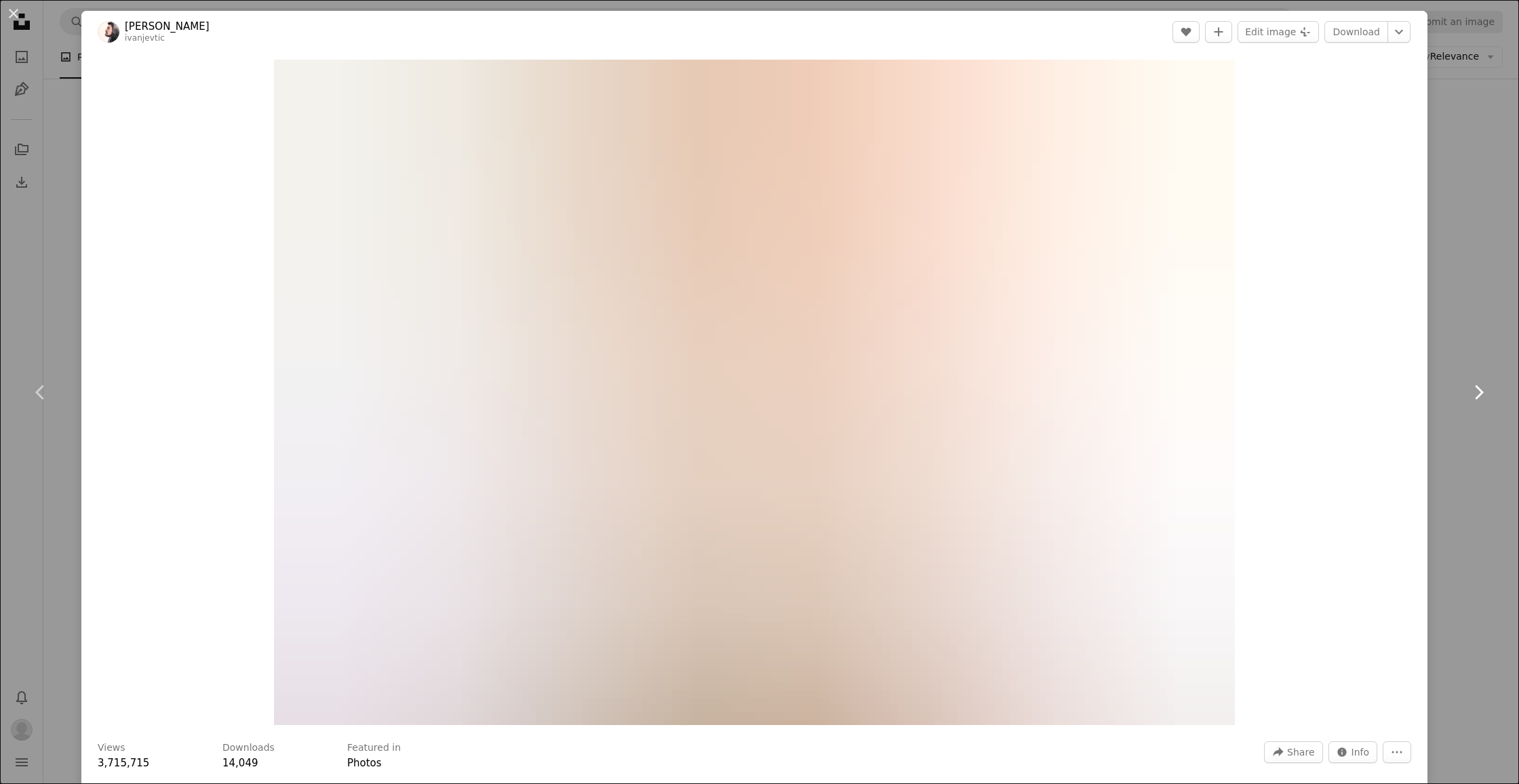
click at [1481, 394] on icon at bounding box center [1479, 392] width 9 height 14
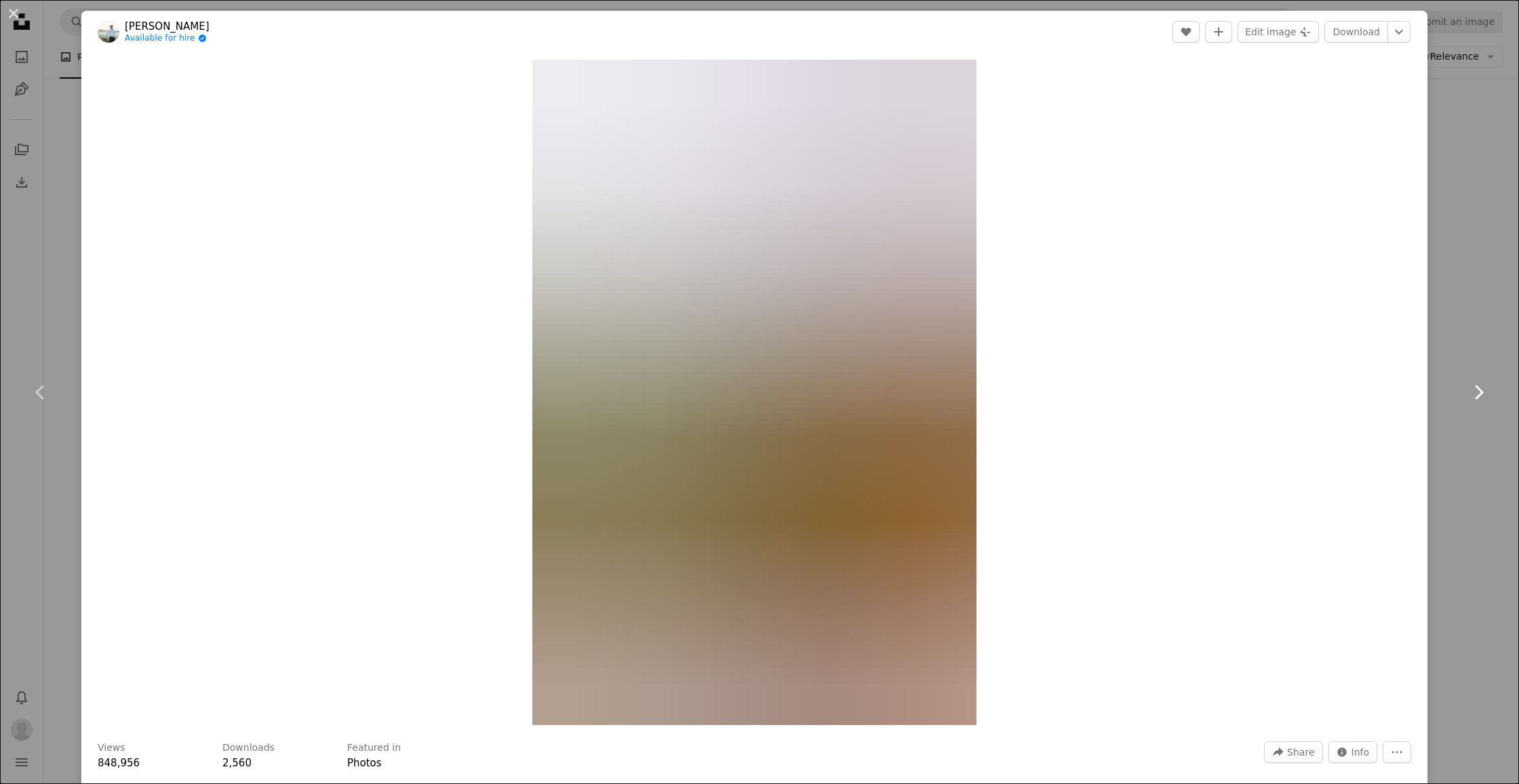
click at [1481, 394] on icon at bounding box center [1479, 392] width 9 height 14
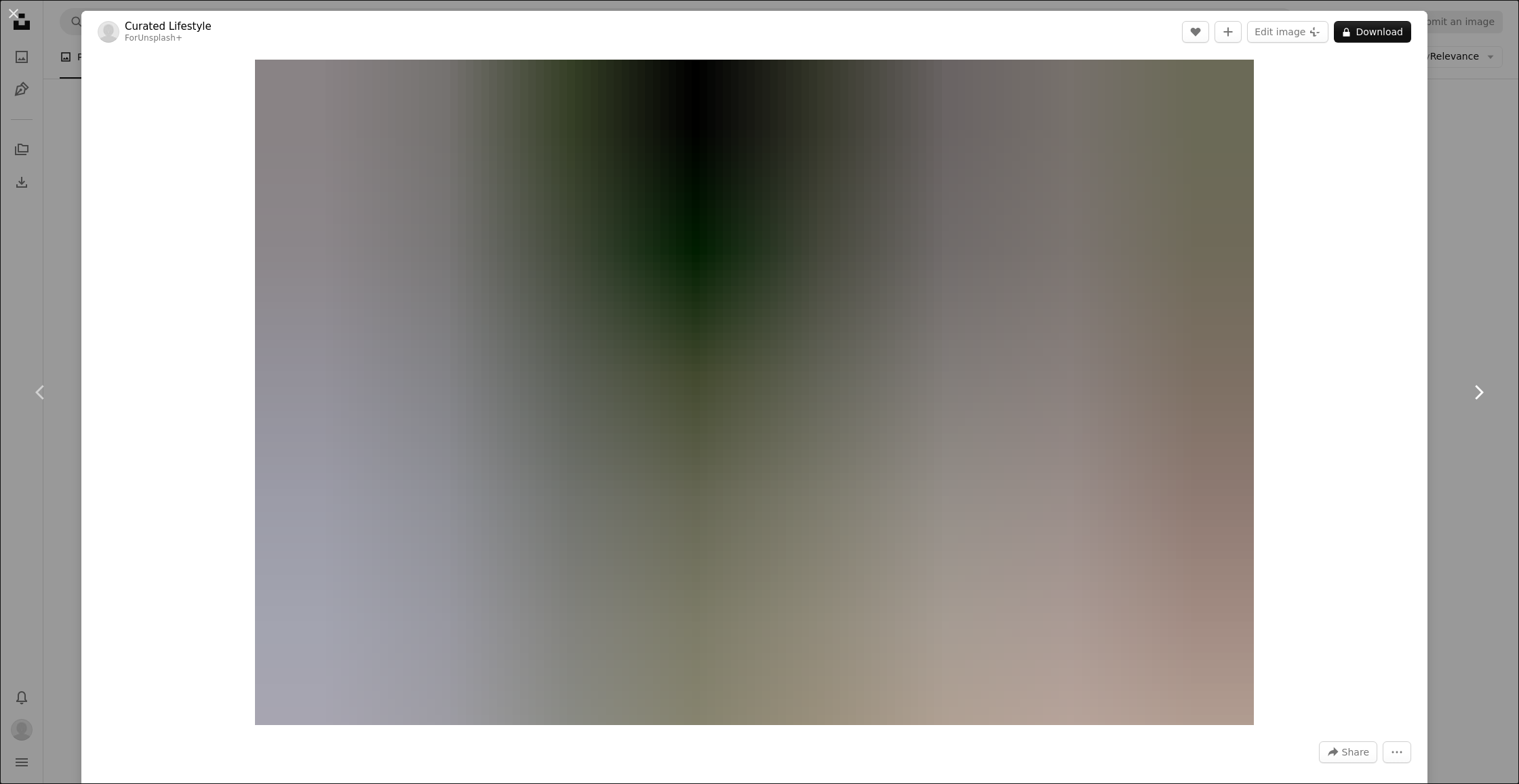
click at [1481, 394] on icon at bounding box center [1479, 392] width 9 height 14
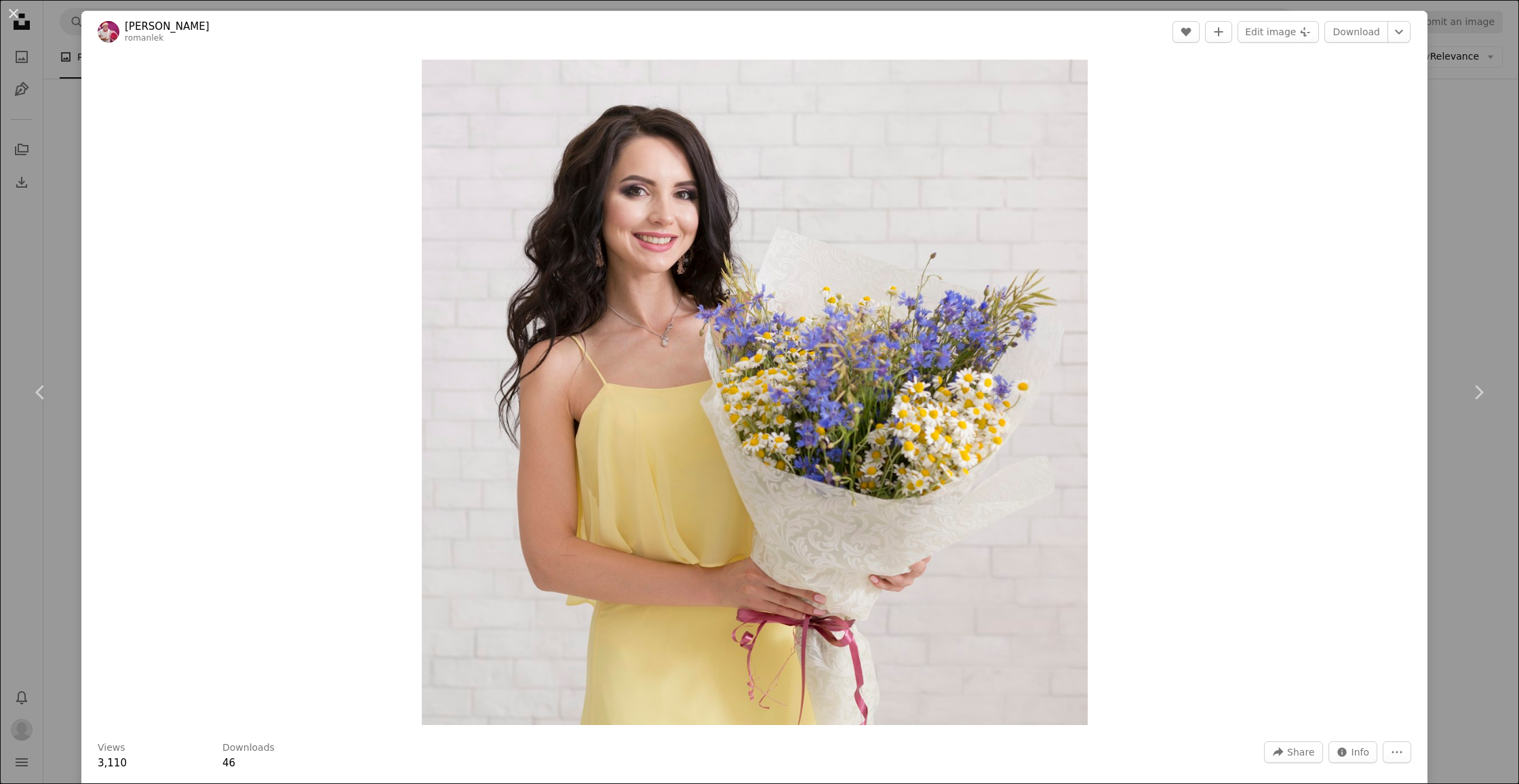
click at [53, 213] on div "An X shape Chevron left Chevron right [PERSON_NAME] romanlek A heart A plus sig…" at bounding box center [760, 392] width 1519 height 784
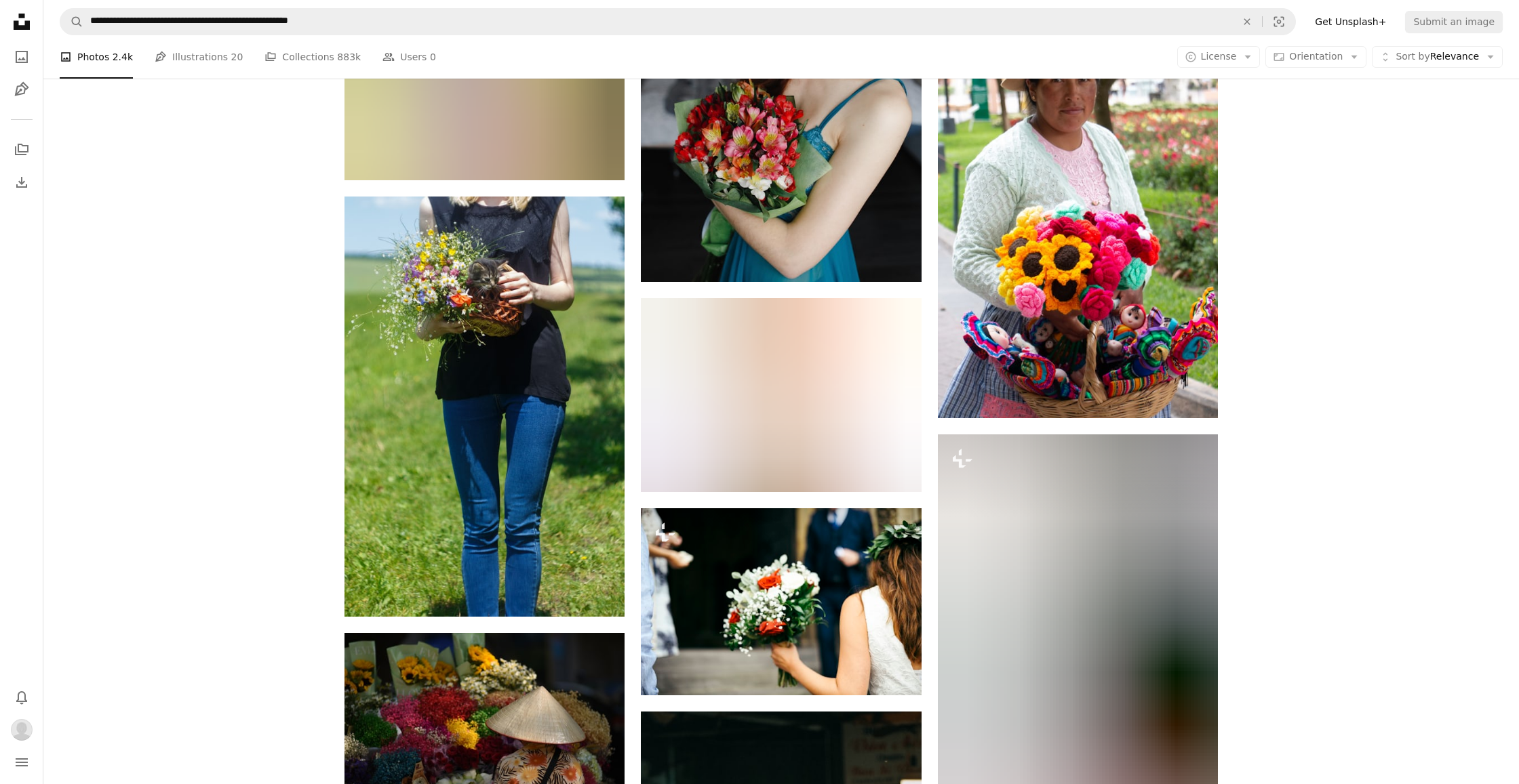
scroll to position [5600, 0]
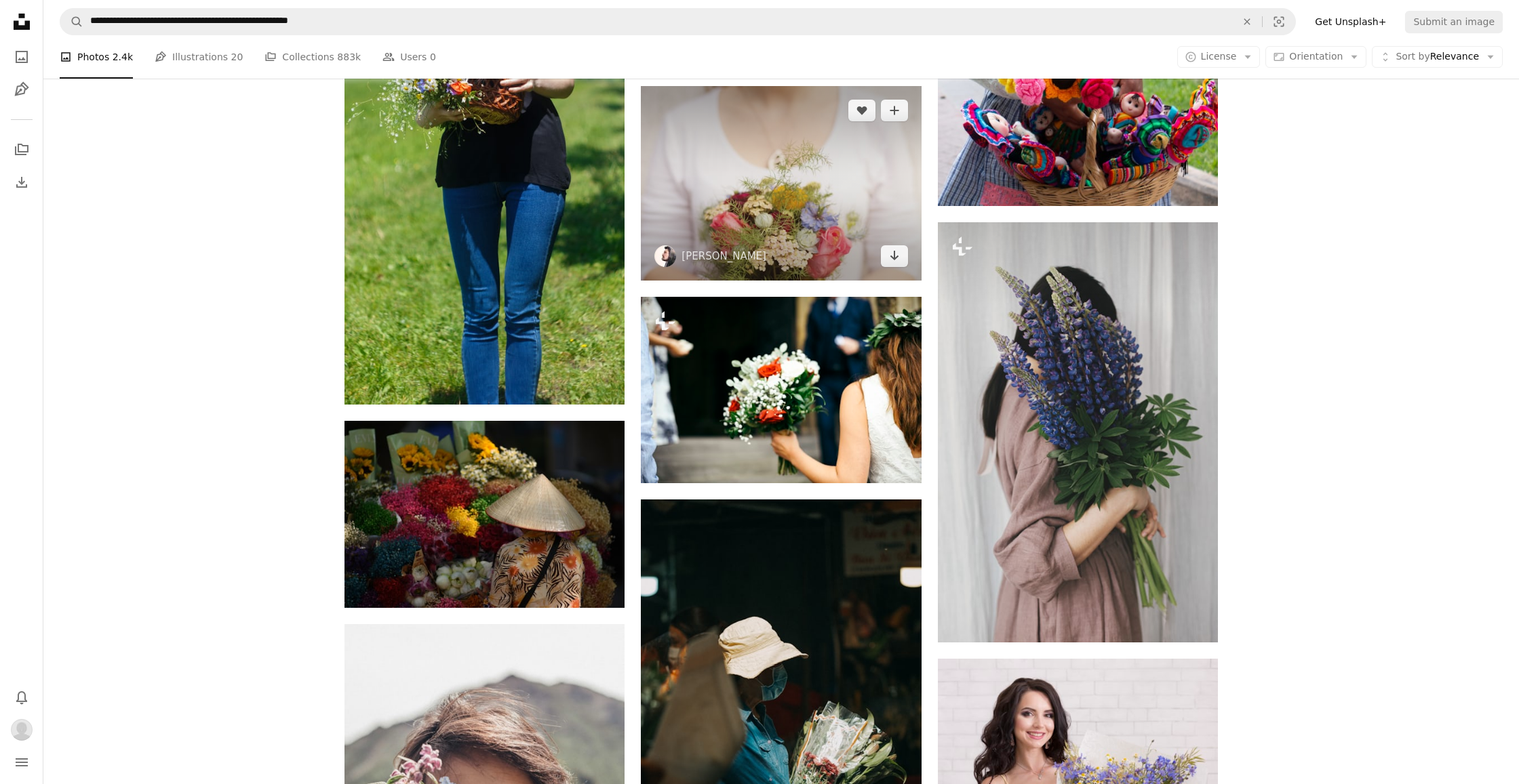
click at [795, 195] on img at bounding box center [781, 183] width 280 height 195
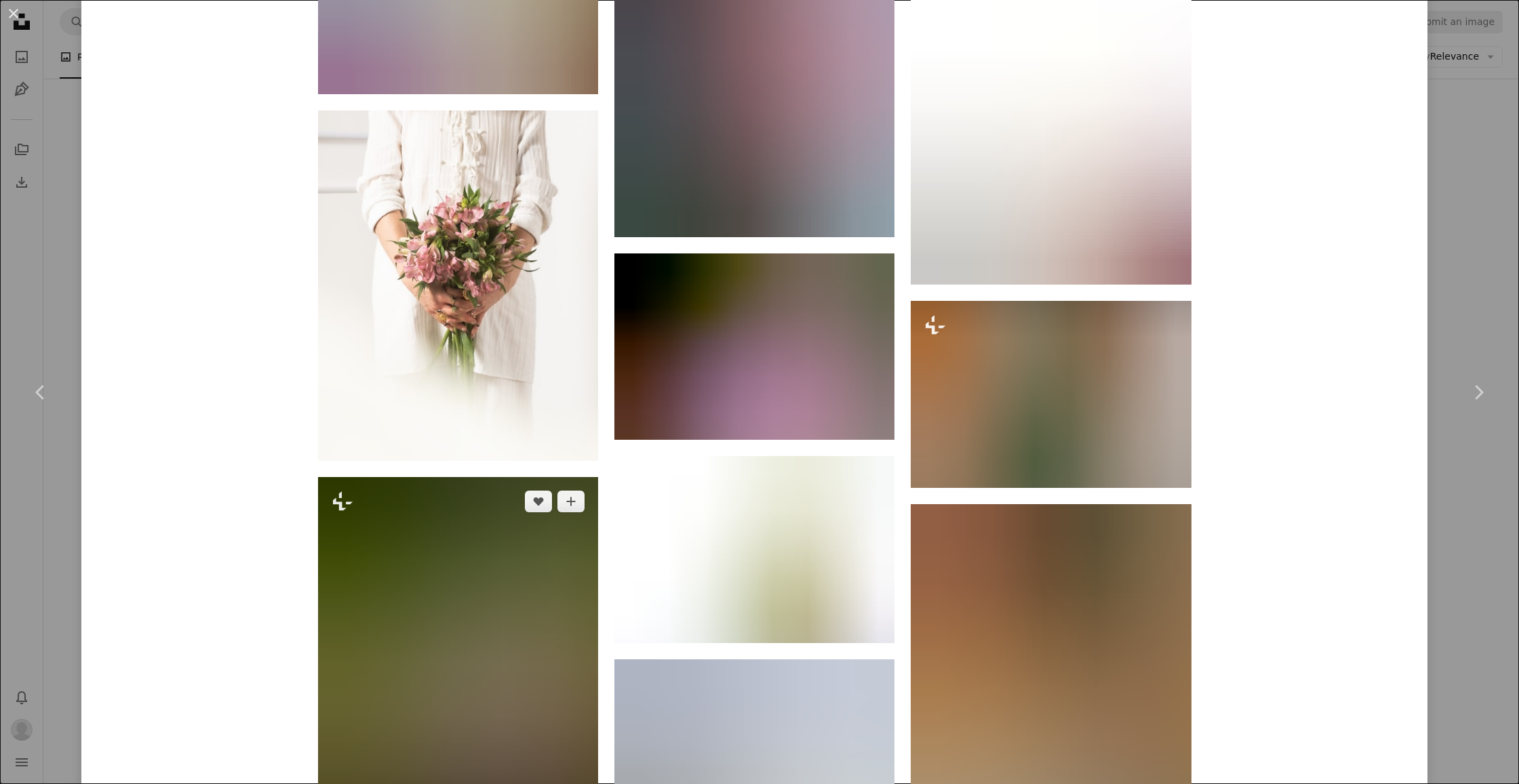
scroll to position [5734, 0]
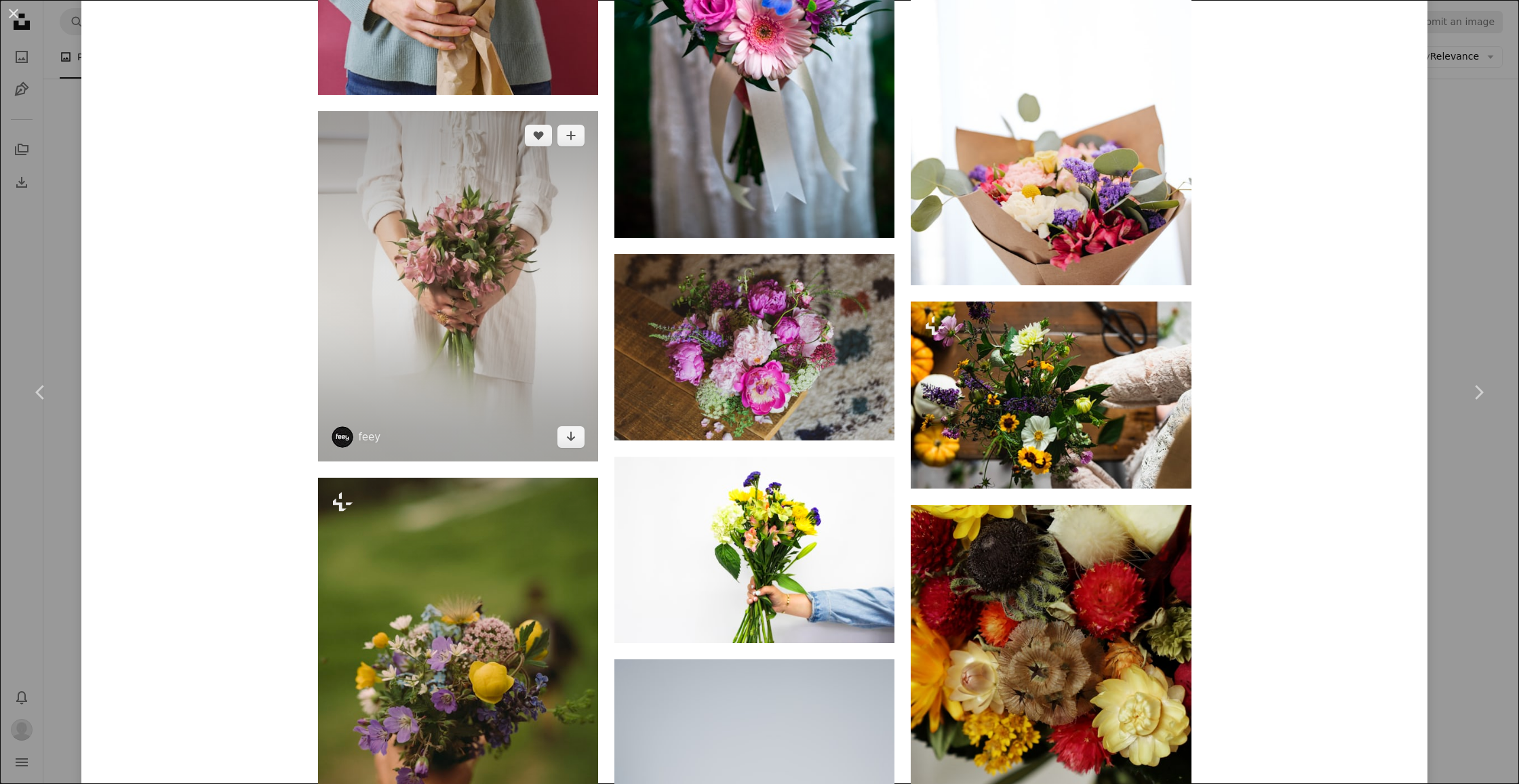
click at [470, 278] on img at bounding box center [458, 286] width 280 height 350
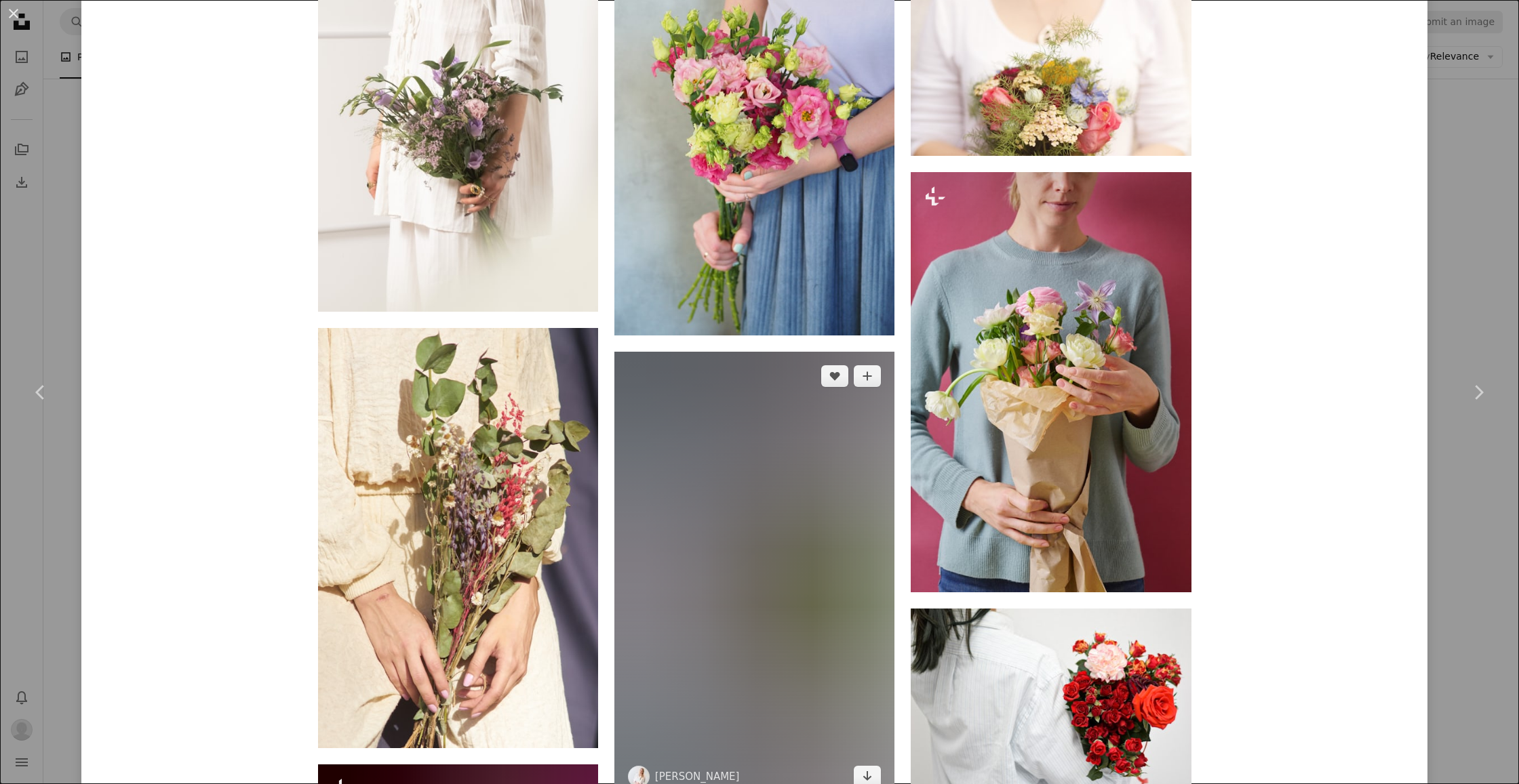
scroll to position [1400, 0]
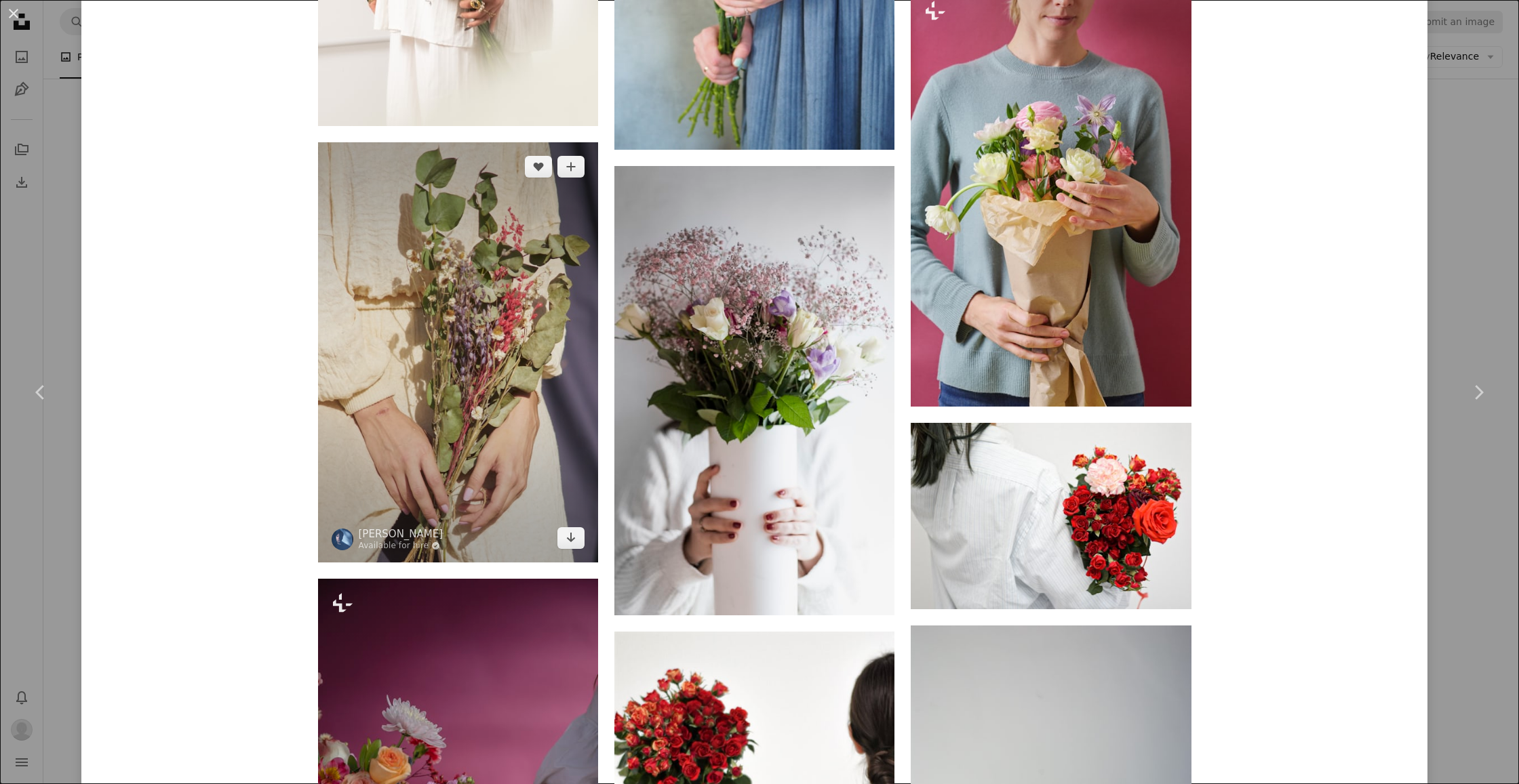
click at [470, 318] on img at bounding box center [458, 352] width 280 height 420
